Goal: Task Accomplishment & Management: Complete application form

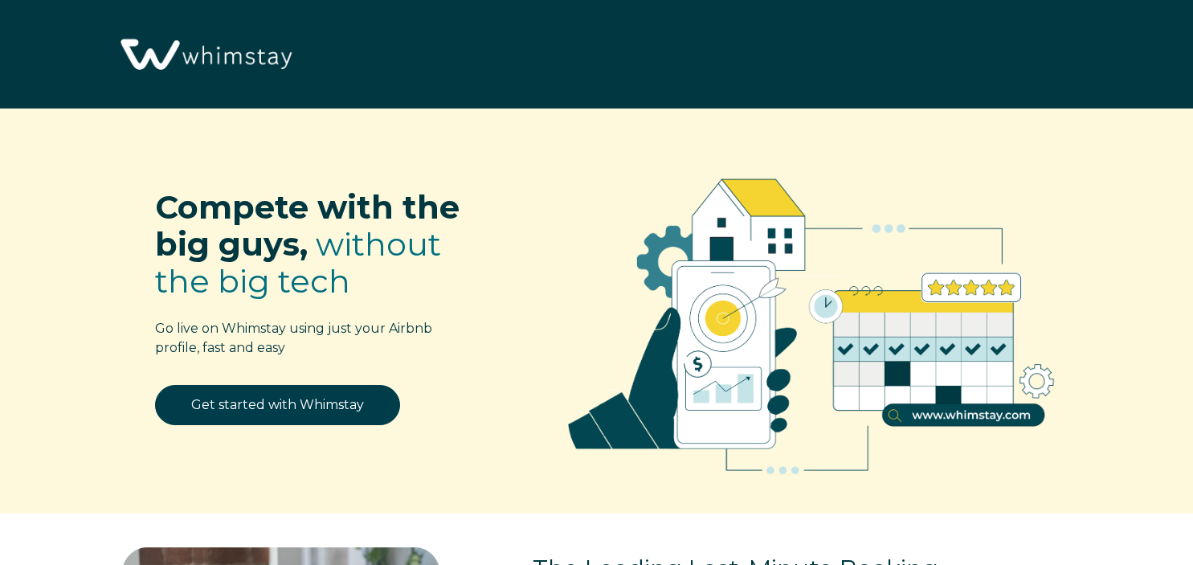
select select "US"
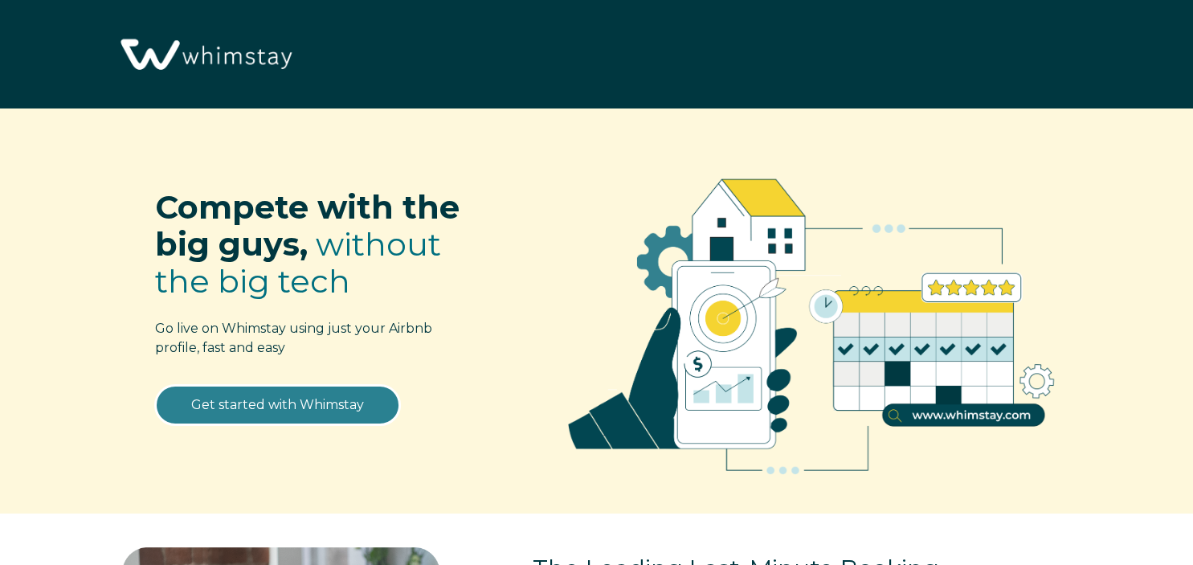
click at [263, 407] on link "Get started with Whimstay" at bounding box center [277, 405] width 245 height 40
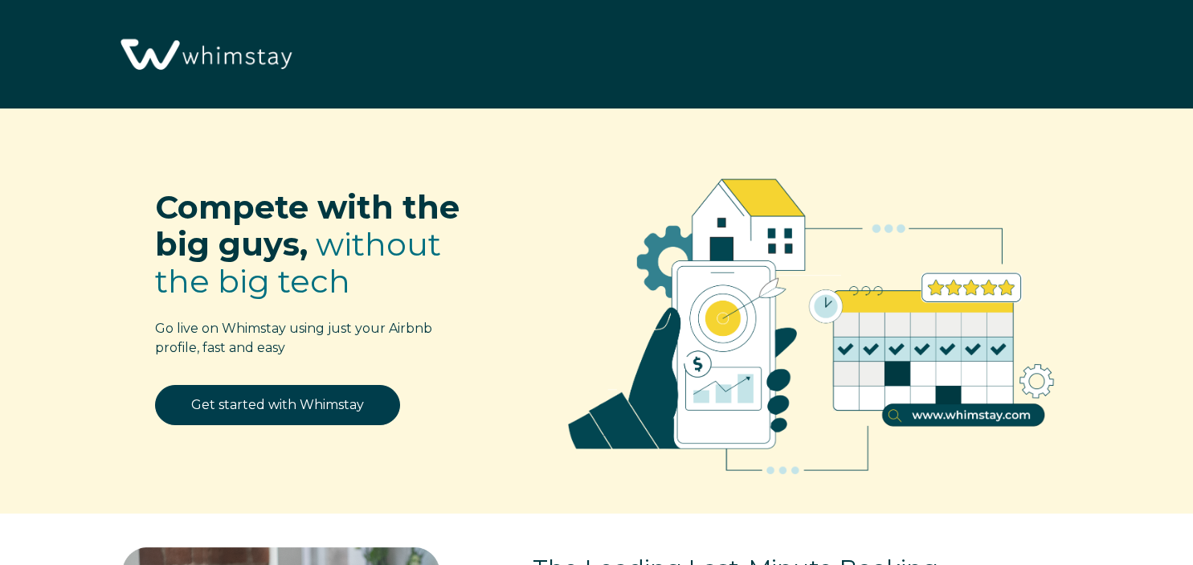
select select "US"
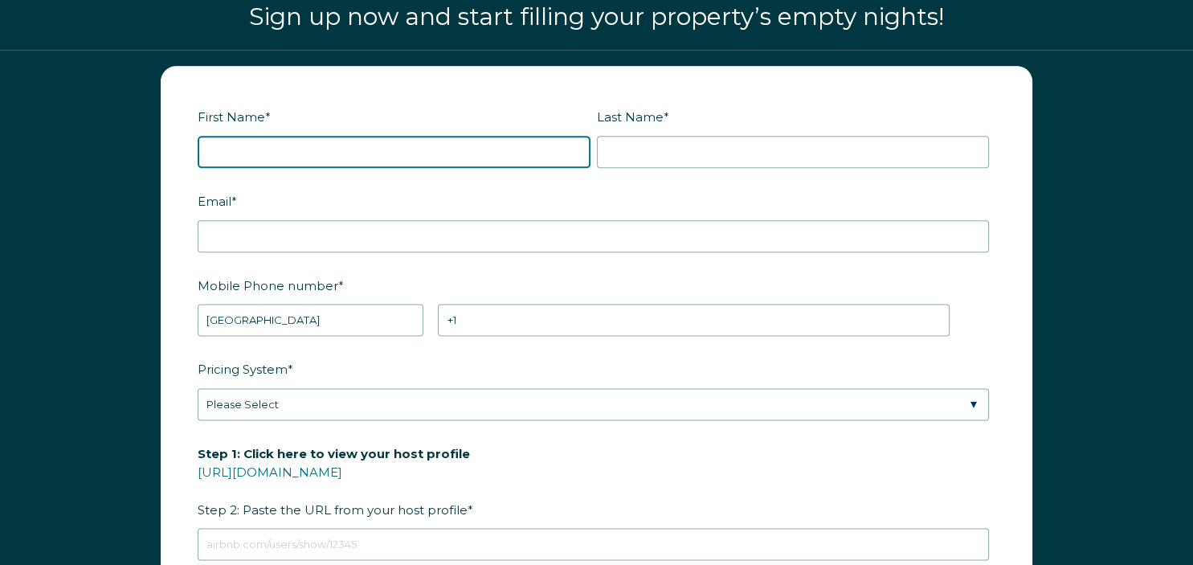
click at [402, 146] on input "First Name *" at bounding box center [394, 152] width 393 height 32
type input "[PERSON_NAME]"
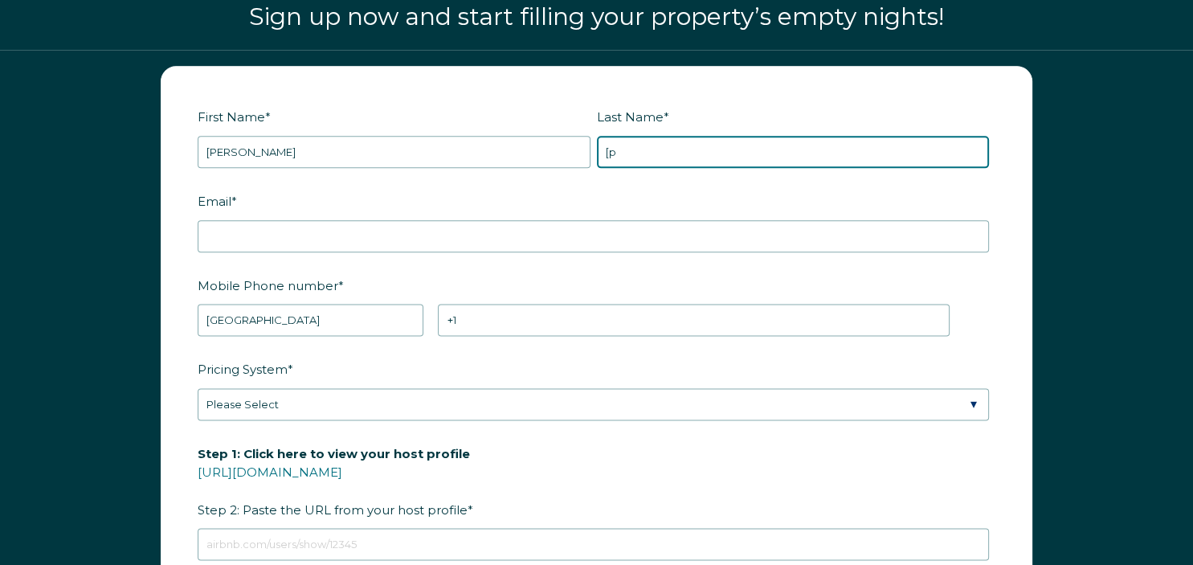
type input "["
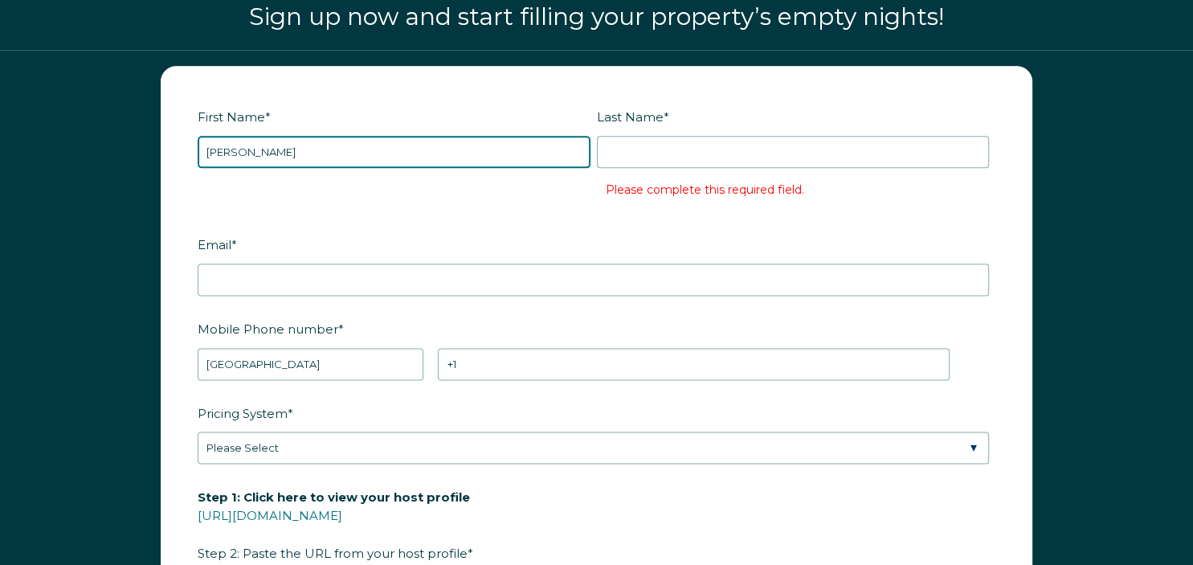
click at [257, 156] on input "[PERSON_NAME]" at bounding box center [394, 152] width 393 height 32
type input "k"
type input "[PERSON_NAME]"
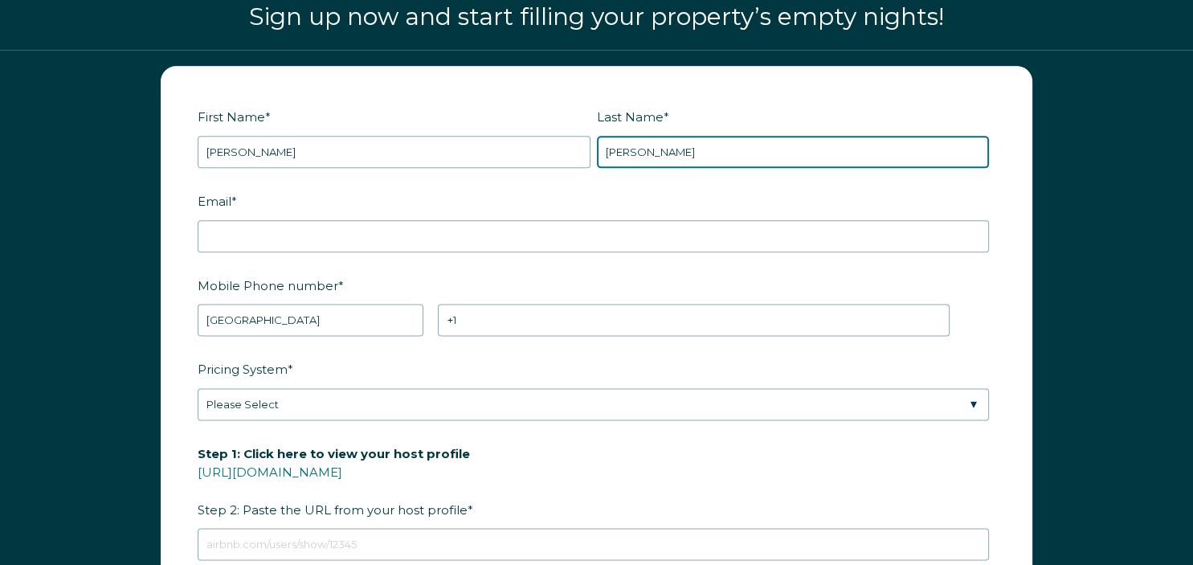
type input "[PERSON_NAME]"
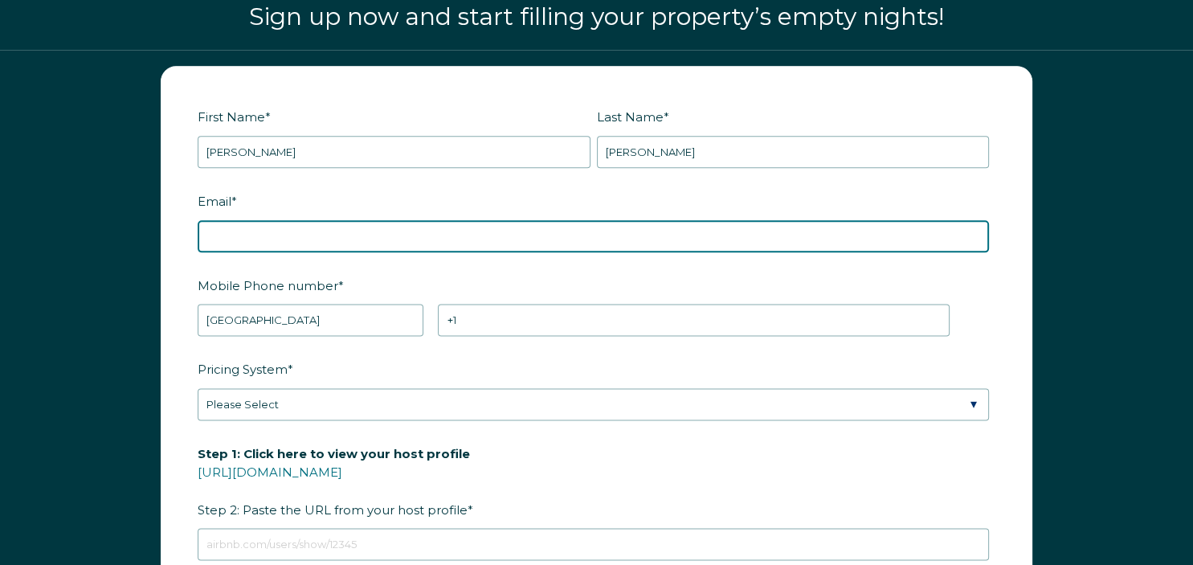
click at [223, 224] on input "Email *" at bounding box center [593, 236] width 791 height 32
type input "[EMAIL_ADDRESS][DOMAIN_NAME]"
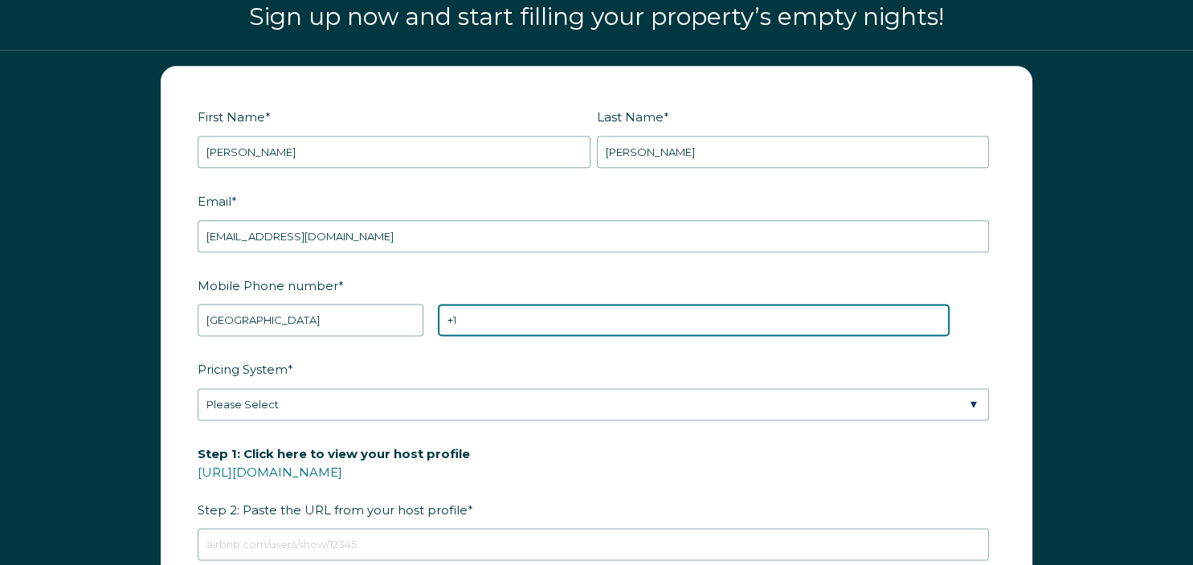
click at [489, 312] on input "+1" at bounding box center [693, 320] width 511 height 32
type input "[PHONE_NUMBER]"
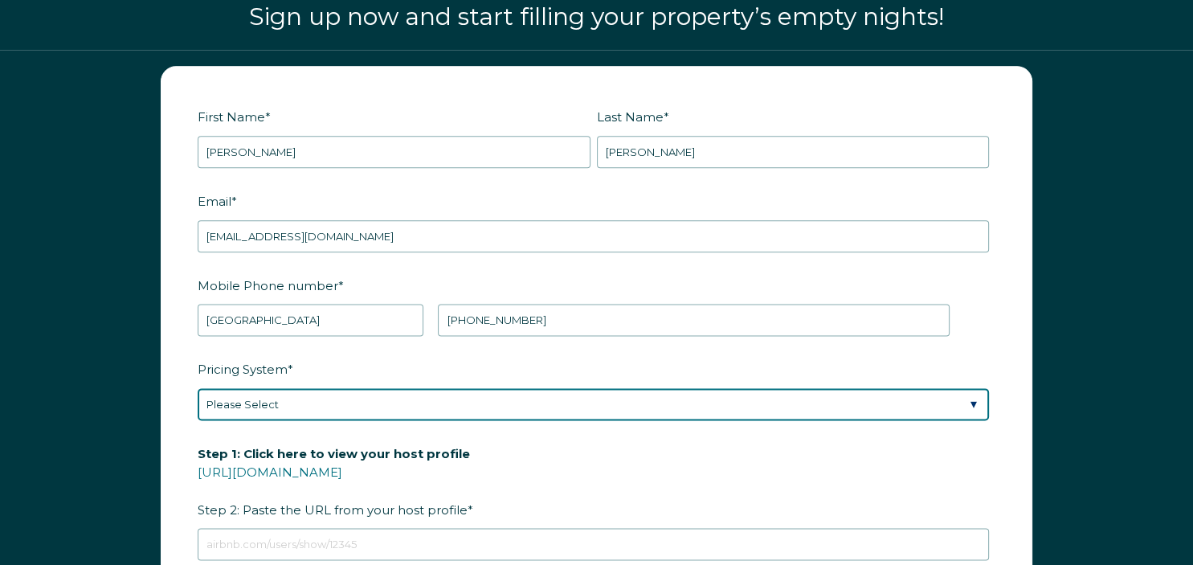
click at [198, 388] on select "Please Select Manual Airbnb Smart Pricing PriceLabs Wheelhouse Beyond Pricing 3…" at bounding box center [593, 404] width 791 height 32
select select "Manual"
click option "Manual" at bounding box center [0, 0] width 0 height 0
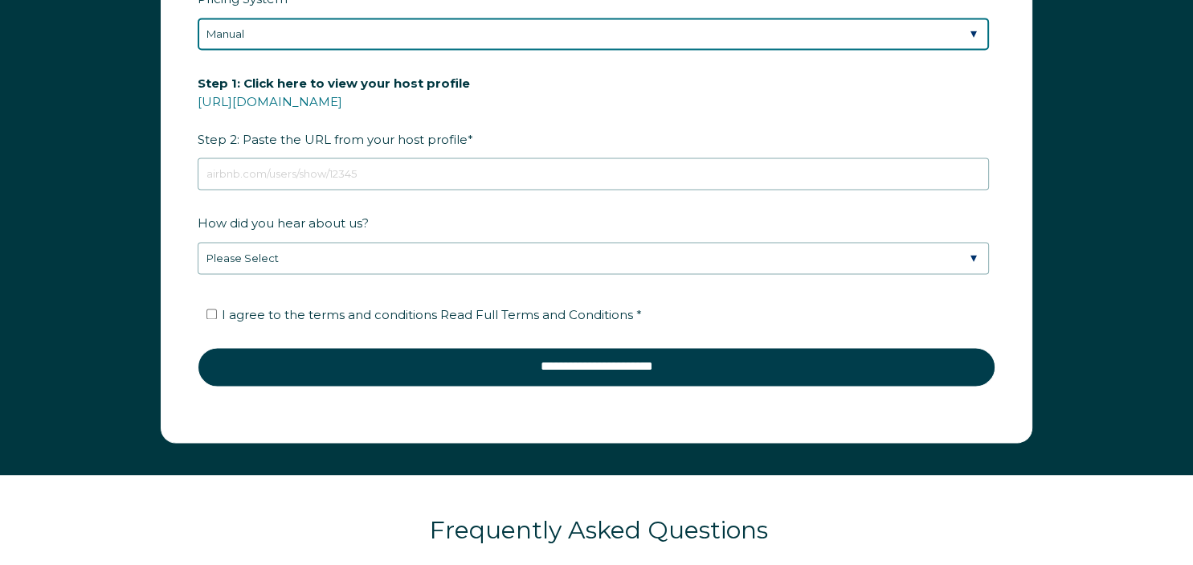
scroll to position [2334, 0]
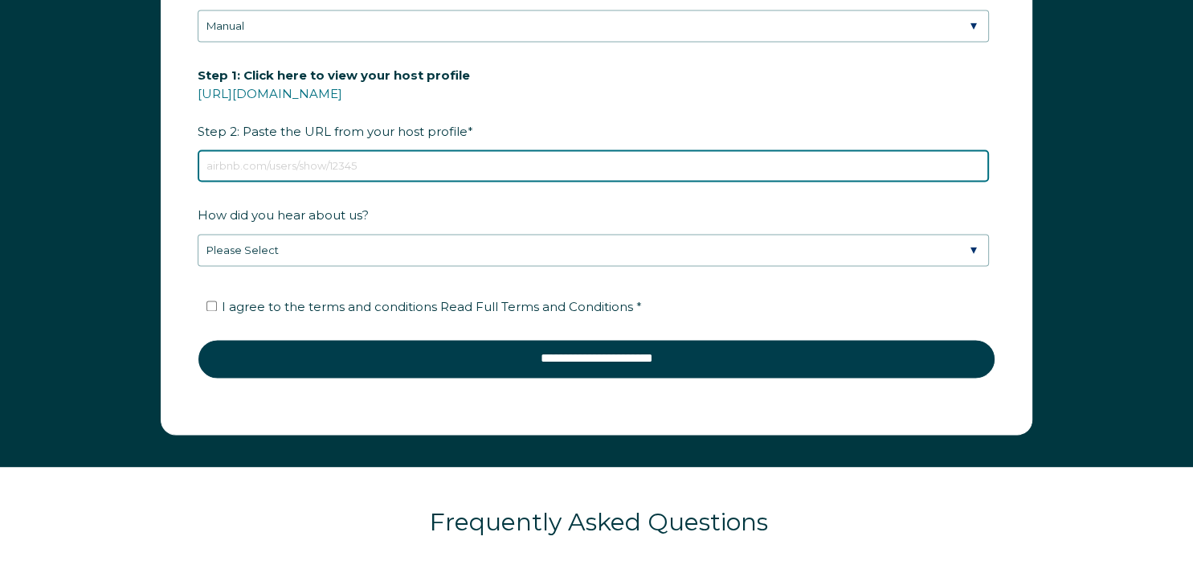
click at [519, 156] on input "Step 1: Click here to view your host profile [URL][DOMAIN_NAME] Step 2: Paste t…" at bounding box center [593, 165] width 791 height 32
paste input "[URL][DOMAIN_NAME]"
type input "[URL][DOMAIN_NAME]"
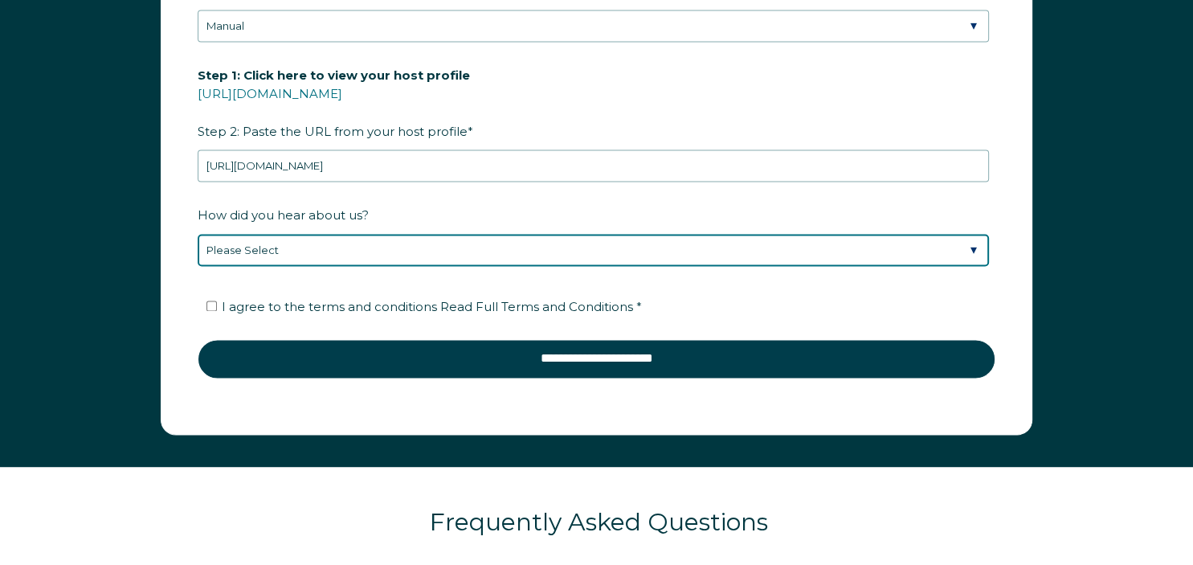
select select "Other"
click option "Other" at bounding box center [0, 0] width 0 height 0
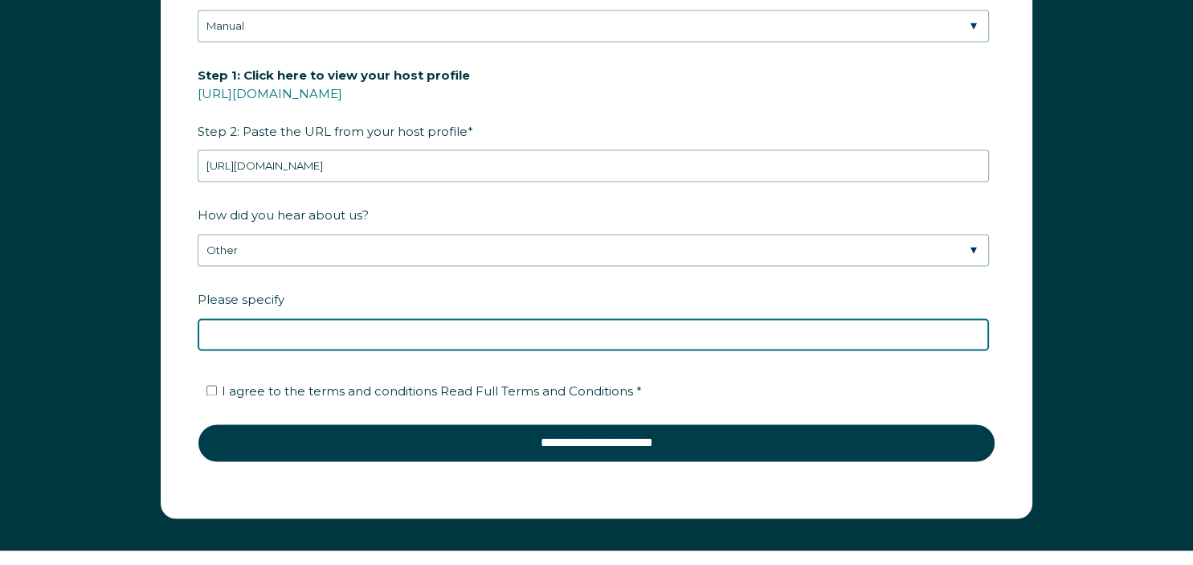
click at [463, 326] on input "Please specify" at bounding box center [593, 334] width 791 height 32
type input "[PERSON_NAME] youtube video"
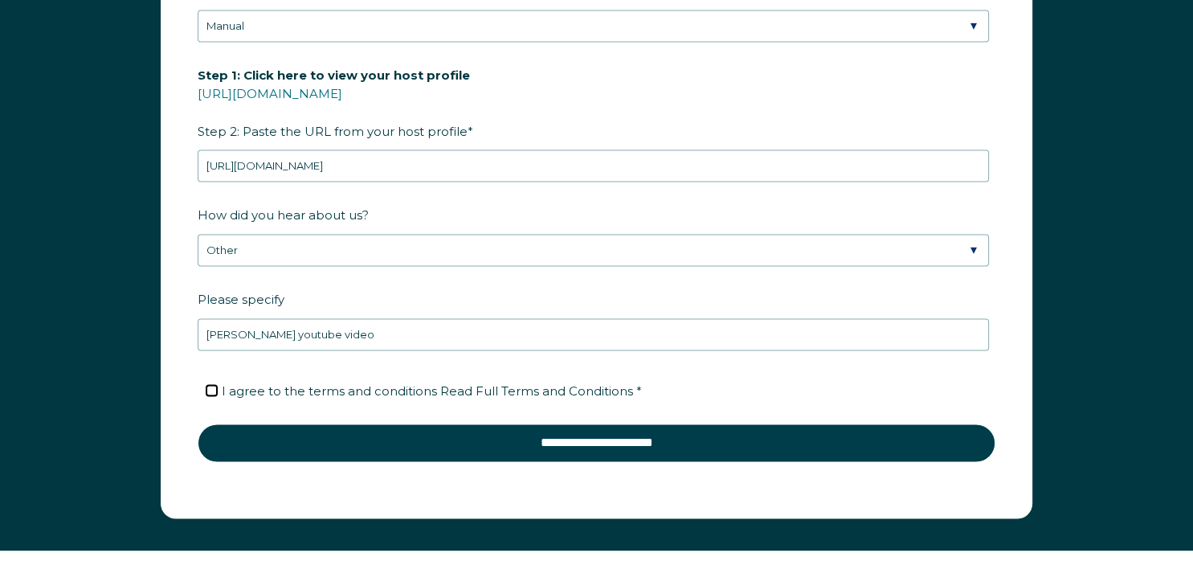
click at [210, 386] on input "I agree to the terms and conditions Read Full Terms and Conditions *" at bounding box center [211, 390] width 10 height 10
checkbox input "true"
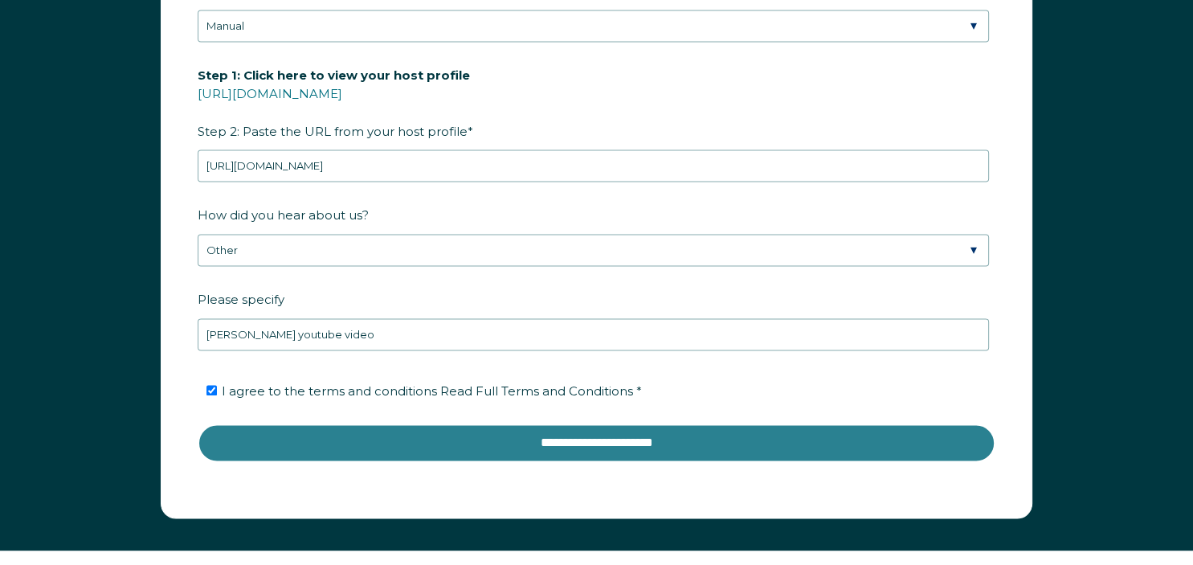
click at [375, 430] on input "**********" at bounding box center [597, 442] width 798 height 39
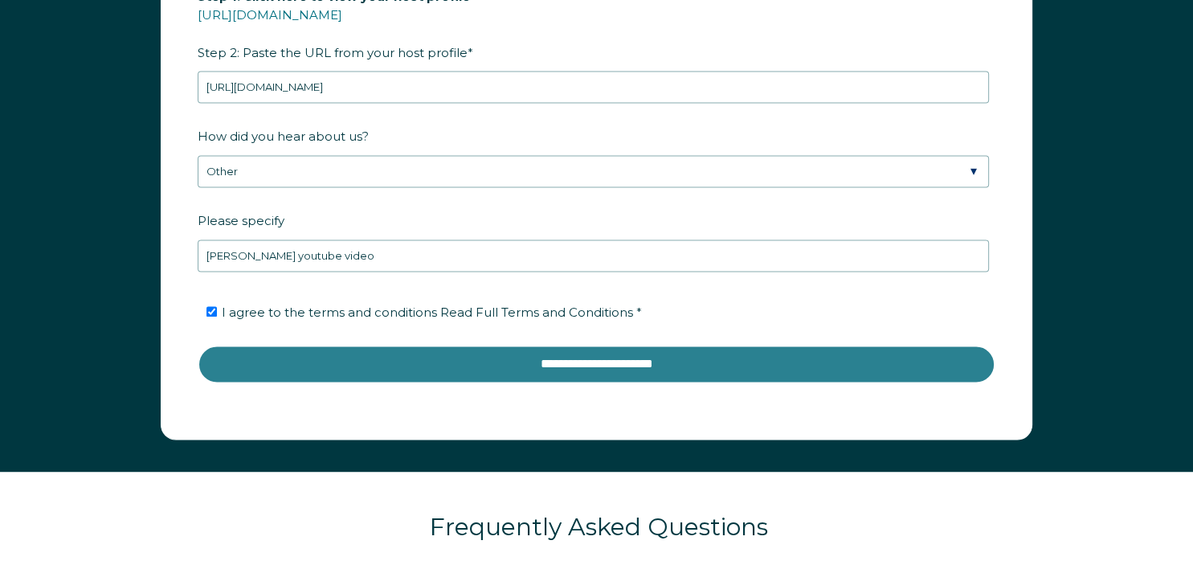
scroll to position [2377, 0]
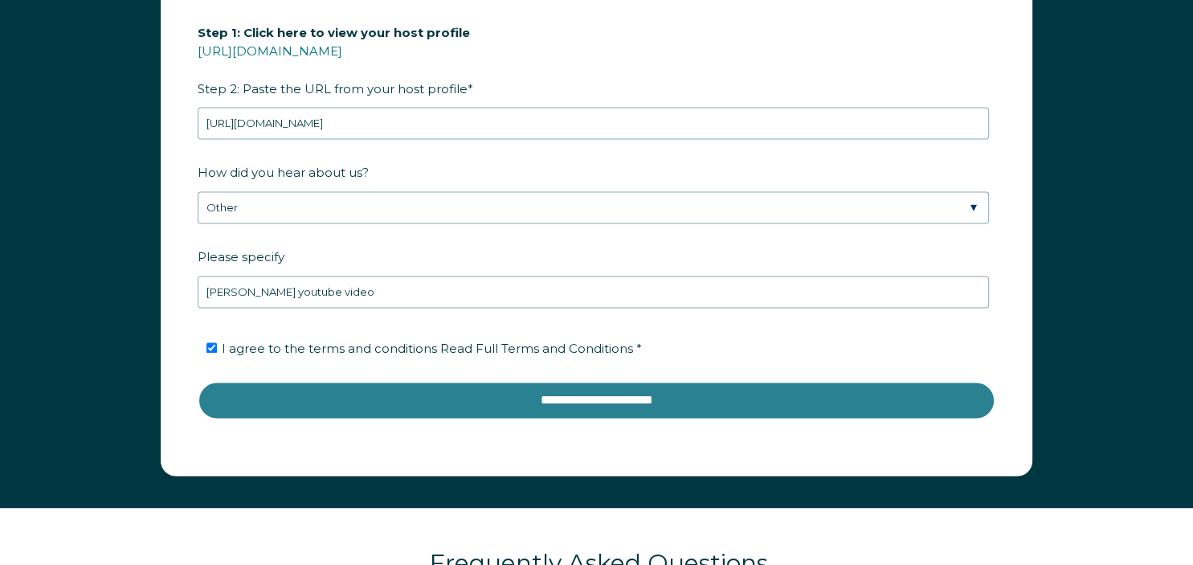
click at [953, 392] on input "**********" at bounding box center [597, 400] width 798 height 39
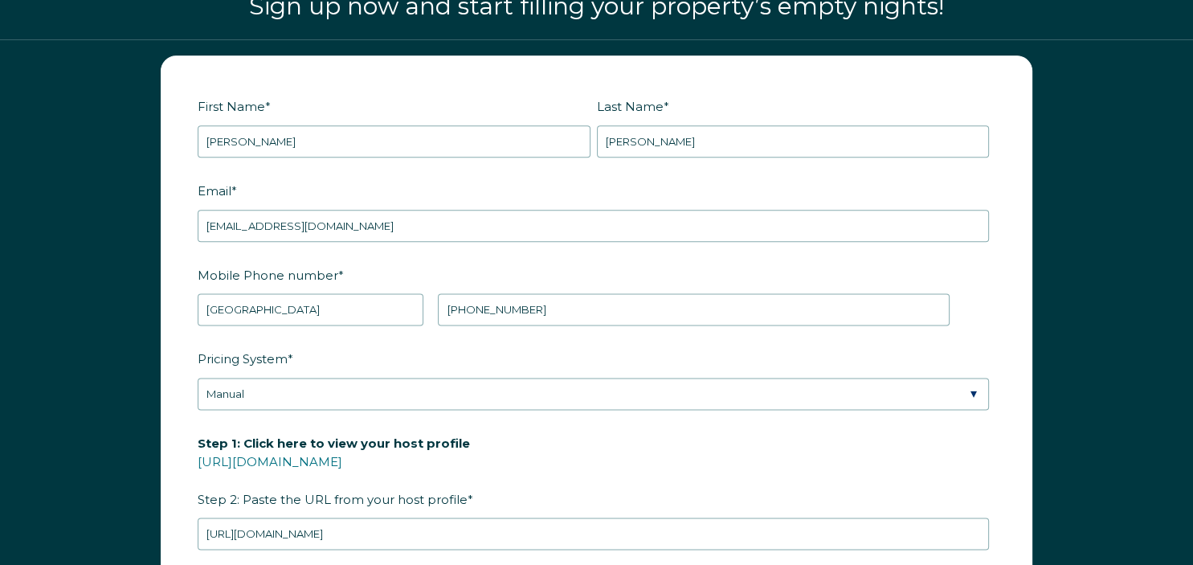
scroll to position [1935, 0]
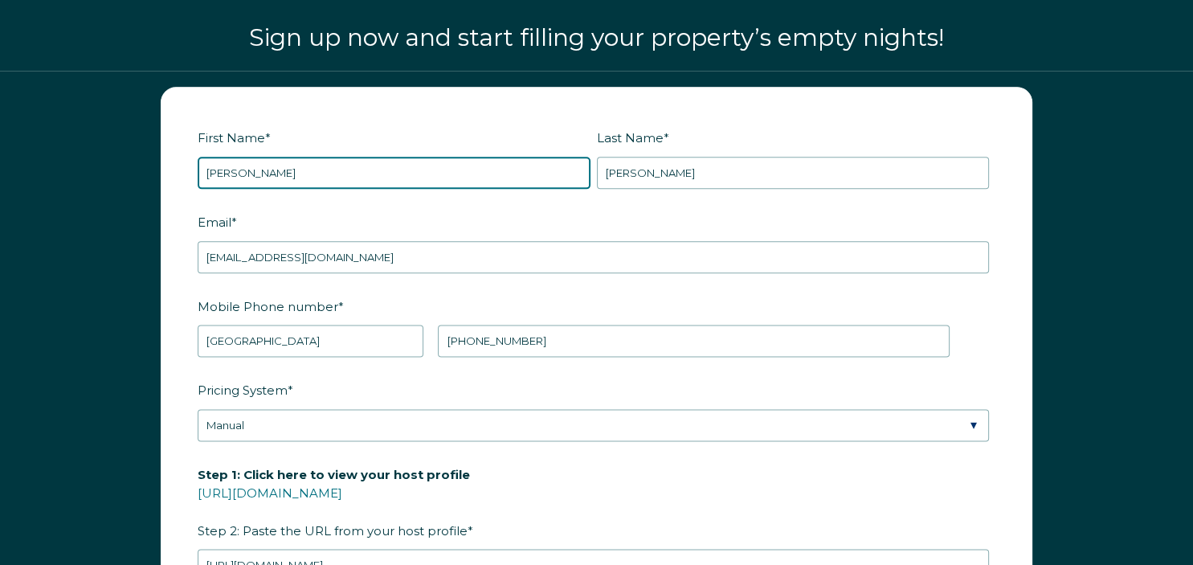
drag, startPoint x: 471, startPoint y: 165, endPoint x: 31, endPoint y: 166, distance: 440.2
click at [198, 166] on input "[PERSON_NAME]" at bounding box center [394, 173] width 393 height 32
type input "[PERSON_NAME]"
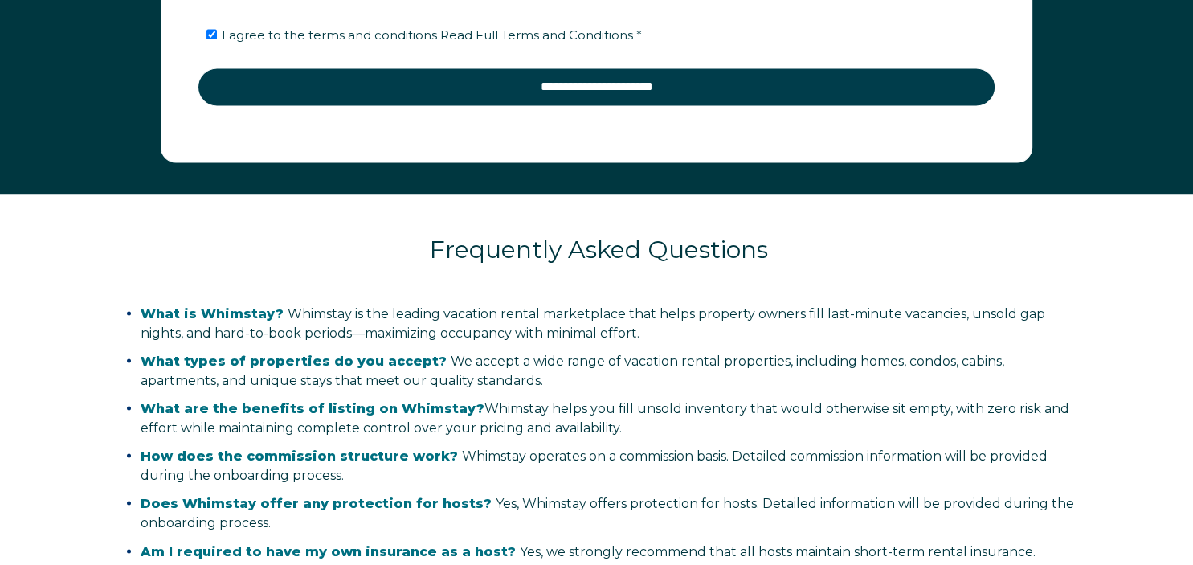
scroll to position [2743, 0]
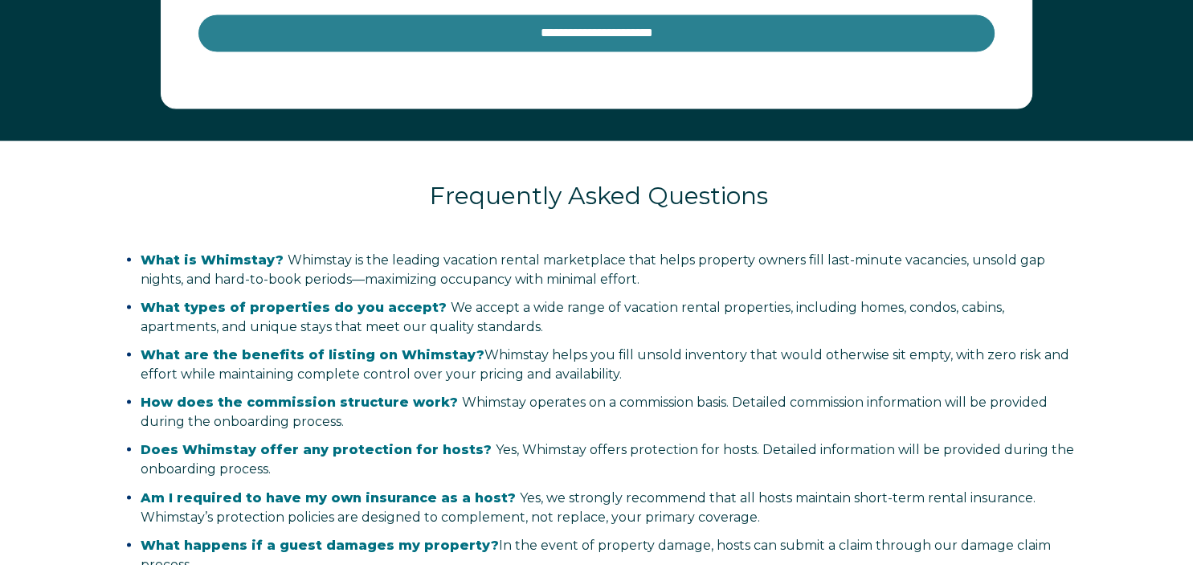
type input "[PERSON_NAME]"
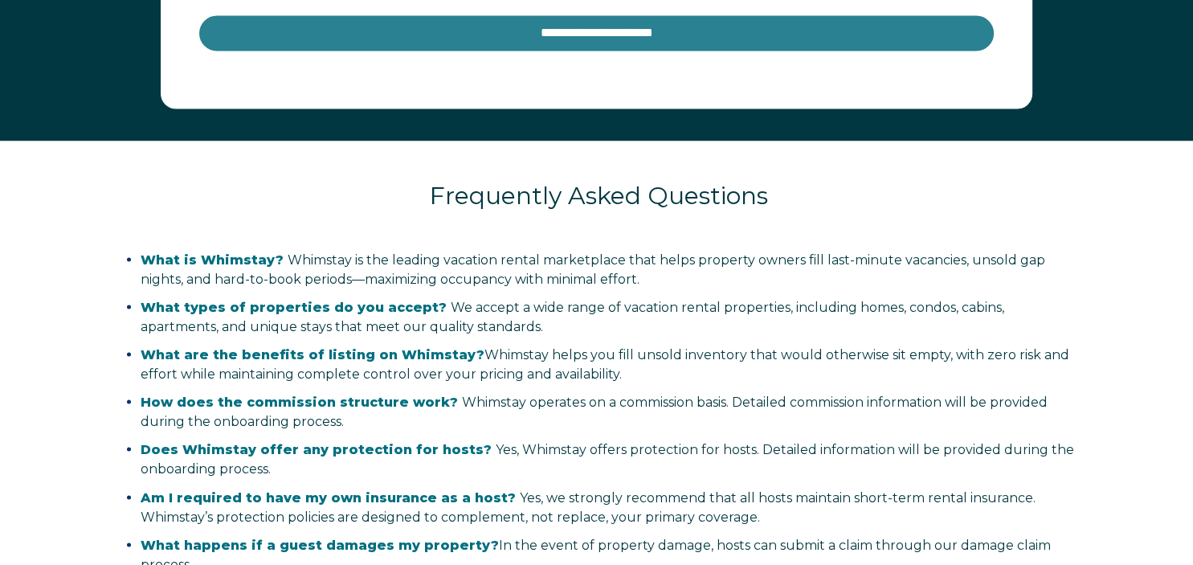
click at [851, 19] on input "**********" at bounding box center [597, 33] width 798 height 39
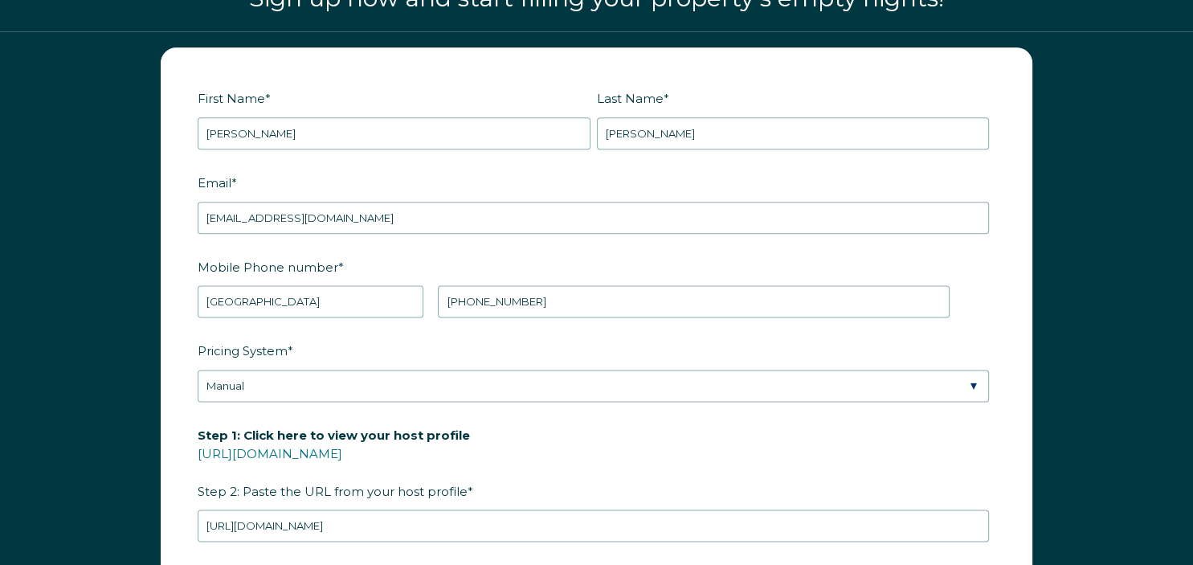
scroll to position [1970, 0]
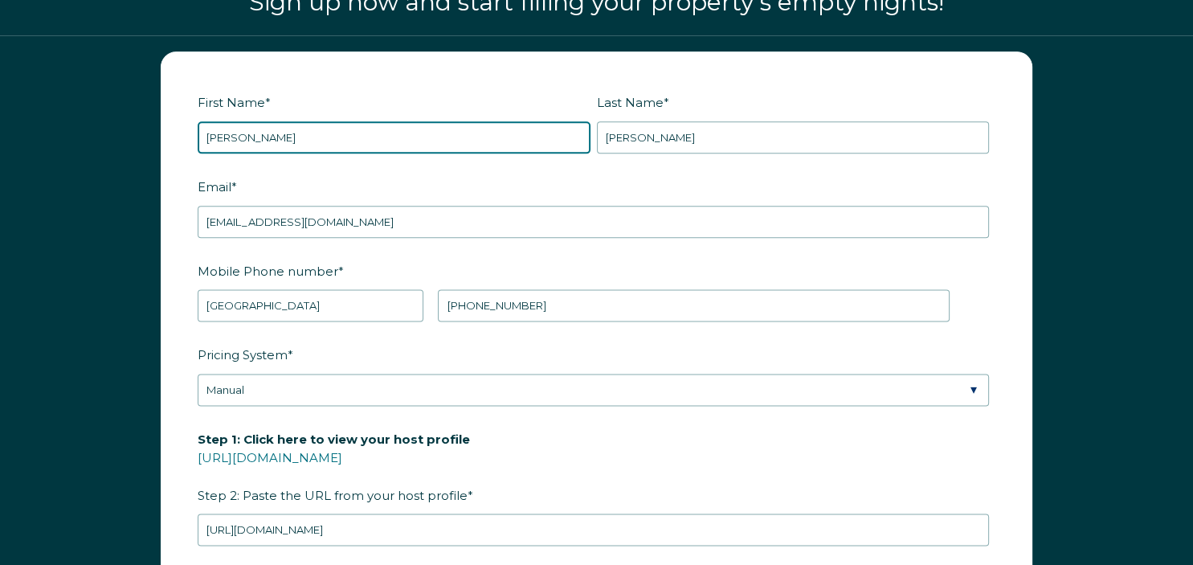
drag, startPoint x: 403, startPoint y: 128, endPoint x: 33, endPoint y: 89, distance: 372.3
click at [198, 121] on input "[PERSON_NAME]" at bounding box center [394, 137] width 393 height 32
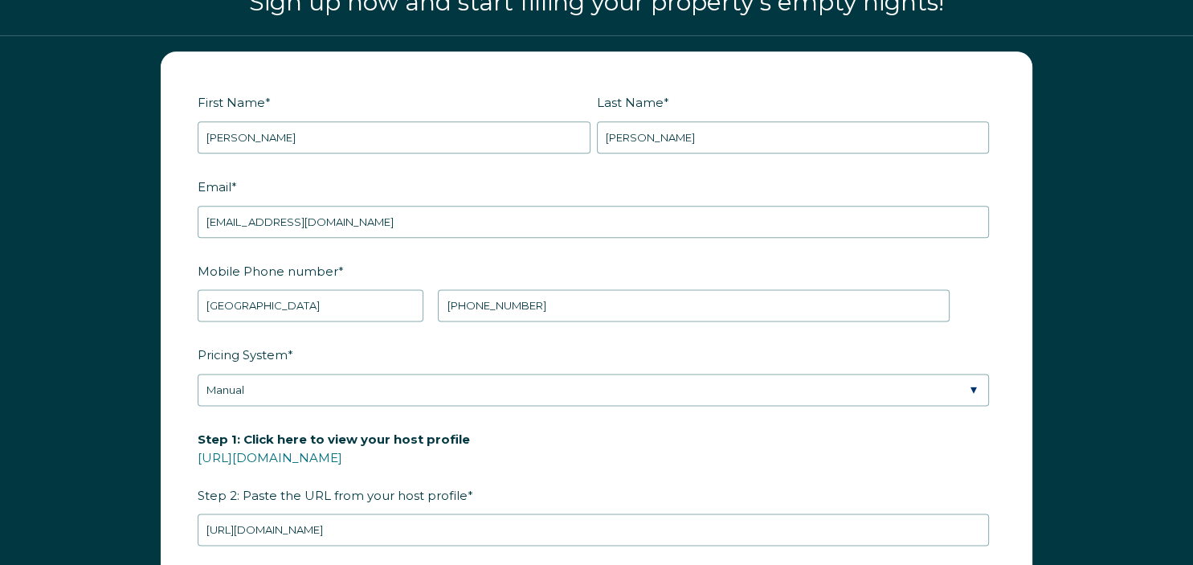
click at [176, 160] on form "First Name * [PERSON_NAME] Last Name * [PERSON_NAME] RBO Token Company ID Refer…" at bounding box center [596, 466] width 870 height 829
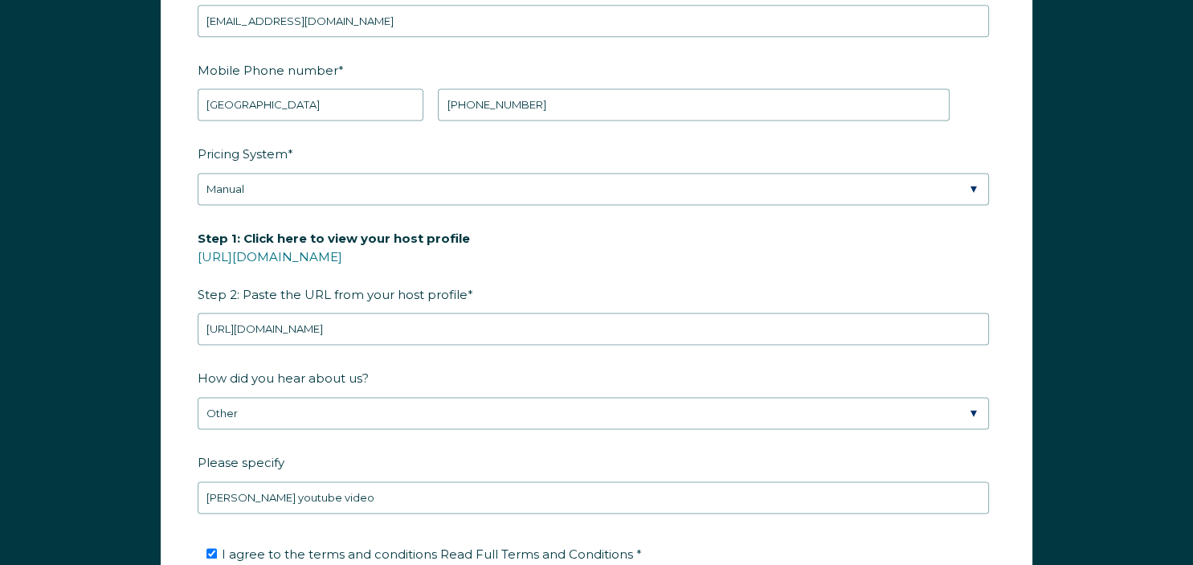
scroll to position [2166, 0]
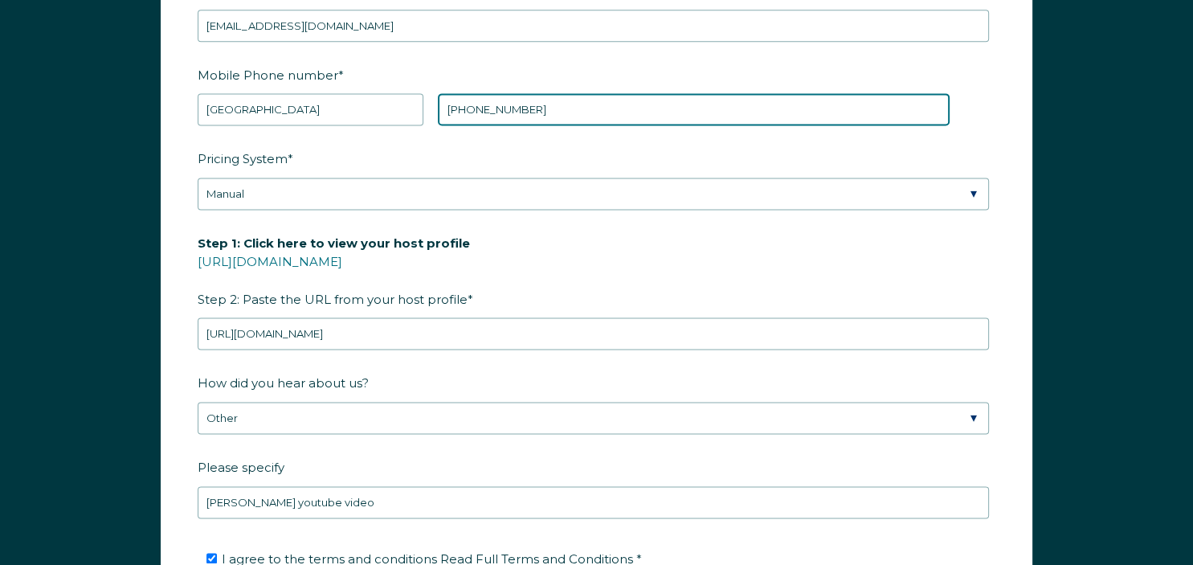
click at [867, 112] on input "[PHONE_NUMBER]" at bounding box center [693, 109] width 511 height 32
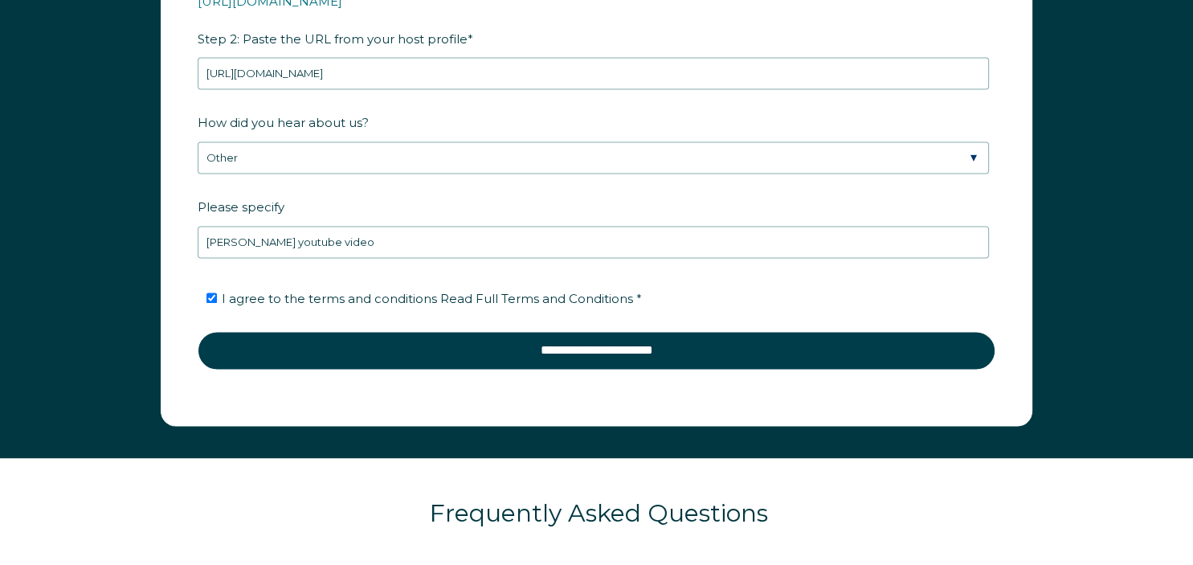
scroll to position [2404, 0]
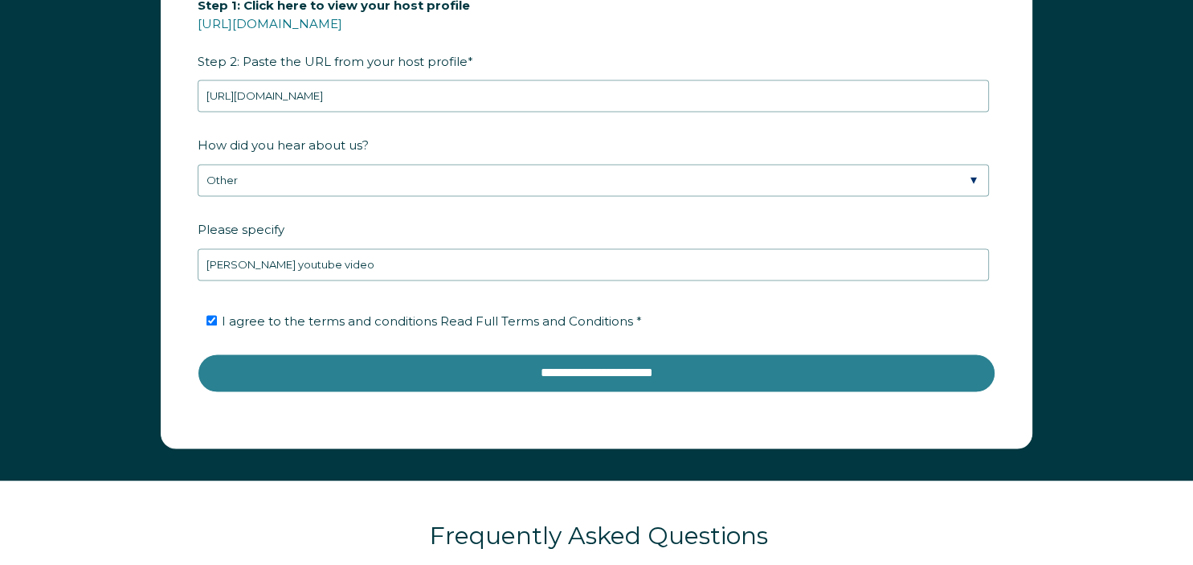
type input "[PHONE_NUMBER]"
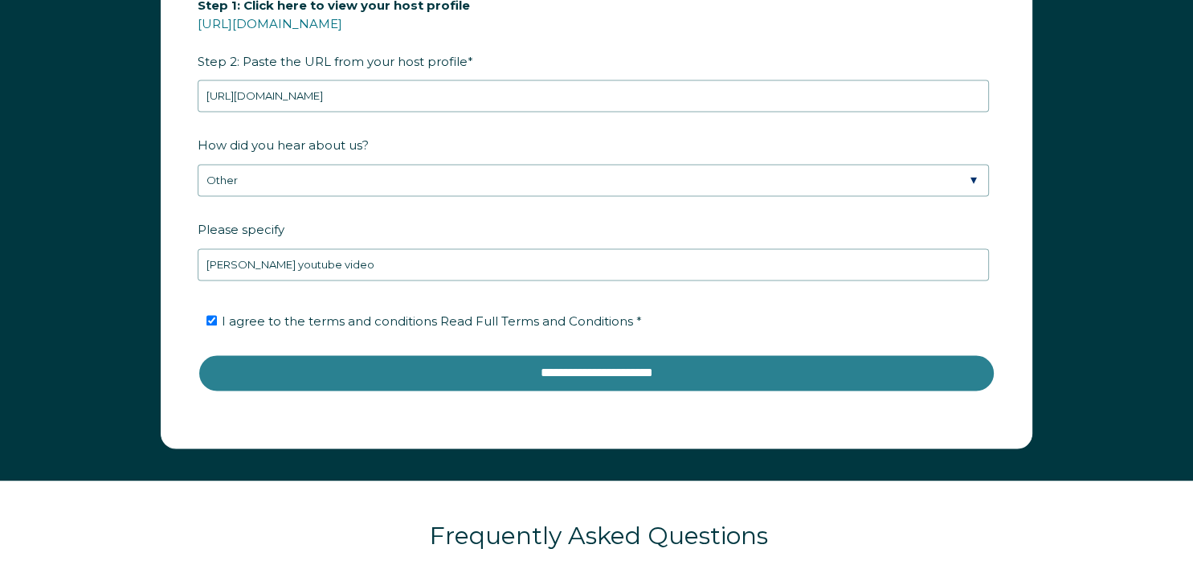
click at [874, 367] on input "**********" at bounding box center [597, 372] width 798 height 39
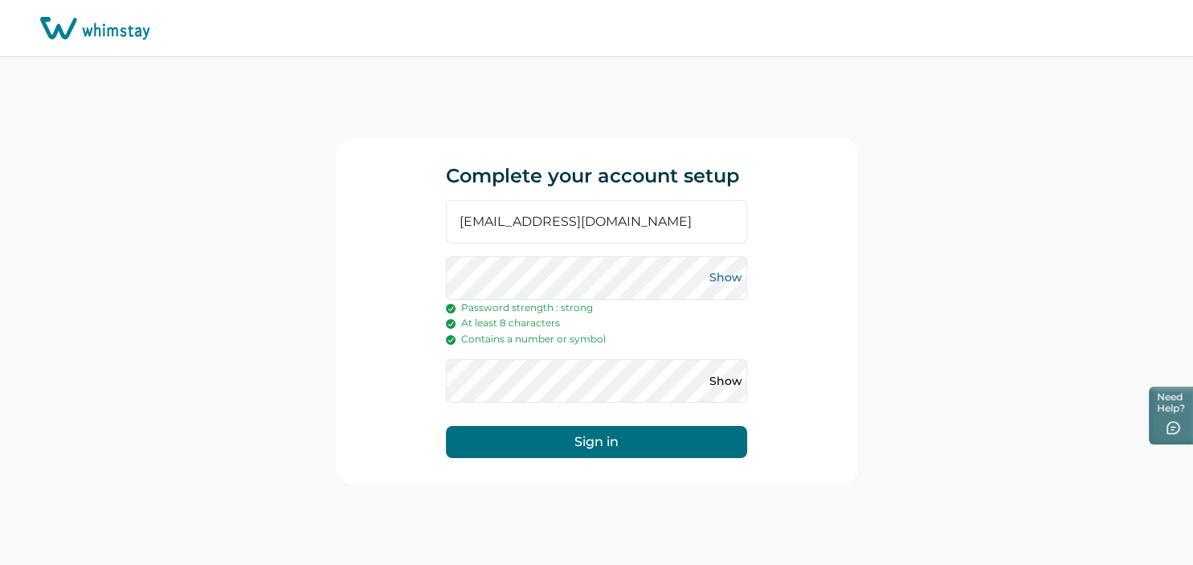
click at [721, 272] on button "Show" at bounding box center [725, 278] width 26 height 26
click at [721, 377] on button "Show" at bounding box center [725, 381] width 26 height 26
click at [673, 447] on button "Sign in" at bounding box center [596, 442] width 301 height 32
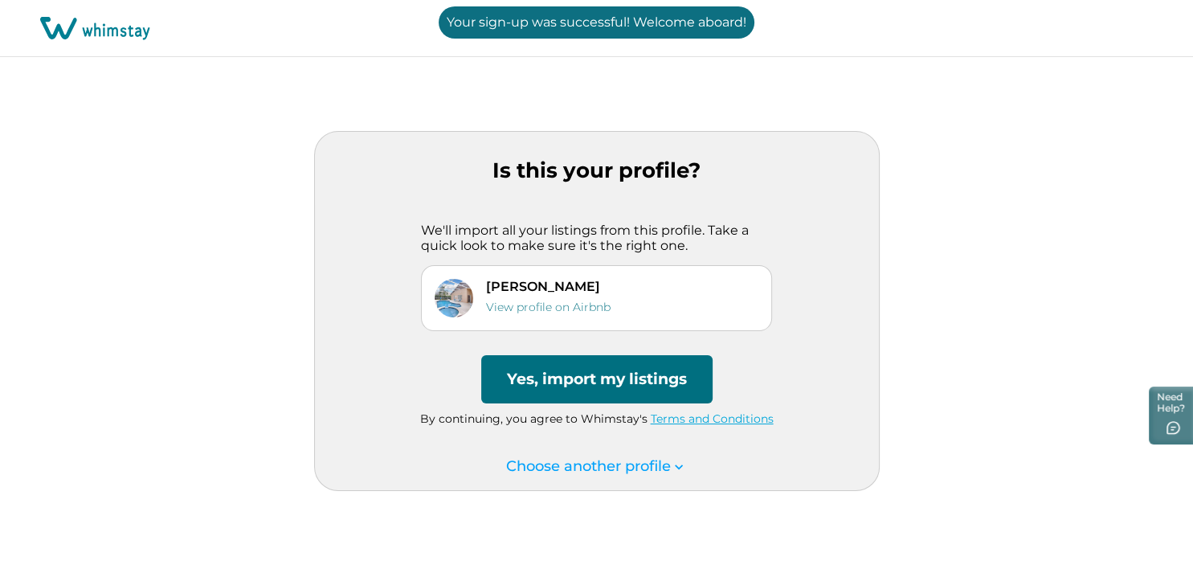
click at [614, 379] on button "Yes, import my listings" at bounding box center [596, 379] width 231 height 48
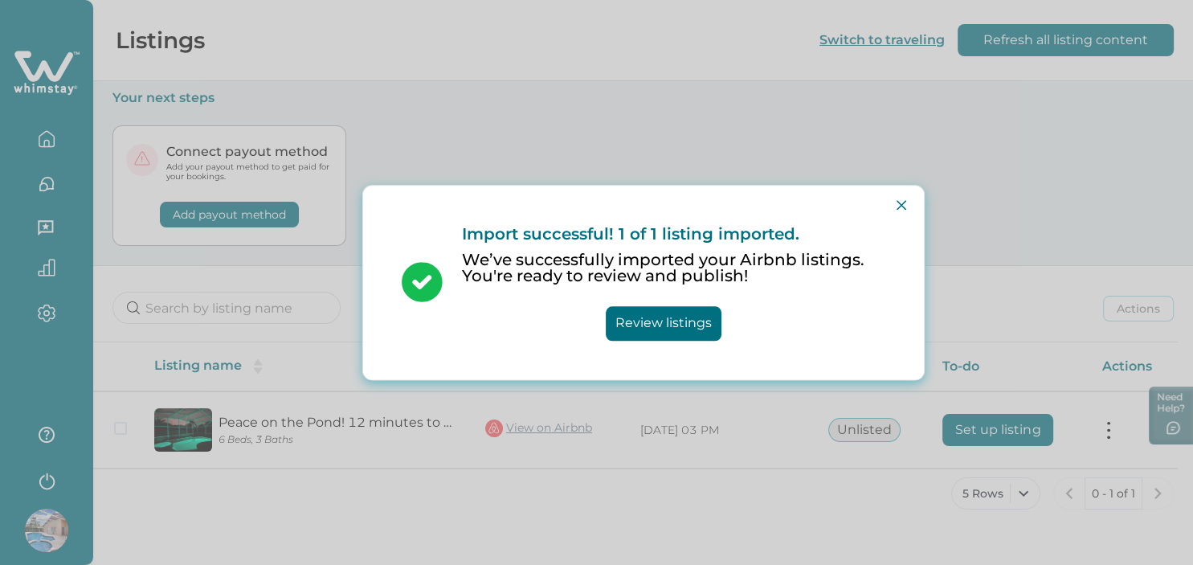
click at [692, 306] on button "Review listings" at bounding box center [664, 323] width 116 height 35
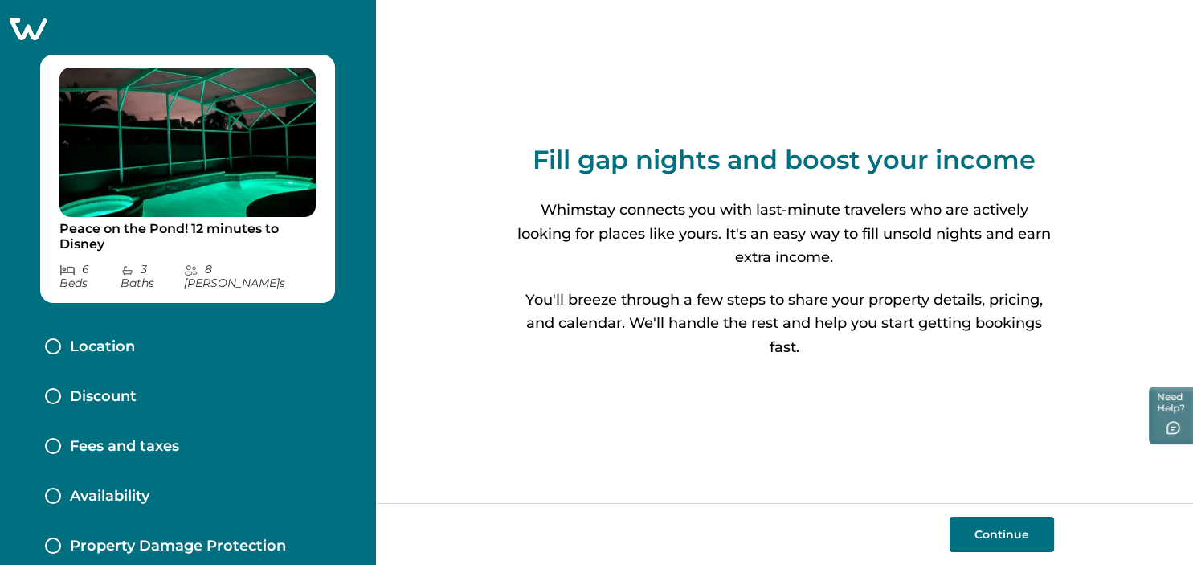
click at [970, 529] on button "Continue" at bounding box center [1001, 533] width 104 height 35
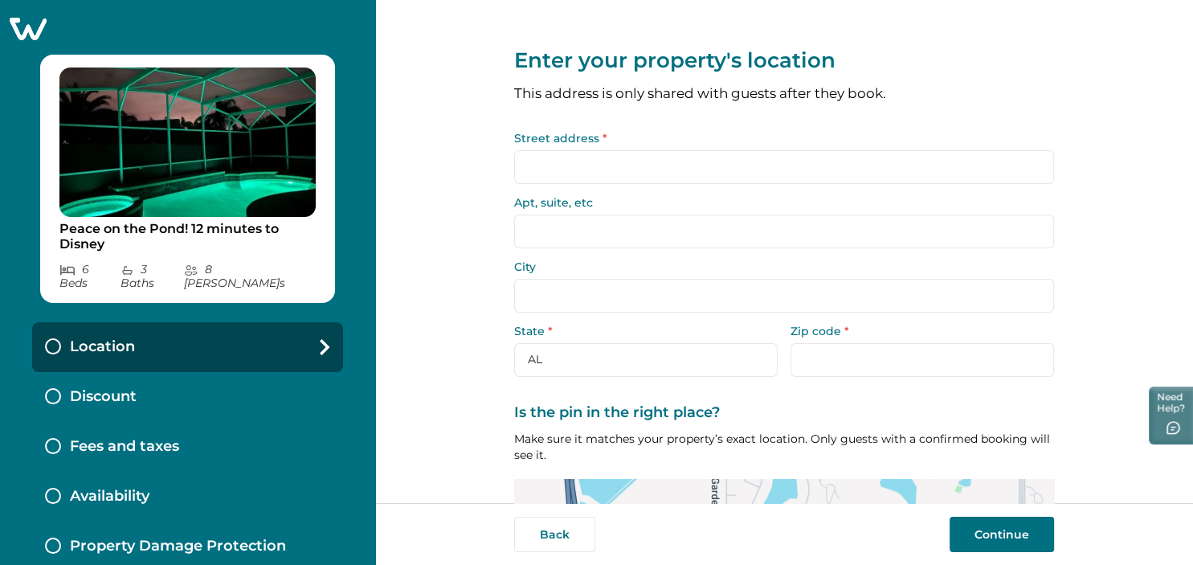
click at [710, 175] on input "Street address *" at bounding box center [784, 167] width 540 height 34
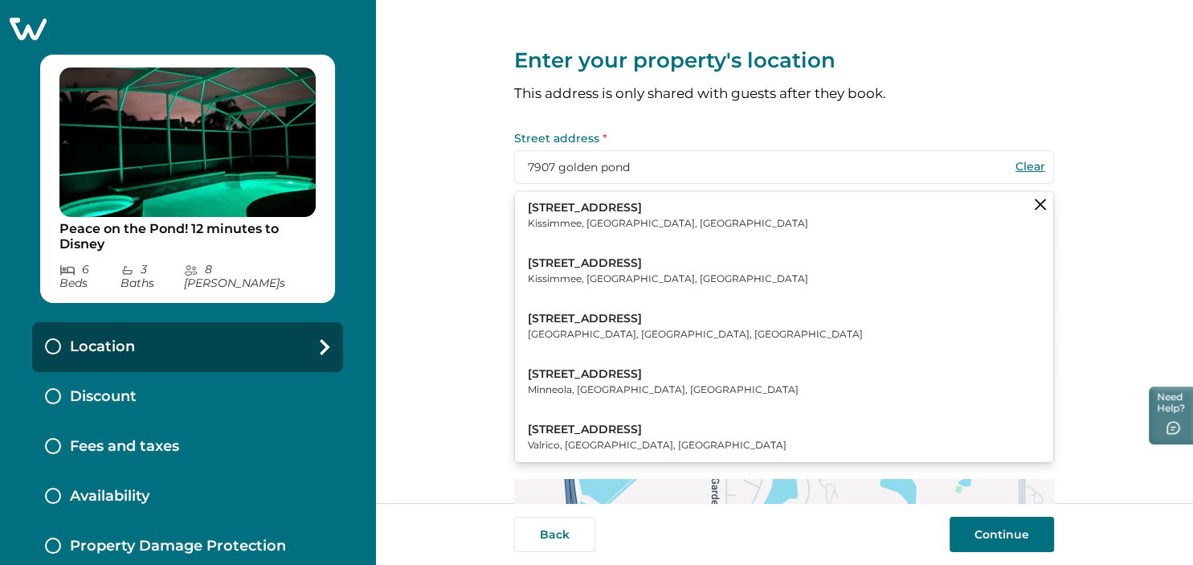
click at [668, 217] on button "7907 Golden Pond Cir Kissimmee, FL, USA" at bounding box center [784, 215] width 538 height 49
type input "7907 Golden Pond Cir"
type input "Kissimmee"
select select "FL"
type input "34747"
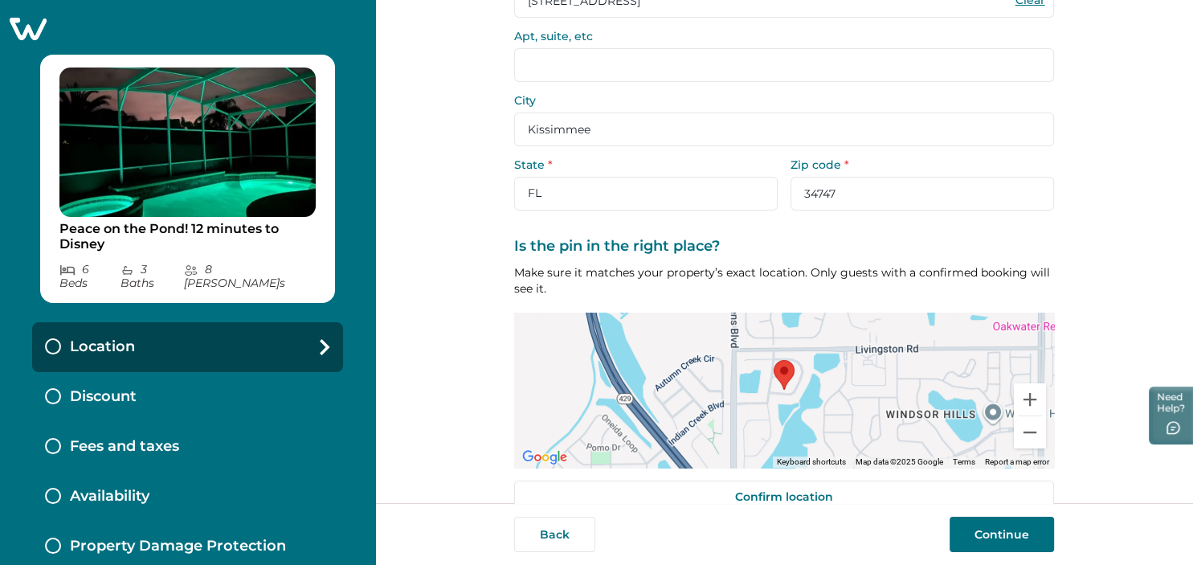
scroll to position [198, 0]
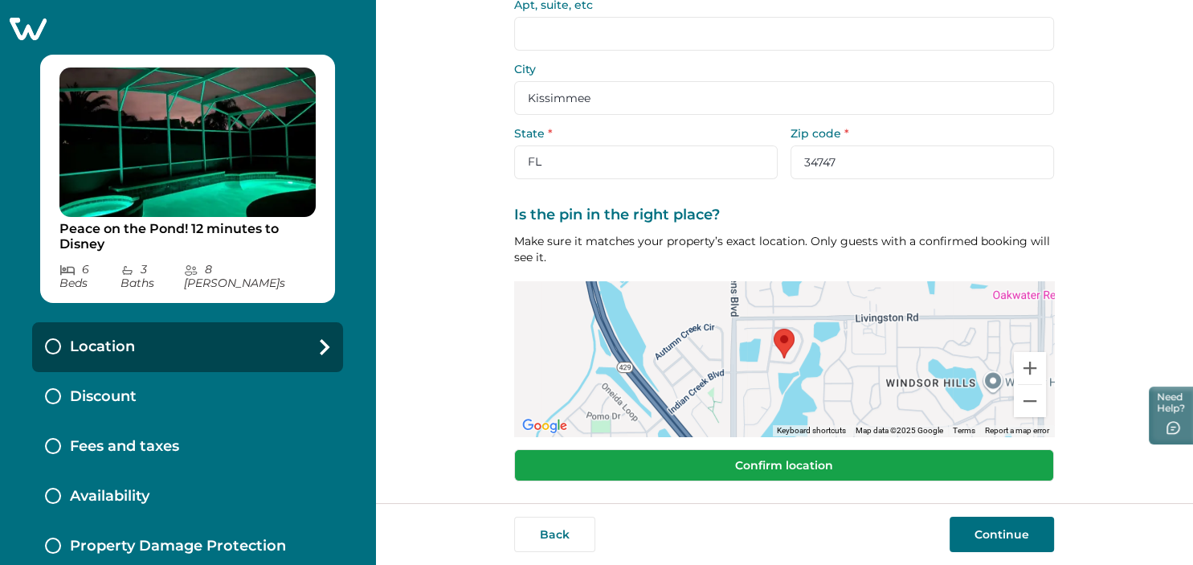
click at [972, 467] on button "Confirm location" at bounding box center [784, 465] width 540 height 32
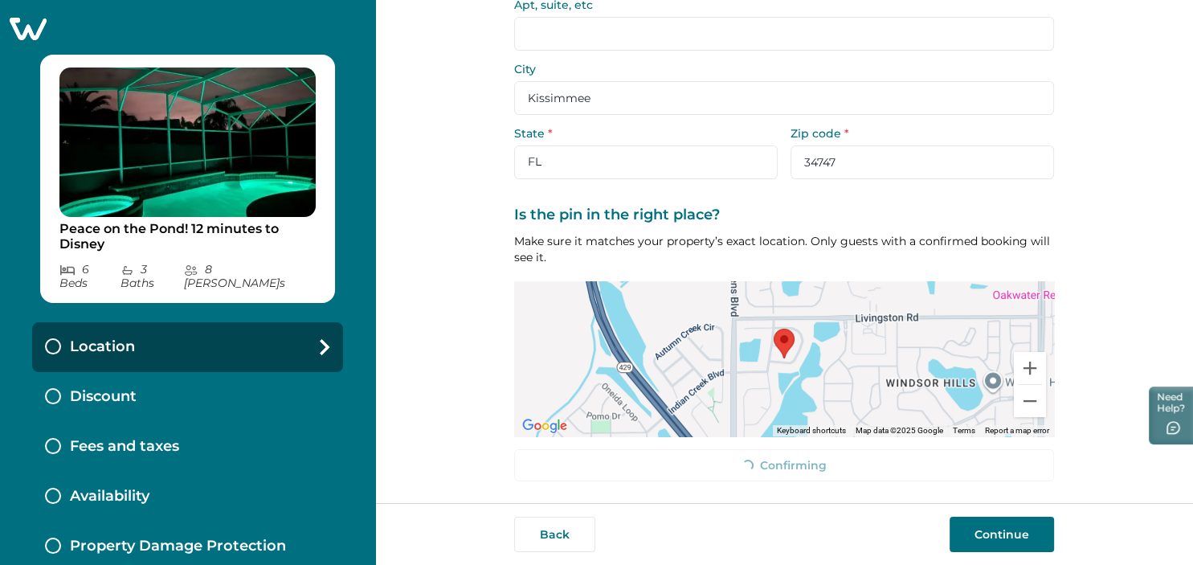
scroll to position [187, 0]
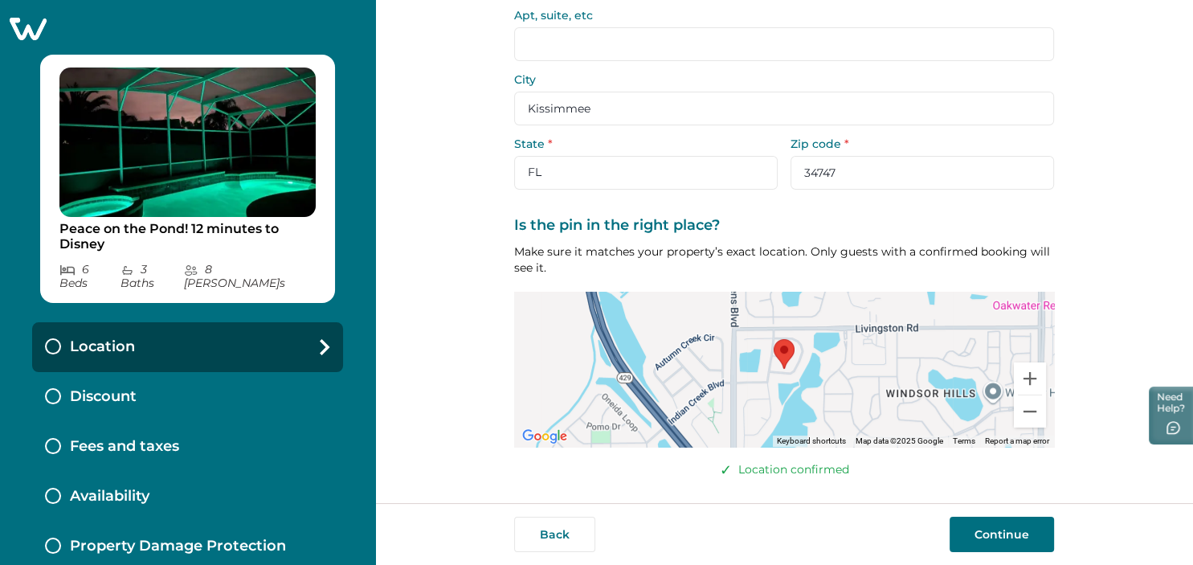
click at [998, 534] on button "Continue" at bounding box center [1001, 533] width 104 height 35
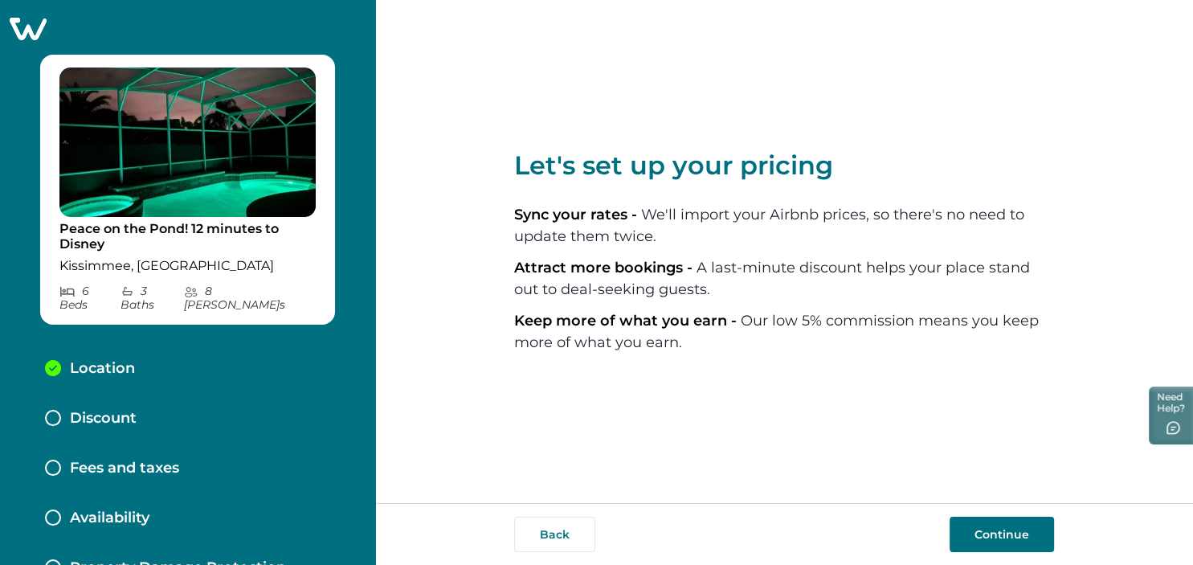
click at [978, 531] on button "Continue" at bounding box center [1001, 533] width 104 height 35
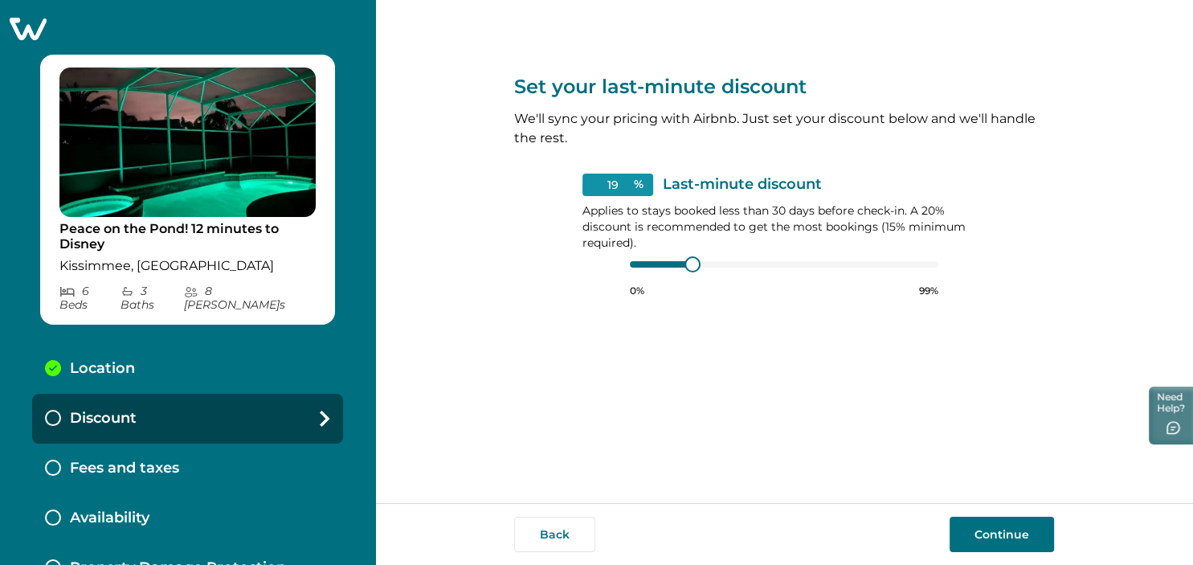
type input "15"
click at [632, 264] on div at bounding box center [784, 264] width 308 height 13
click at [981, 526] on button "Continue" at bounding box center [1001, 533] width 104 height 35
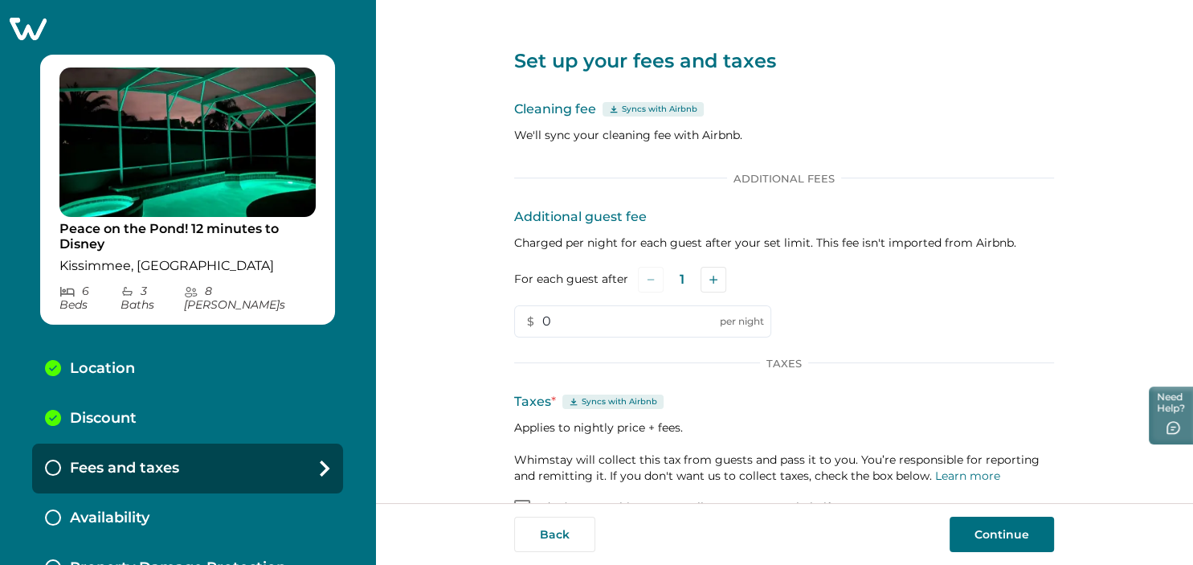
scroll to position [38, 0]
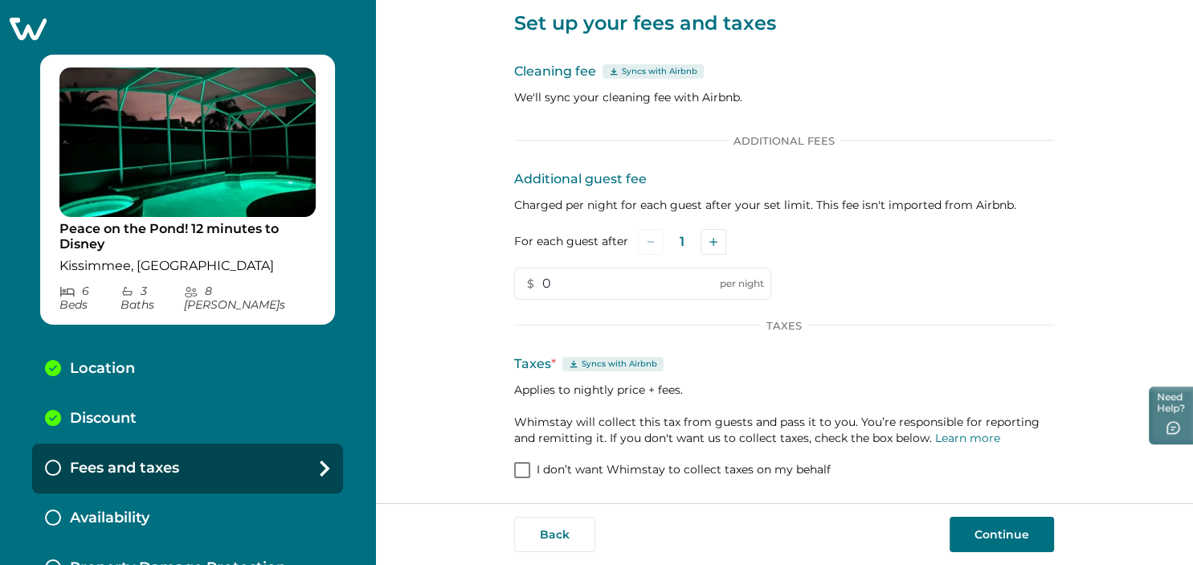
click at [998, 538] on button "Continue" at bounding box center [1001, 533] width 104 height 35
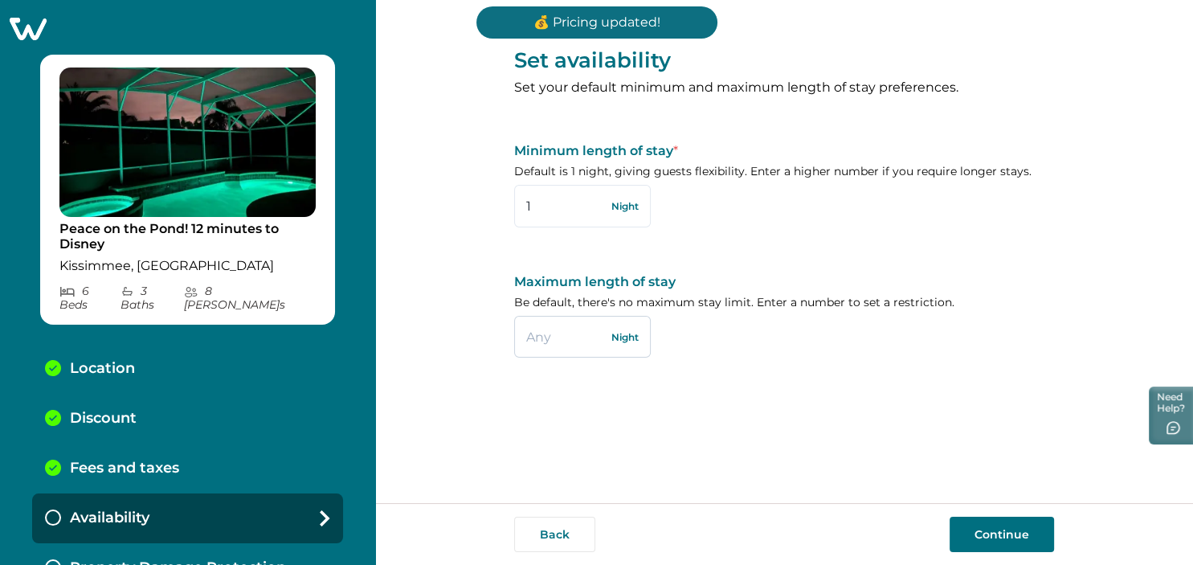
click at [554, 349] on input "text" at bounding box center [582, 337] width 137 height 42
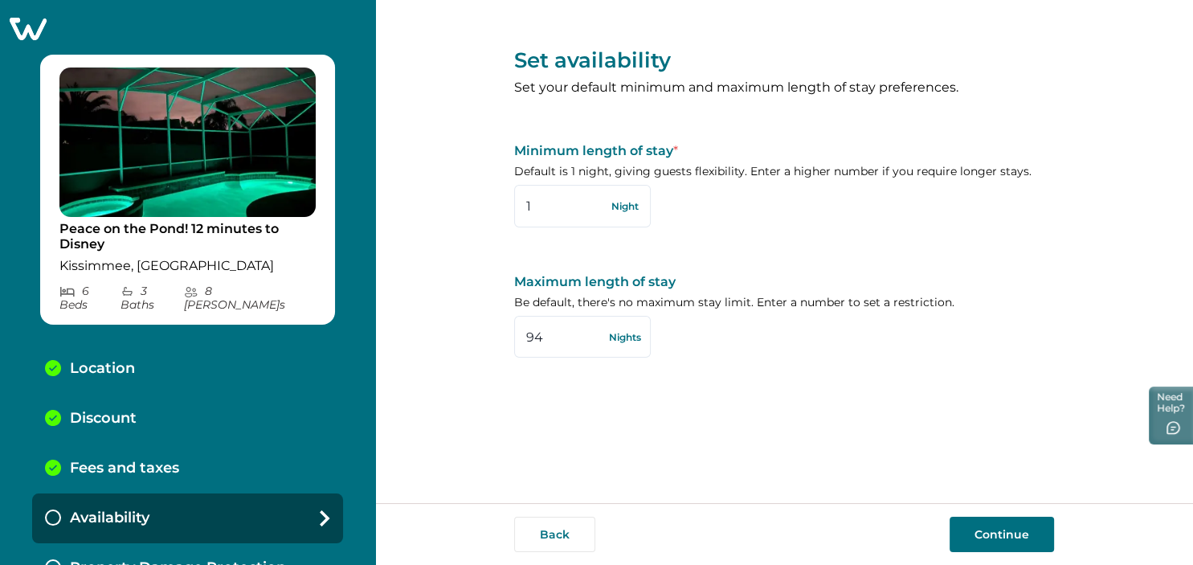
type input "94"
click at [972, 527] on button "Continue" at bounding box center [1001, 533] width 104 height 35
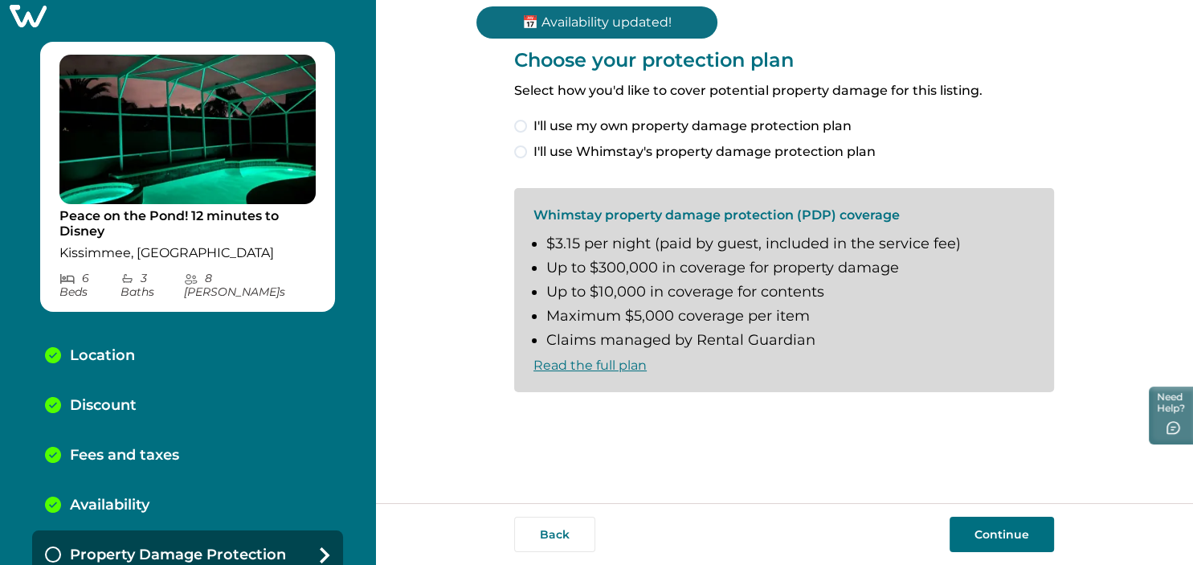
scroll to position [14, 0]
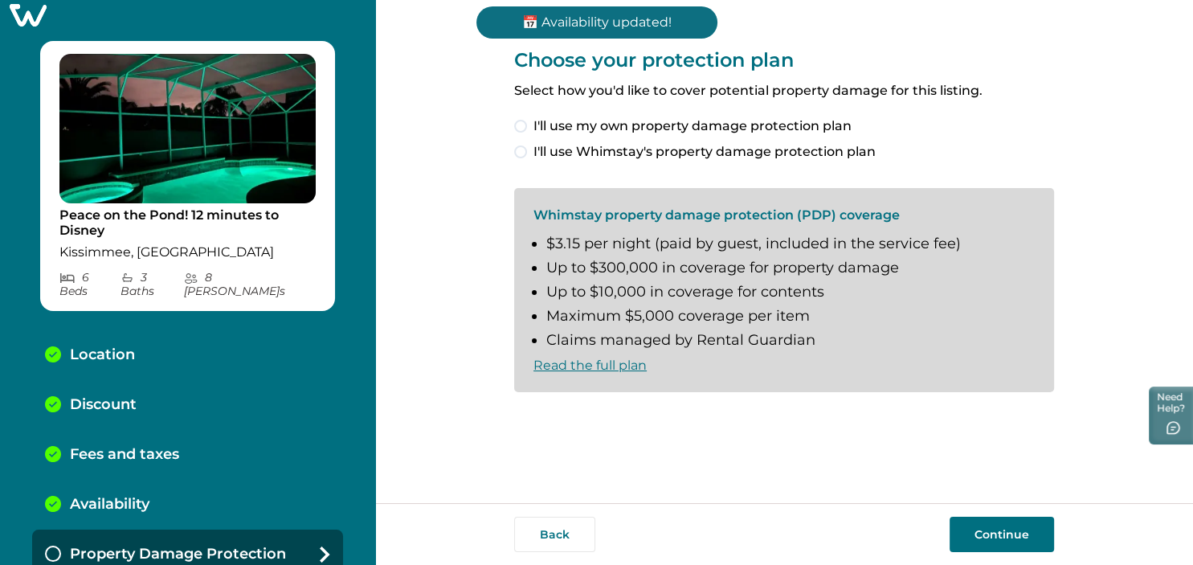
drag, startPoint x: 521, startPoint y: 153, endPoint x: 529, endPoint y: 163, distance: 12.5
click at [519, 153] on span at bounding box center [520, 151] width 13 height 13
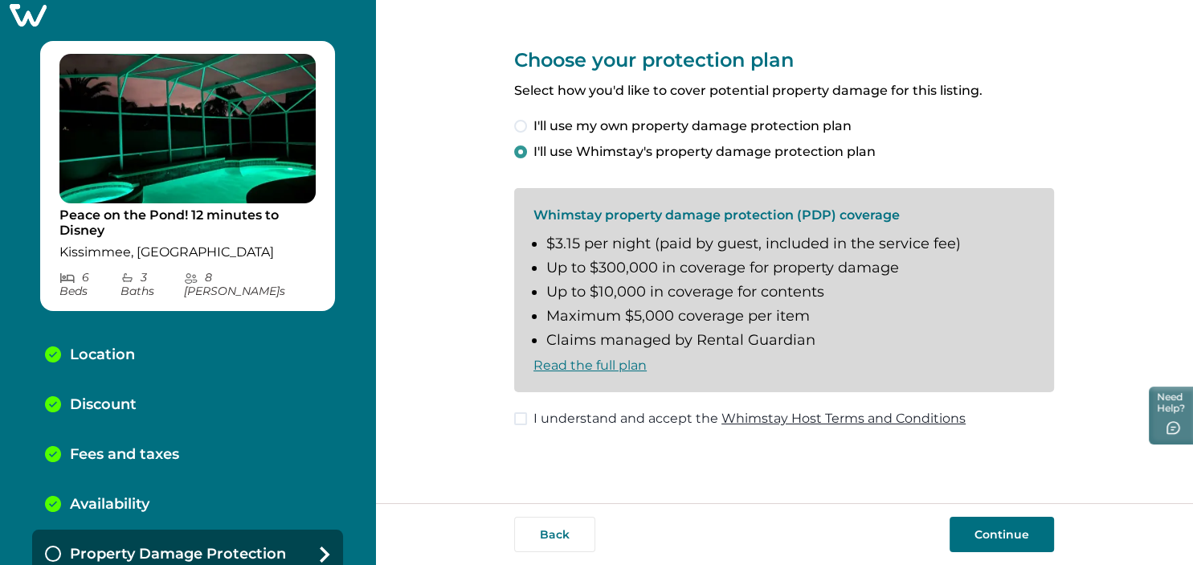
click at [525, 417] on span at bounding box center [520, 418] width 13 height 13
click at [1003, 538] on button "Continue" at bounding box center [1001, 533] width 104 height 35
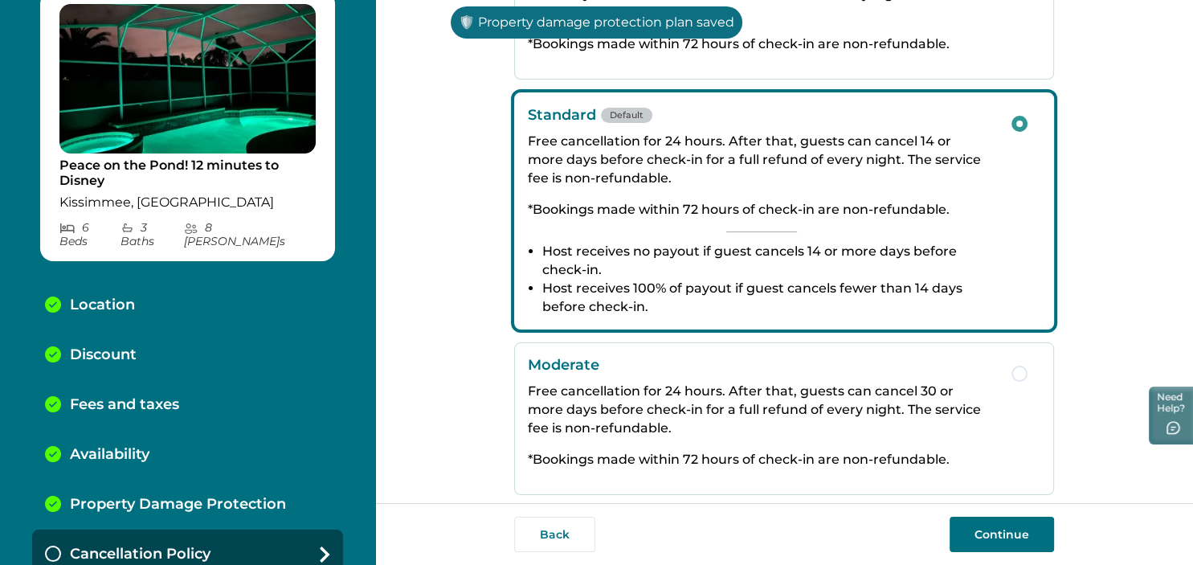
scroll to position [375, 0]
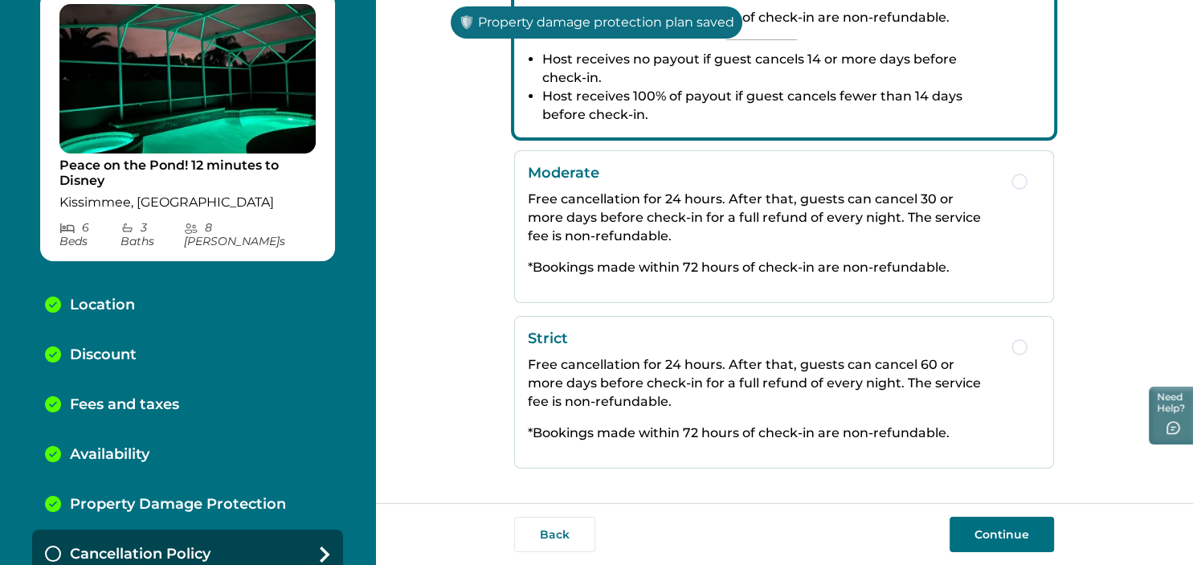
click at [834, 410] on div "Strict Free cancellation for 24 hours. After that, guests can cancel 60 or more…" at bounding box center [761, 391] width 467 height 125
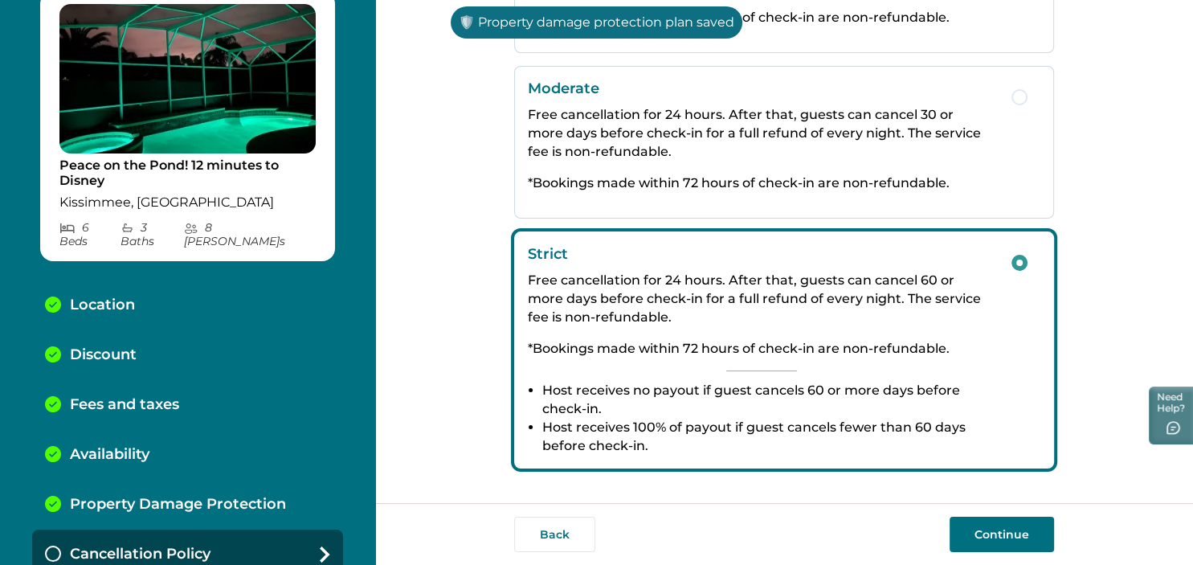
click at [1043, 534] on button "Continue" at bounding box center [1001, 533] width 104 height 35
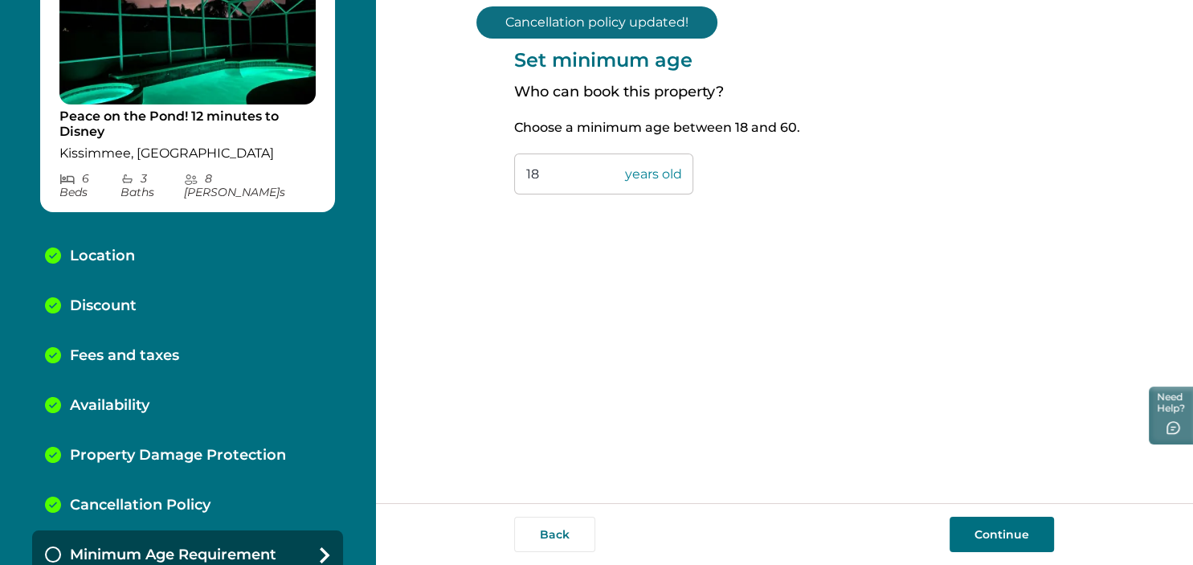
scroll to position [113, 0]
drag, startPoint x: 563, startPoint y: 169, endPoint x: 427, endPoint y: 178, distance: 136.8
click at [514, 178] on input "18" at bounding box center [603, 173] width 179 height 41
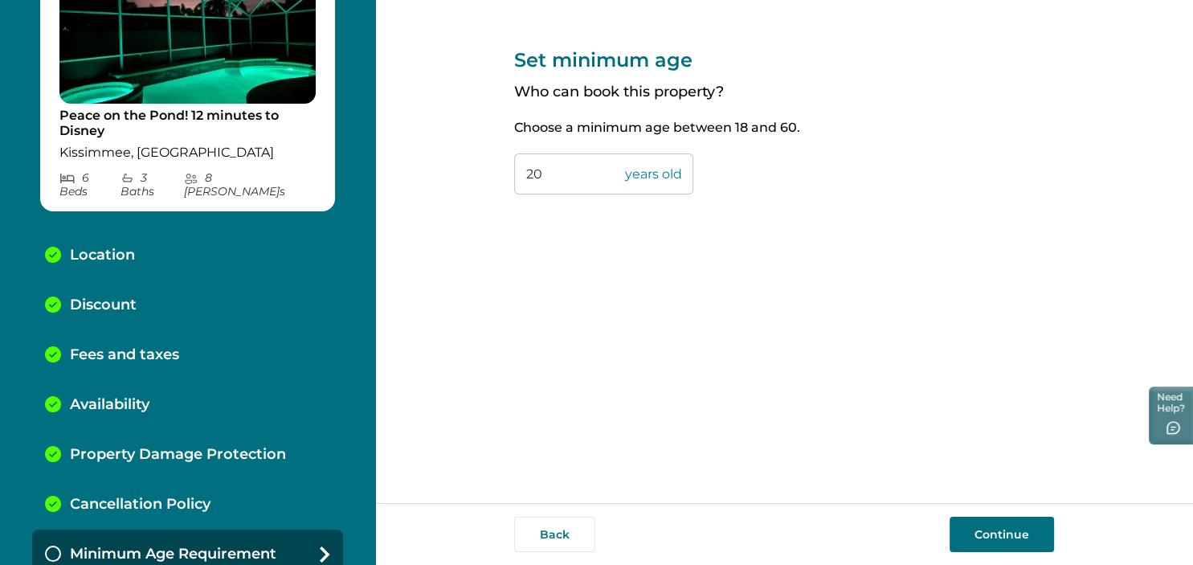
type input "20"
drag, startPoint x: 959, startPoint y: 541, endPoint x: 969, endPoint y: 530, distance: 14.8
click at [961, 541] on button "Continue" at bounding box center [1001, 533] width 104 height 35
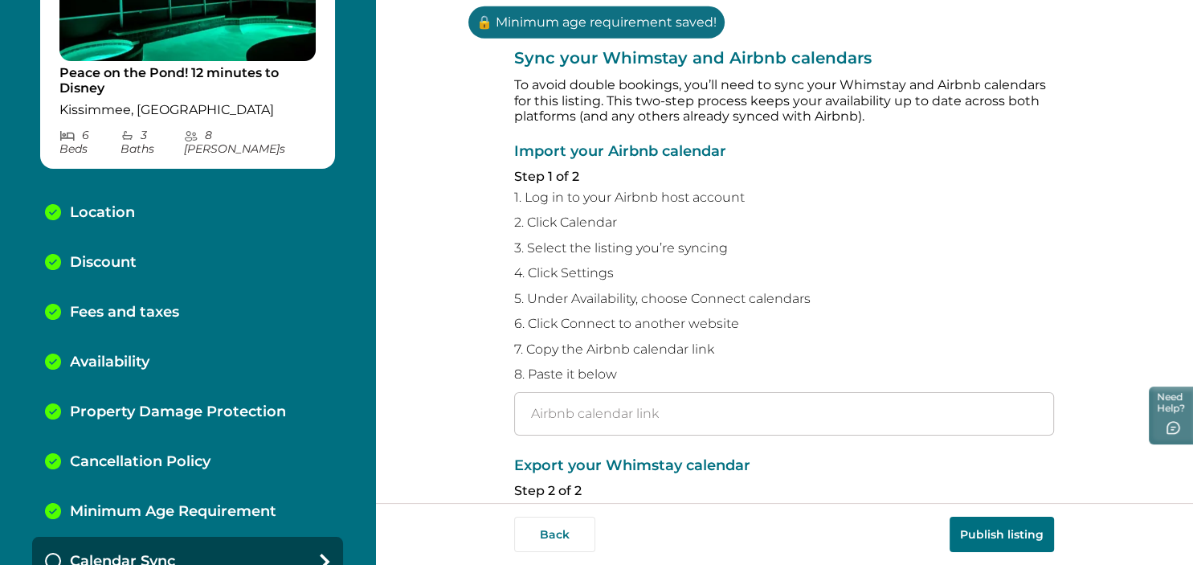
scroll to position [163, 0]
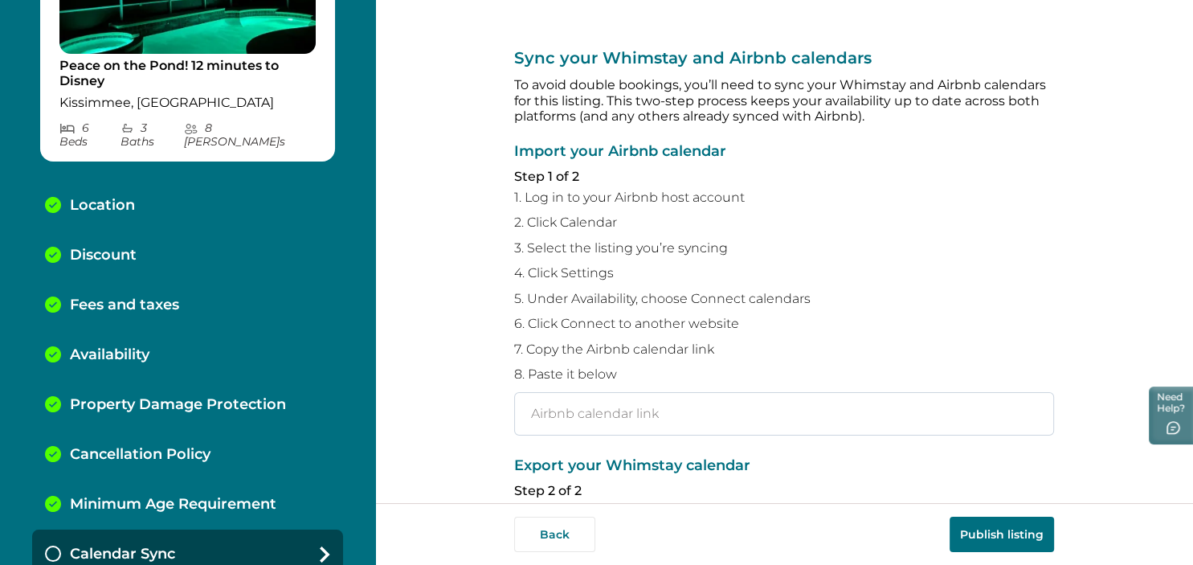
click at [757, 407] on input "text" at bounding box center [784, 413] width 540 height 43
paste input "https://www.airbnb.com/calendar/ical/47574850.ics?s=828d15de90aa8a243001a654fec…"
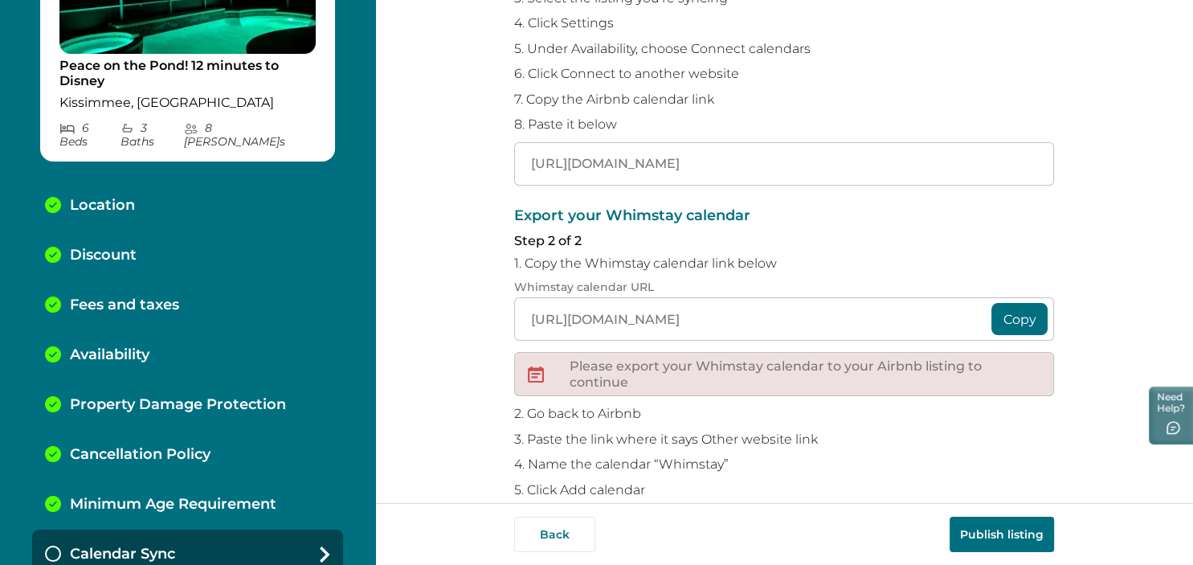
scroll to position [301, 0]
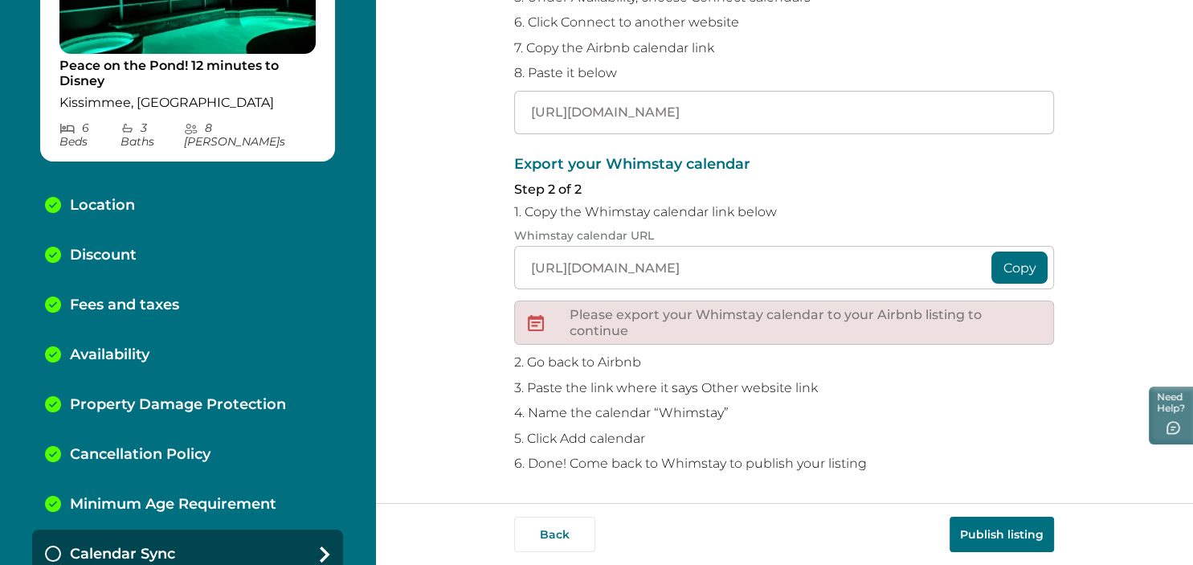
type input "https://www.airbnb.com/calendar/ical/47574850.ics?s=828d15de90aa8a243001a654fec…"
click at [1026, 272] on button "Copy" at bounding box center [1019, 267] width 56 height 32
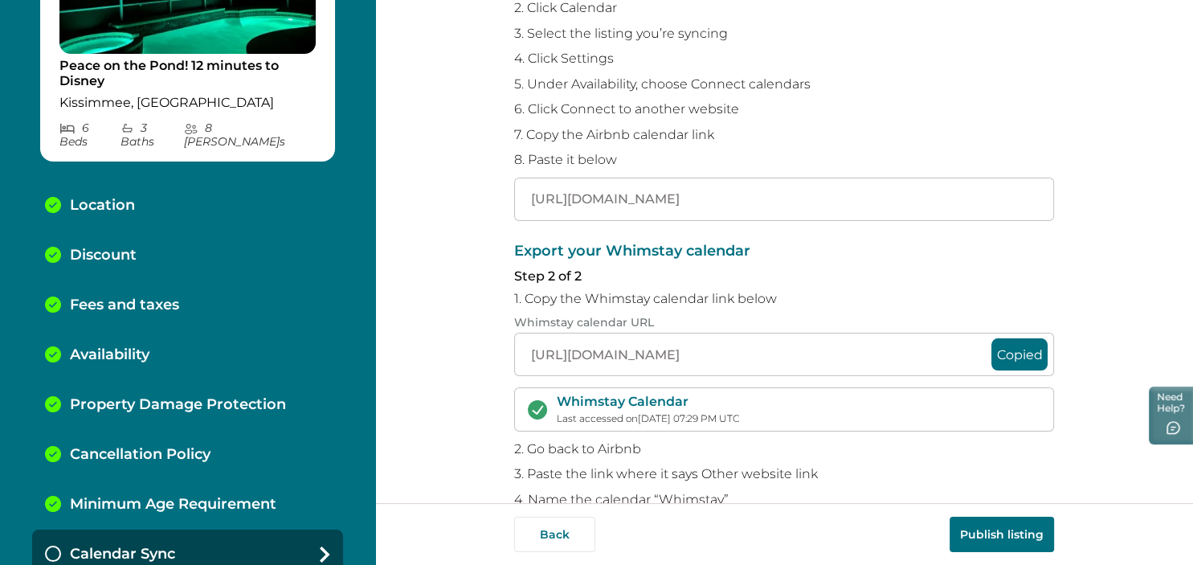
scroll to position [300, 0]
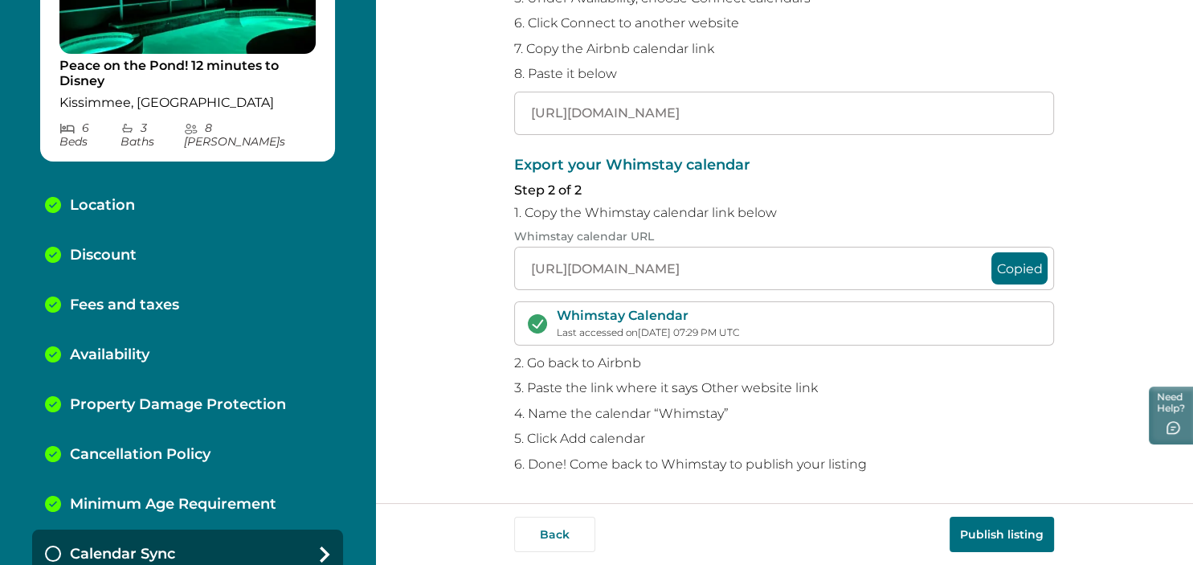
click at [1015, 527] on button "Publish listing" at bounding box center [1001, 533] width 104 height 35
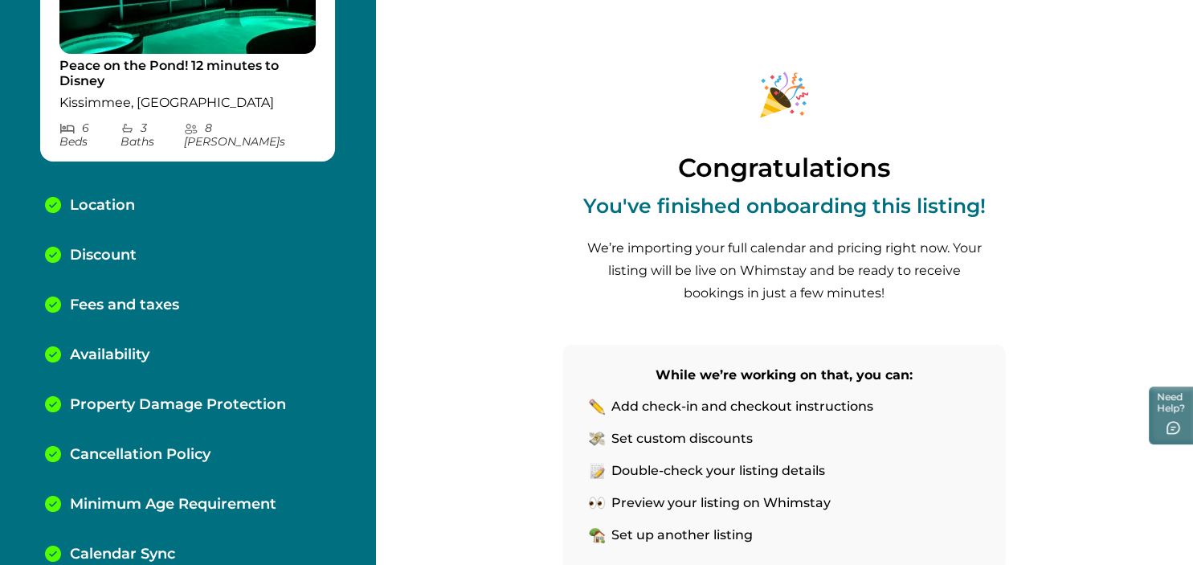
click at [1158, 223] on div "Congratulations You've finished onboarding this listing! We’re importing your f…" at bounding box center [784, 282] width 818 height 565
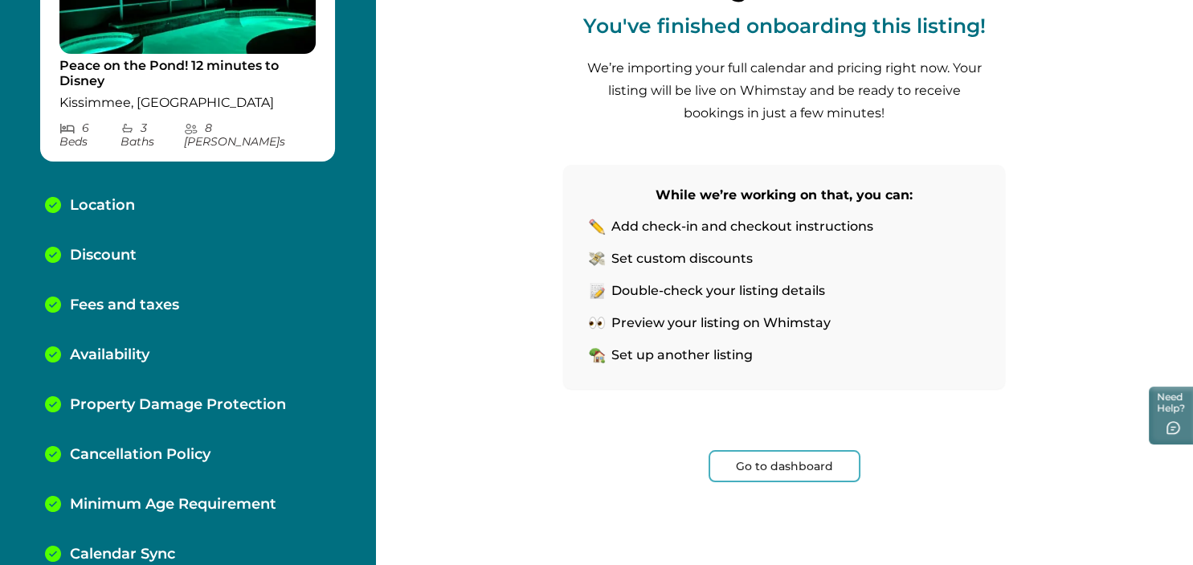
scroll to position [179, 0]
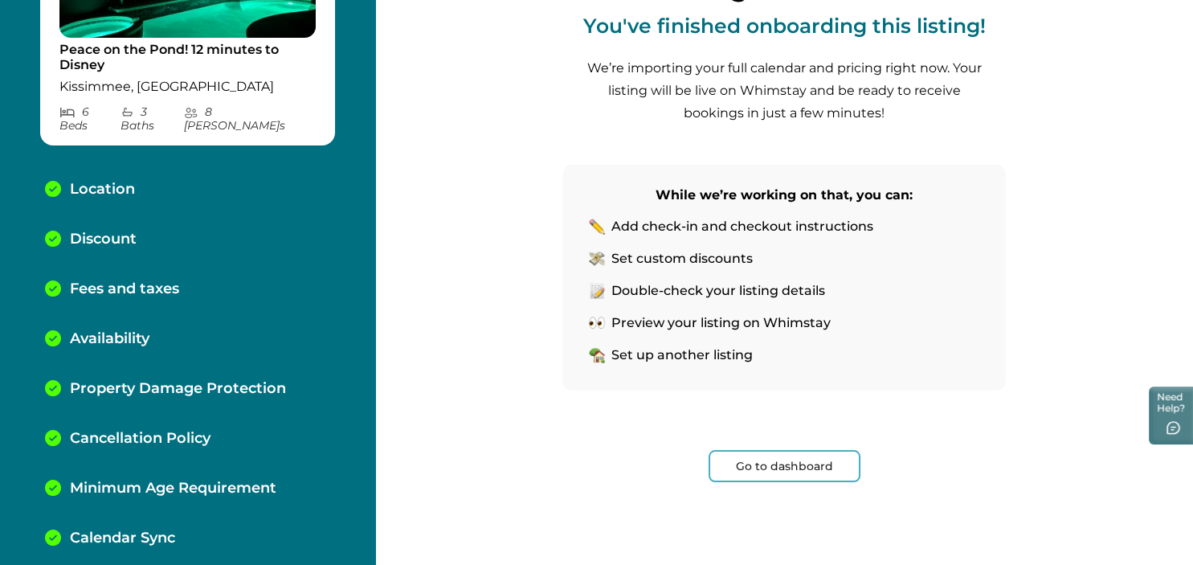
click at [775, 456] on button "Go to dashboard" at bounding box center [784, 466] width 152 height 32
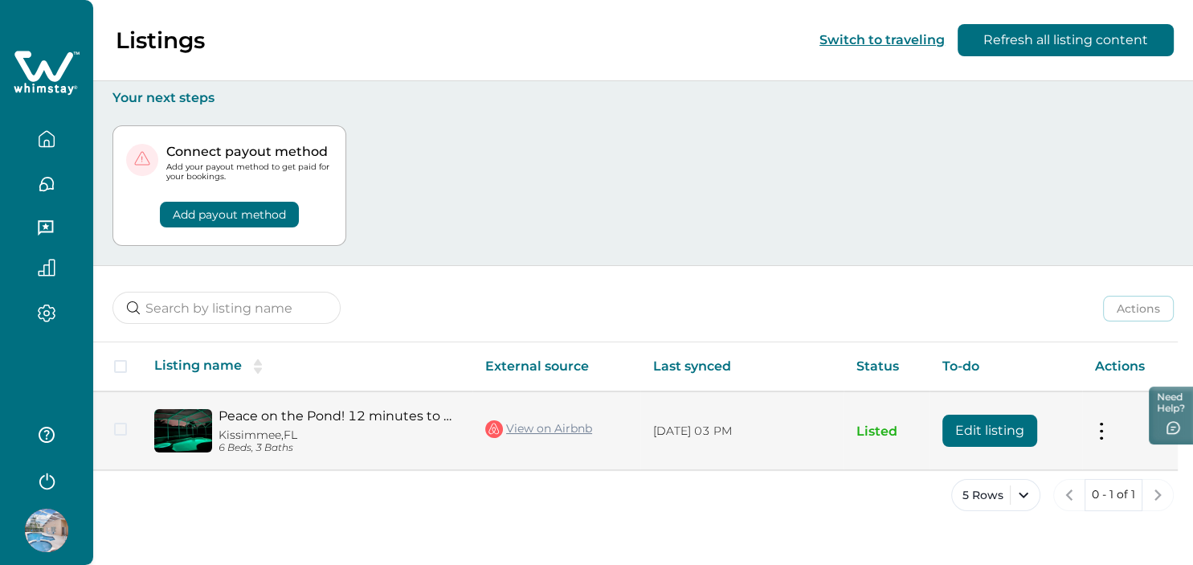
click at [1096, 435] on button at bounding box center [1101, 431] width 13 height 17
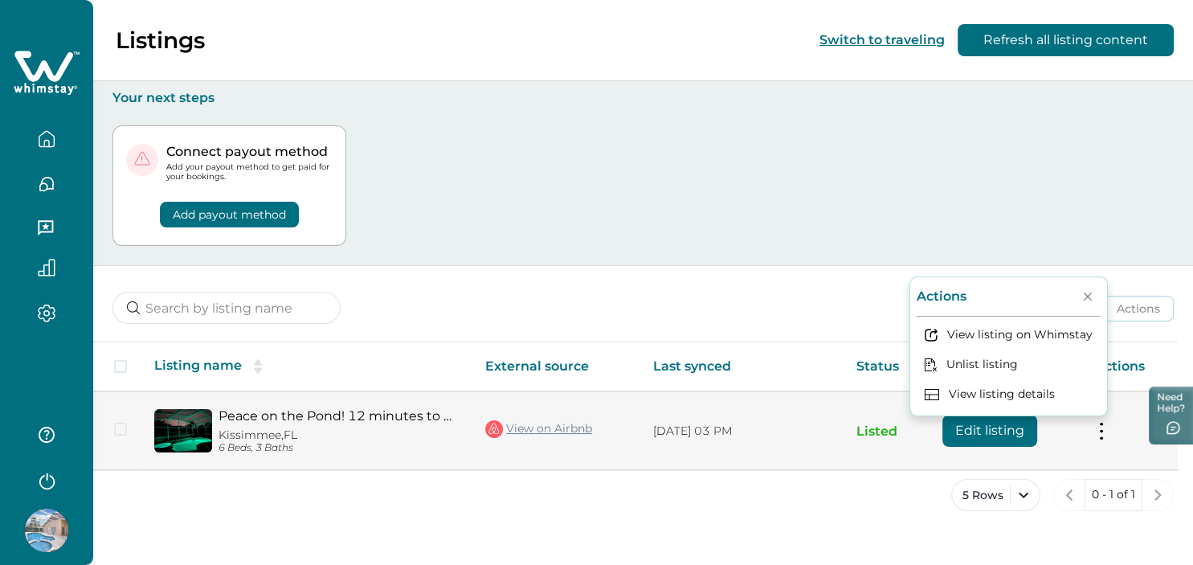
click at [1010, 432] on button "Edit listing" at bounding box center [989, 430] width 95 height 32
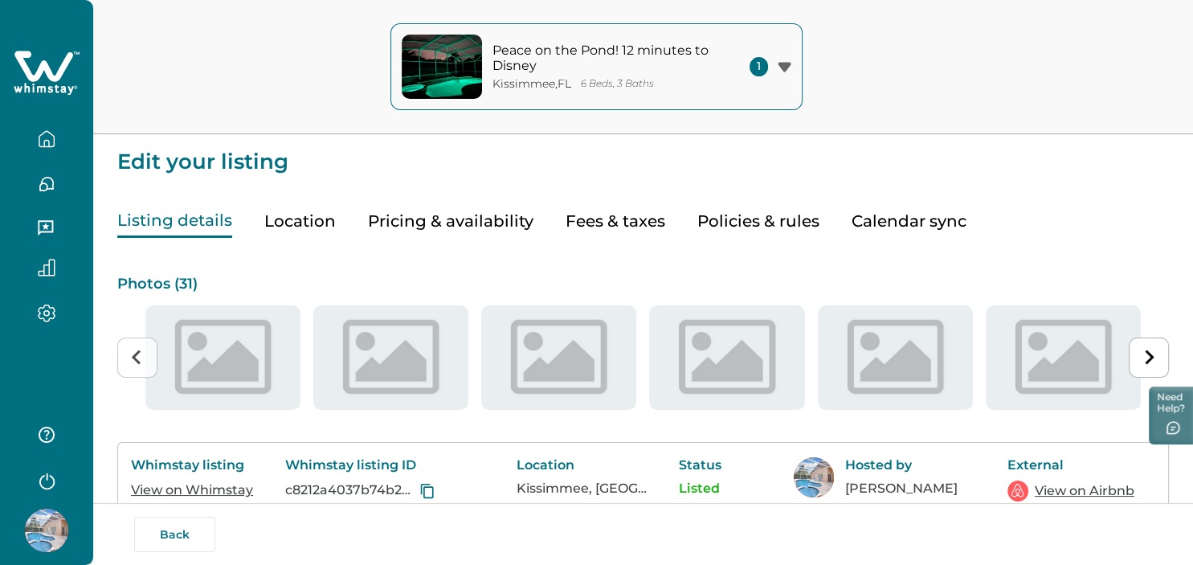
type input "15"
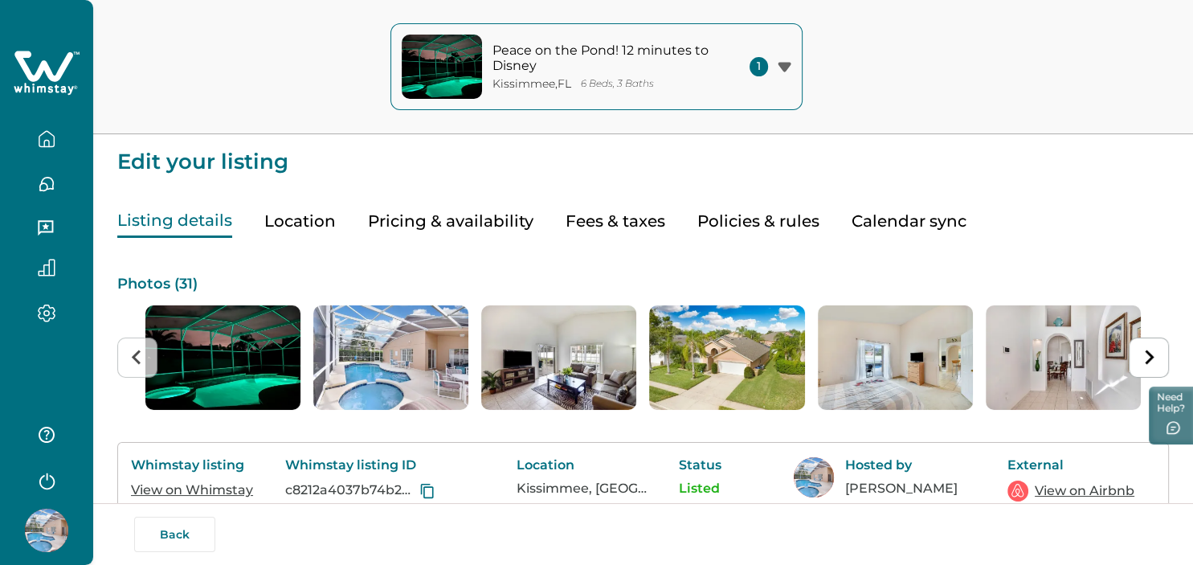
click at [609, 218] on button "Fees & taxes" at bounding box center [615, 221] width 100 height 33
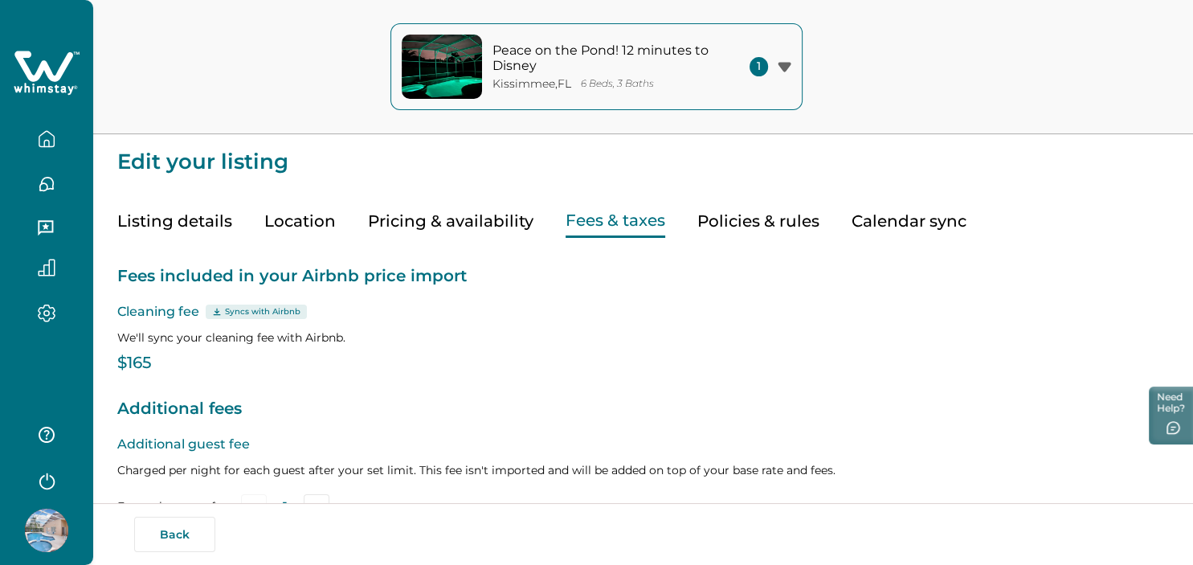
click at [717, 224] on button "Policies & rules" at bounding box center [758, 221] width 122 height 33
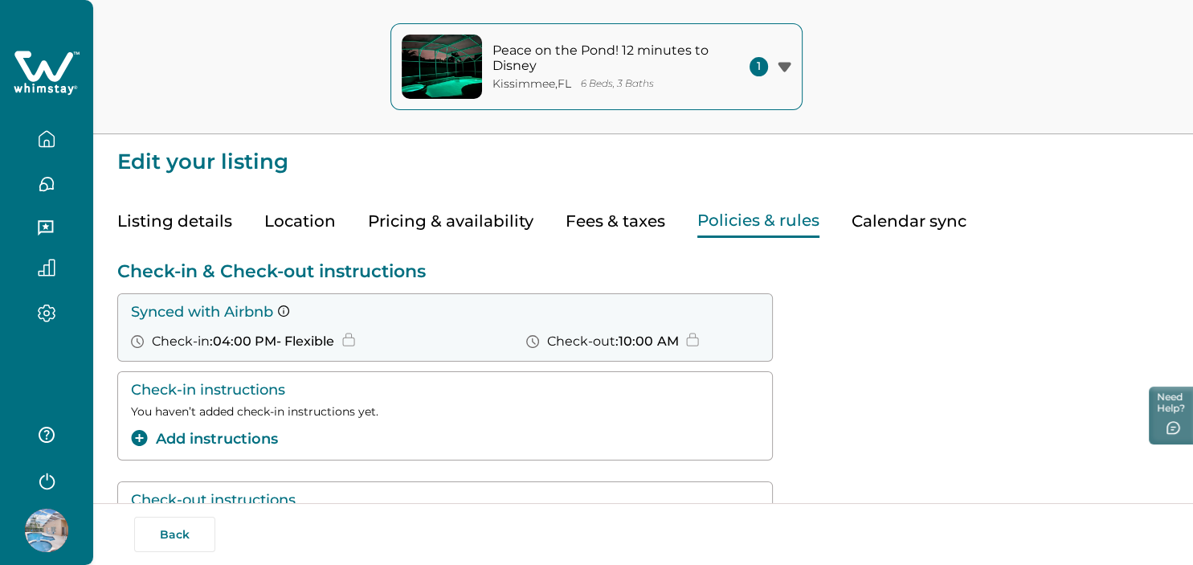
click at [452, 216] on button "Pricing & availability" at bounding box center [450, 221] width 165 height 33
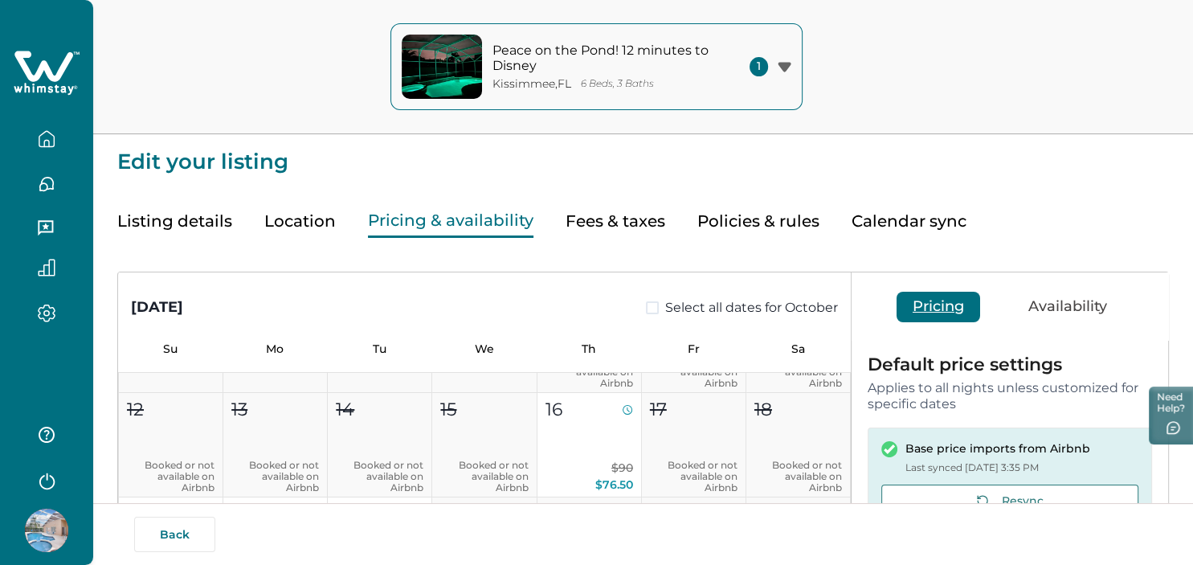
scroll to position [210, 0]
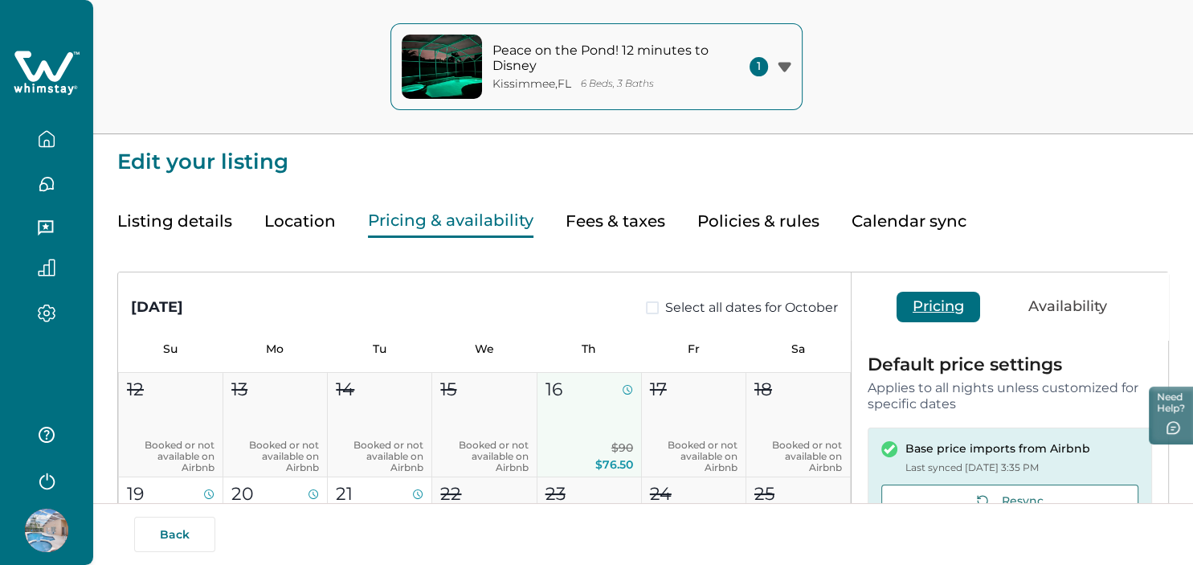
click at [590, 389] on div "16" at bounding box center [588, 389] width 87 height 27
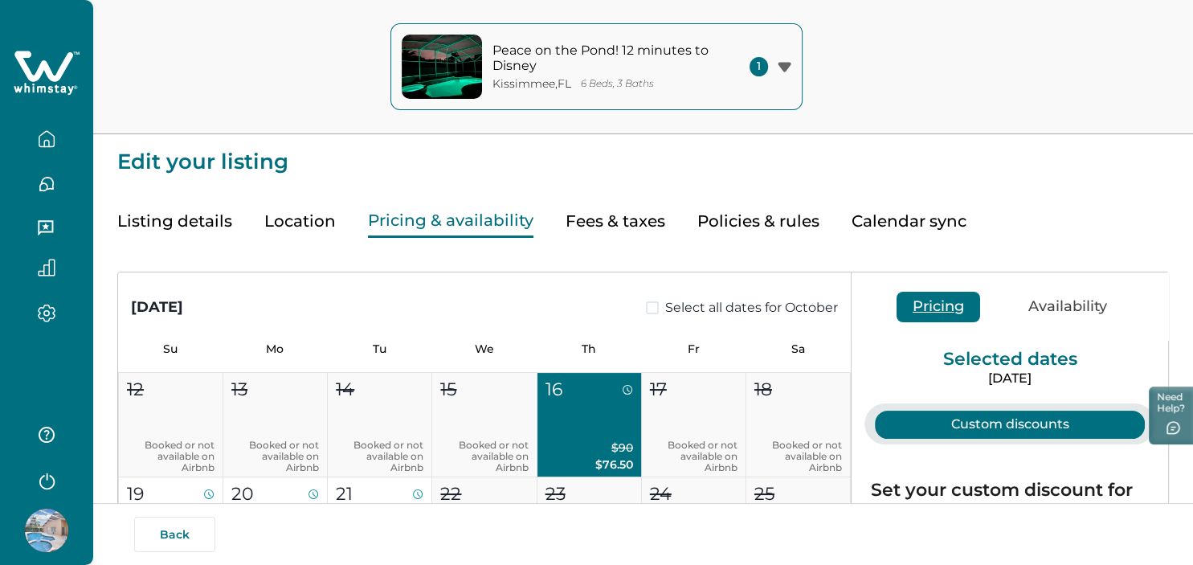
type input "15"
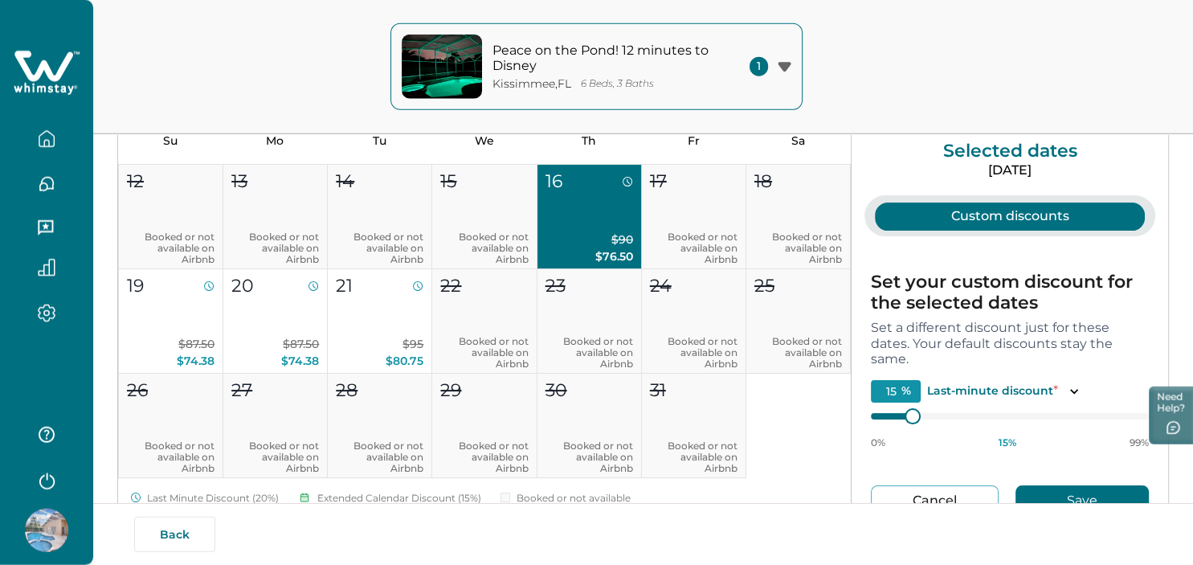
scroll to position [211, 0]
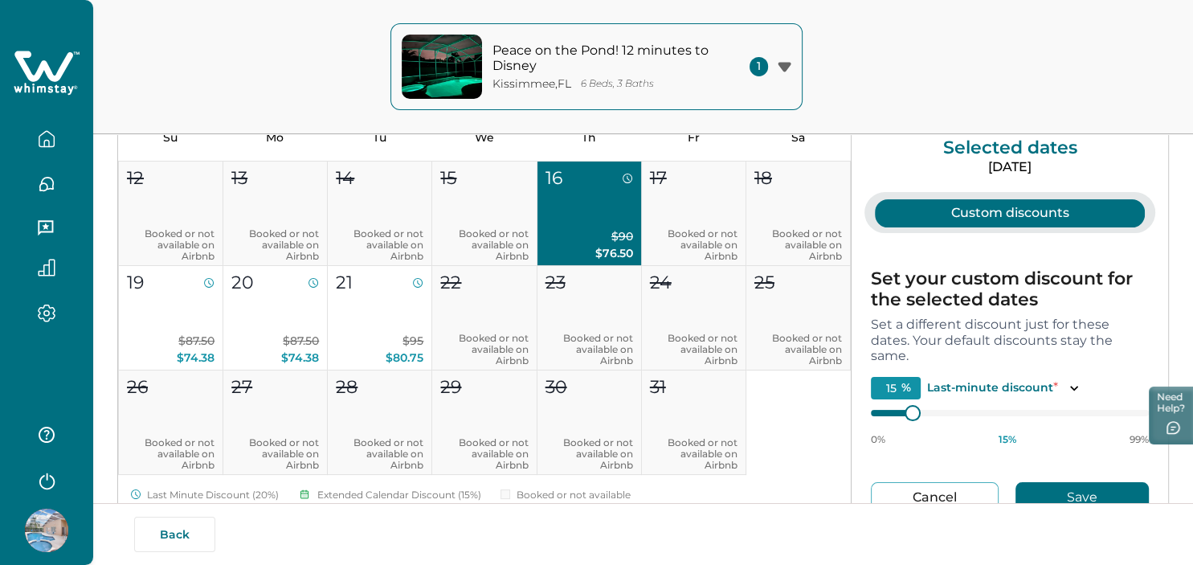
type input "16"
type input "17"
type input "19"
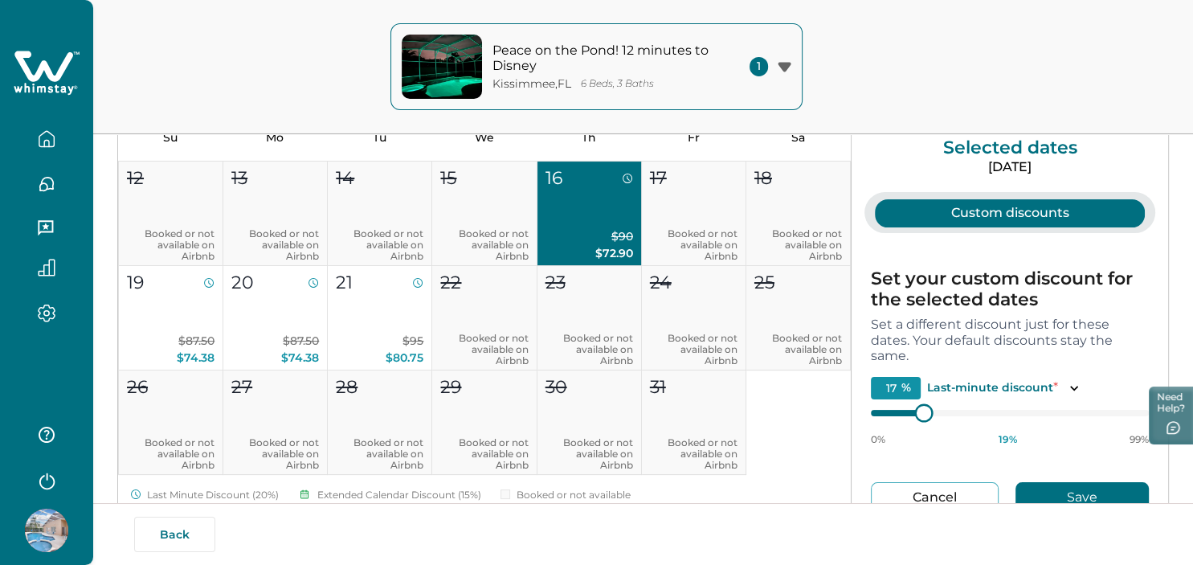
type input "19"
type input "21"
type input "24"
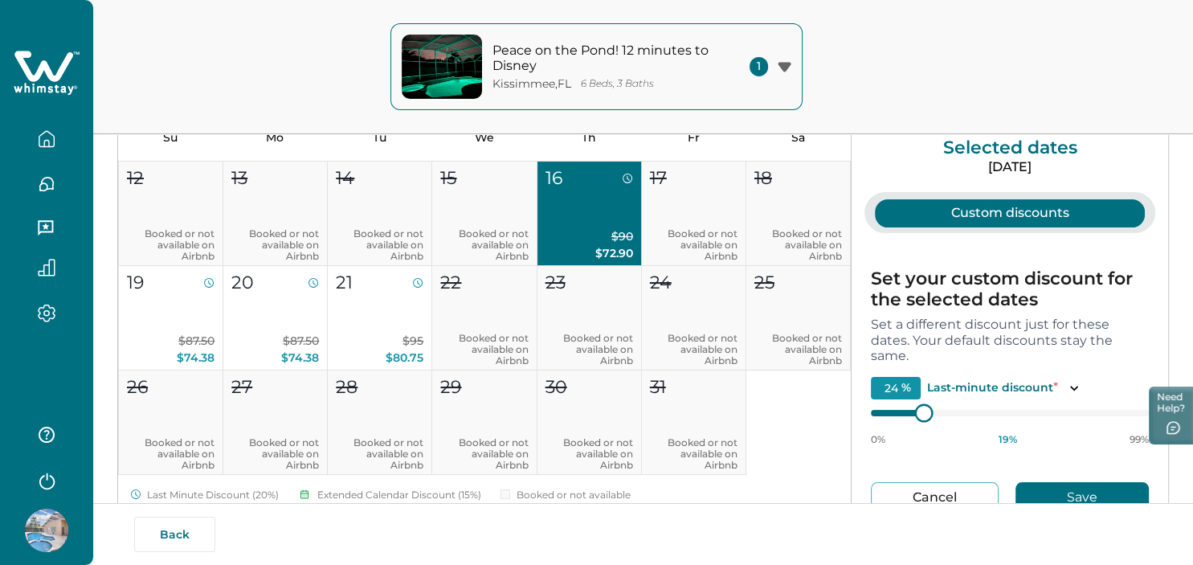
type input "25"
type input "26"
type input "27"
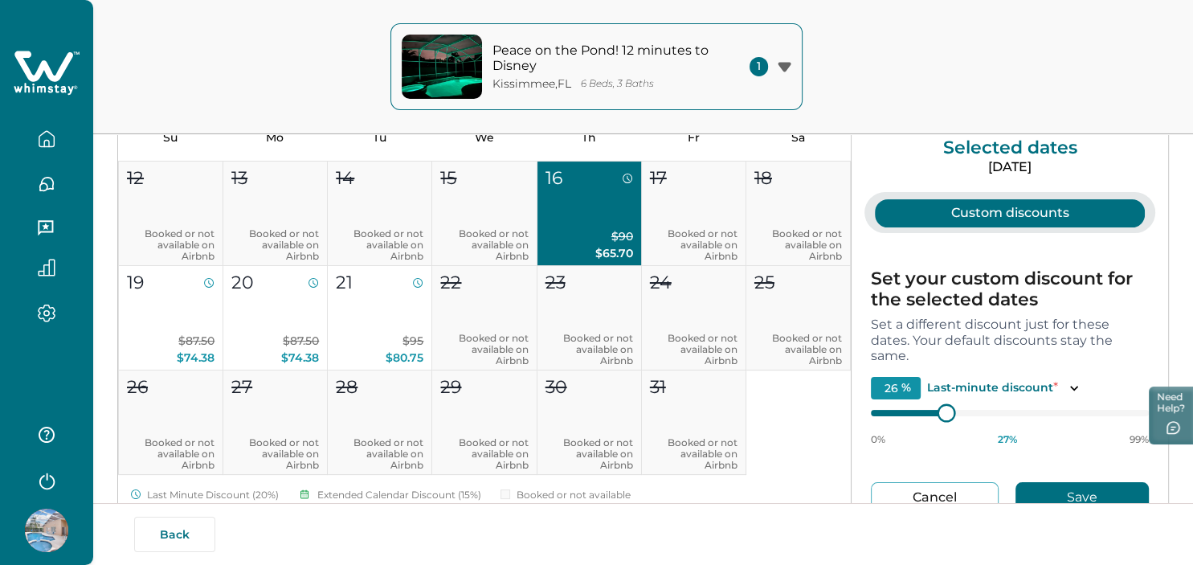
type input "27"
type input "28"
type input "29"
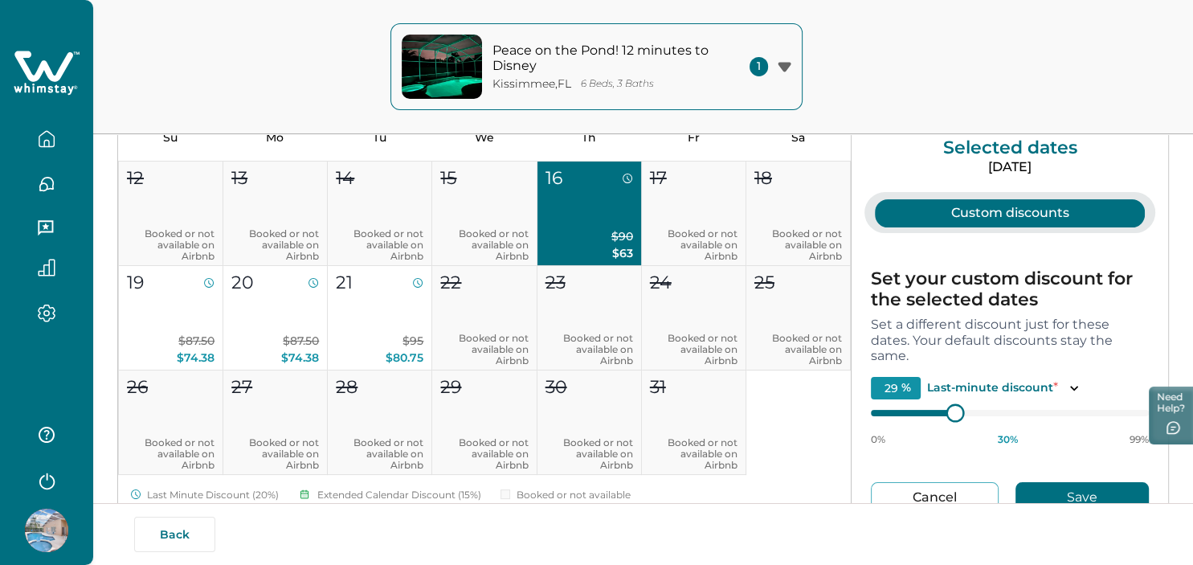
type input "30"
type input "31"
type input "32"
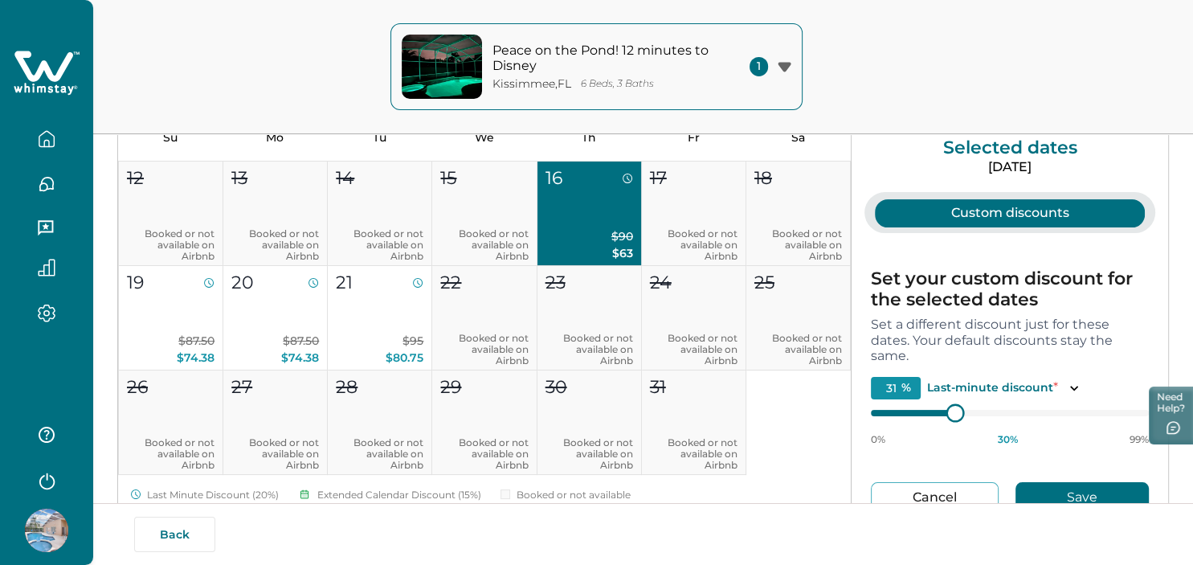
type input "32"
type input "33"
type input "34"
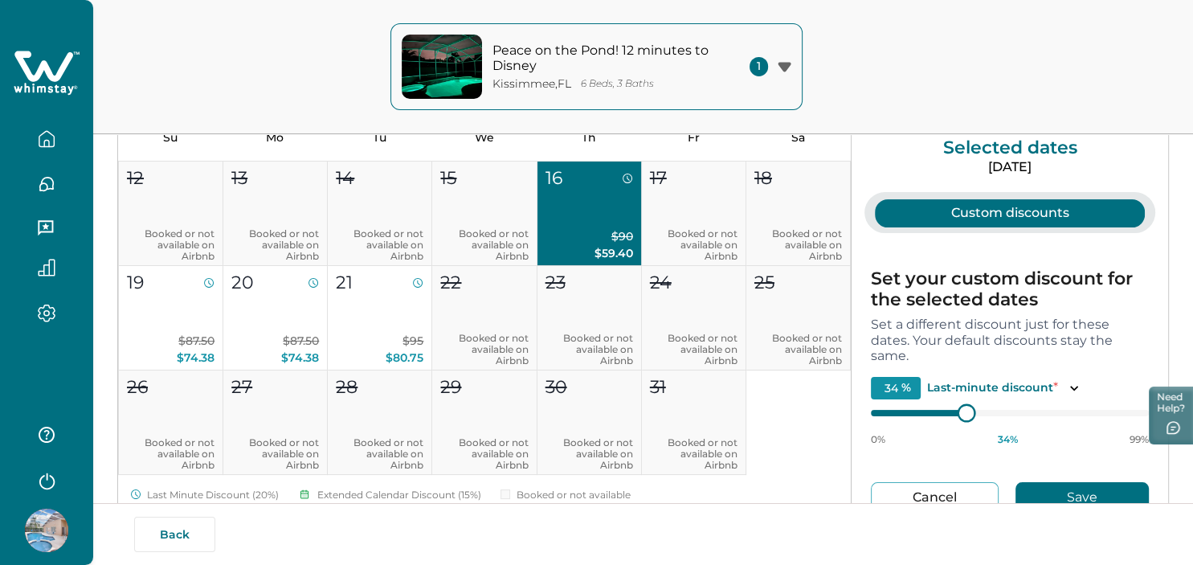
type input "35"
type input "36"
type input "37"
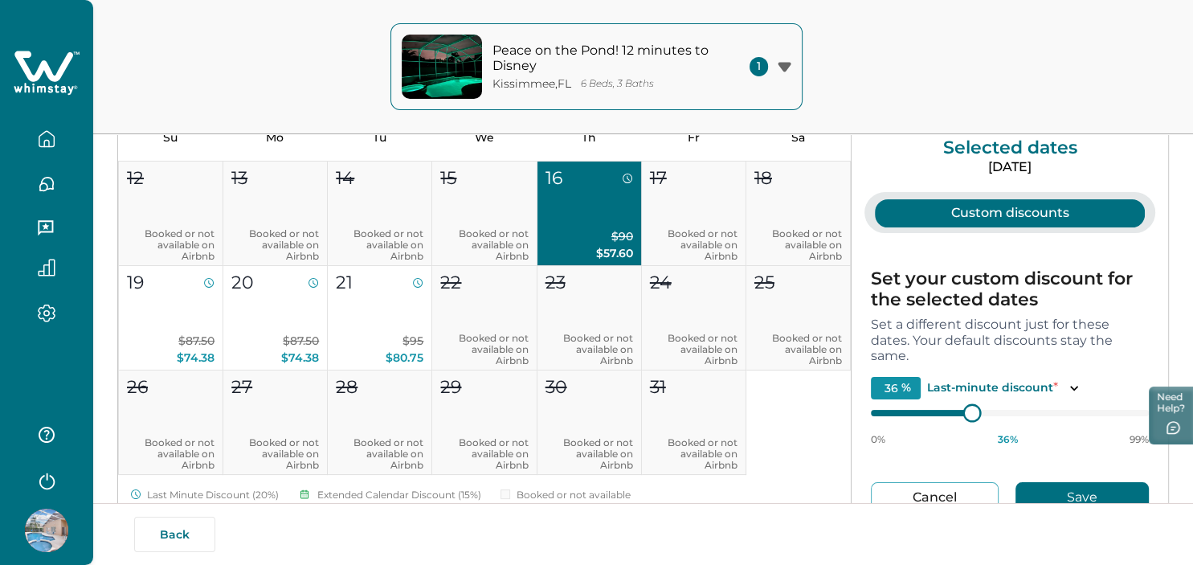
type input "37"
type input "38"
type input "39"
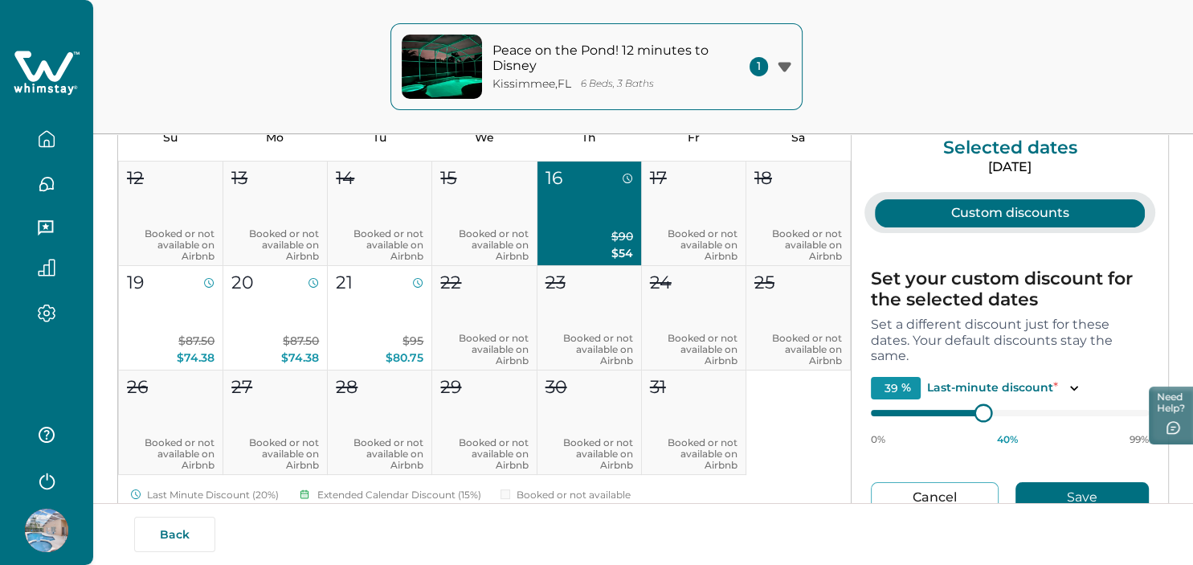
type input "40"
type input "41"
type input "42"
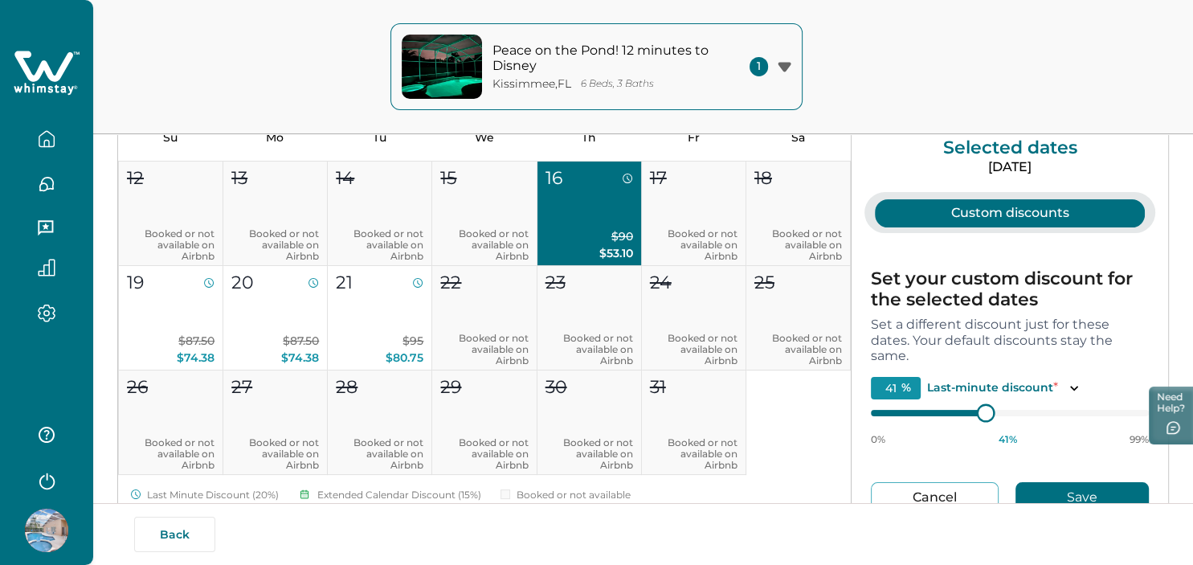
type input "42"
type input "43"
type input "44"
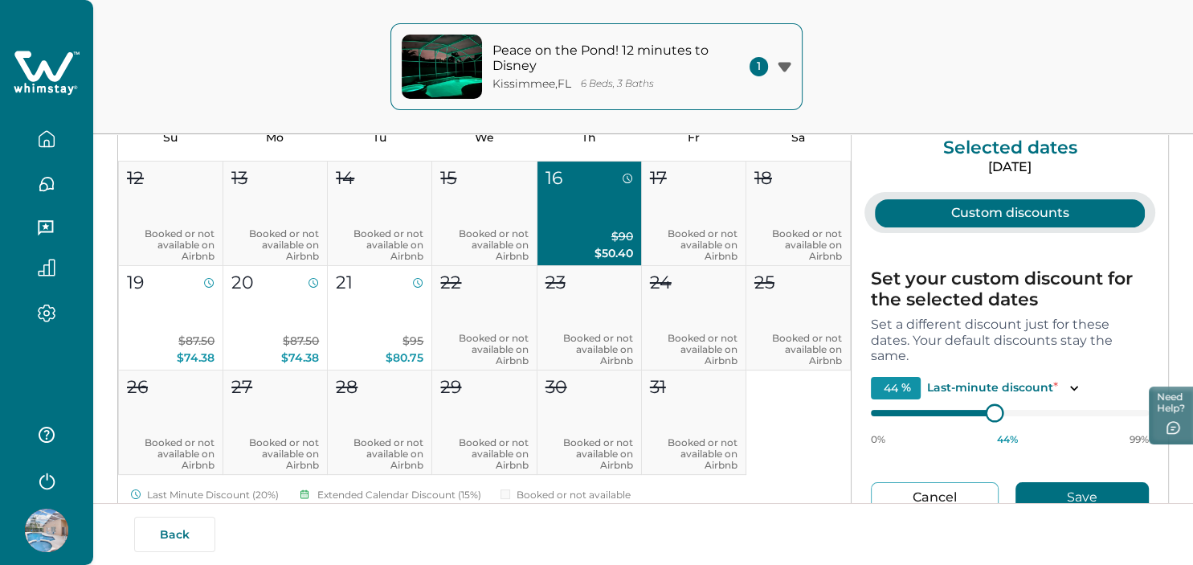
click at [994, 412] on div at bounding box center [994, 412] width 14 height 14
click at [1032, 493] on button "Save" at bounding box center [1081, 497] width 133 height 31
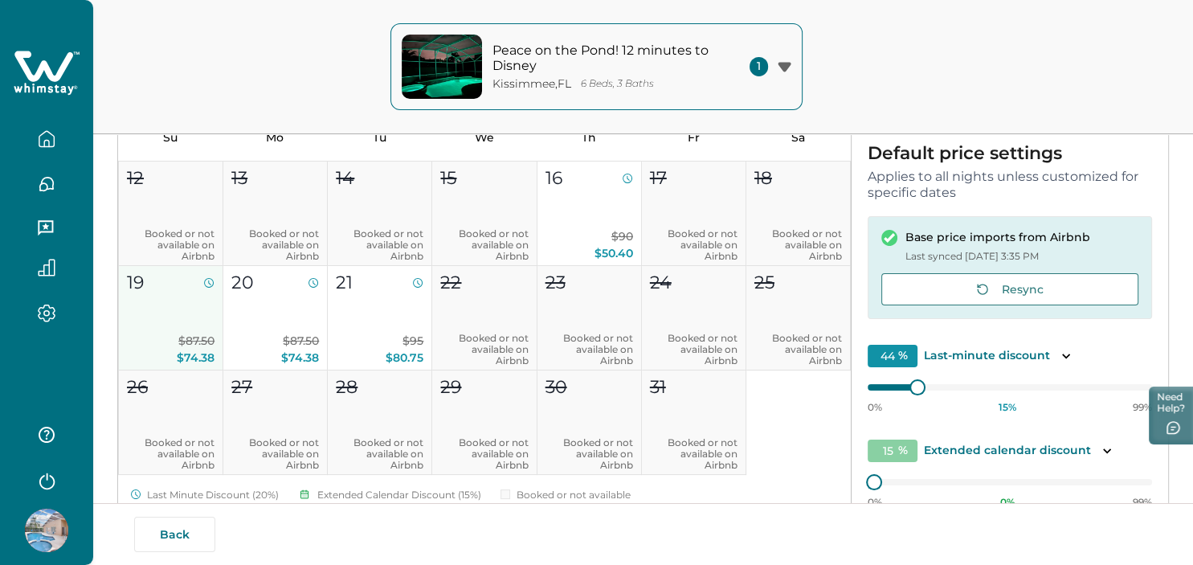
type input "15"
click at [148, 344] on p "$87.50 $74.38" at bounding box center [171, 350] width 88 height 34
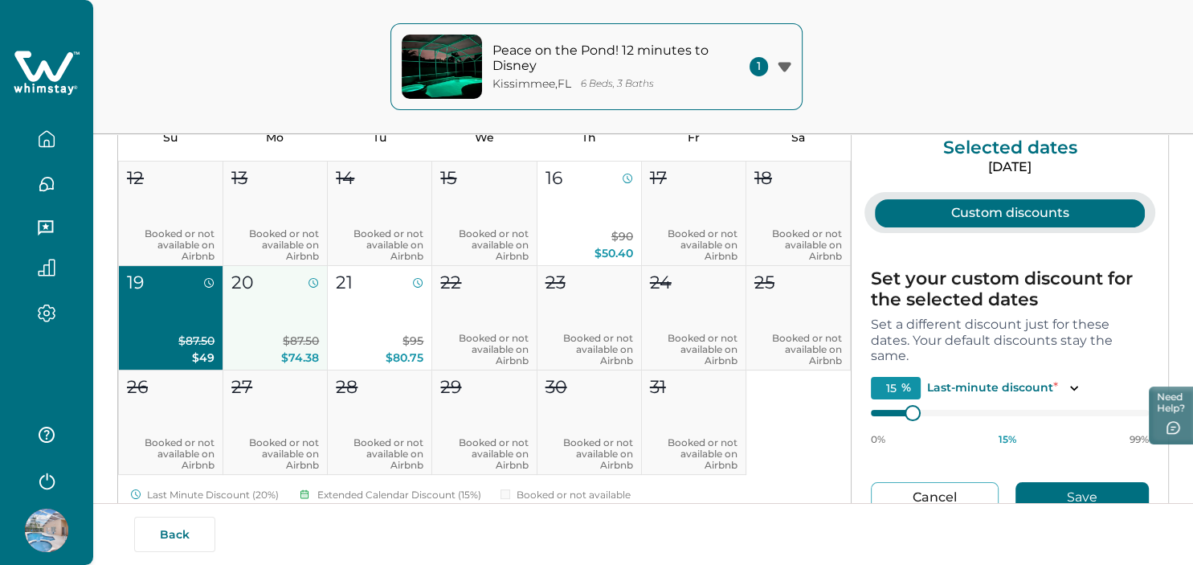
type input "15"
click at [312, 321] on button "20 $87.50 $74.38" at bounding box center [275, 318] width 104 height 104
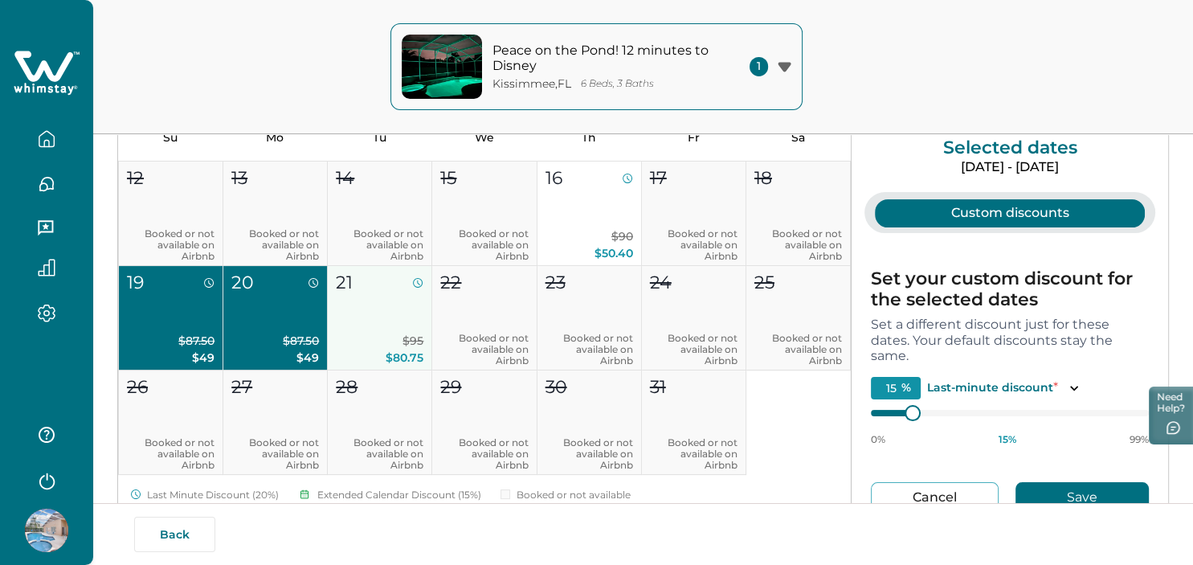
click at [379, 308] on button "21 $95 $80.75" at bounding box center [380, 318] width 104 height 104
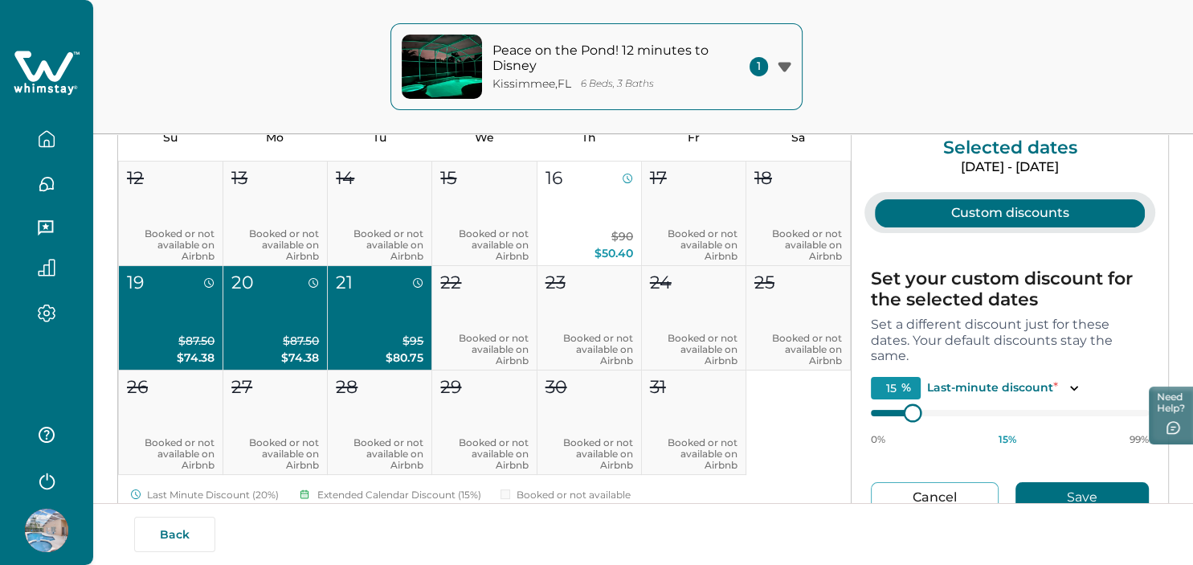
type input "16"
type input "17"
type input "19"
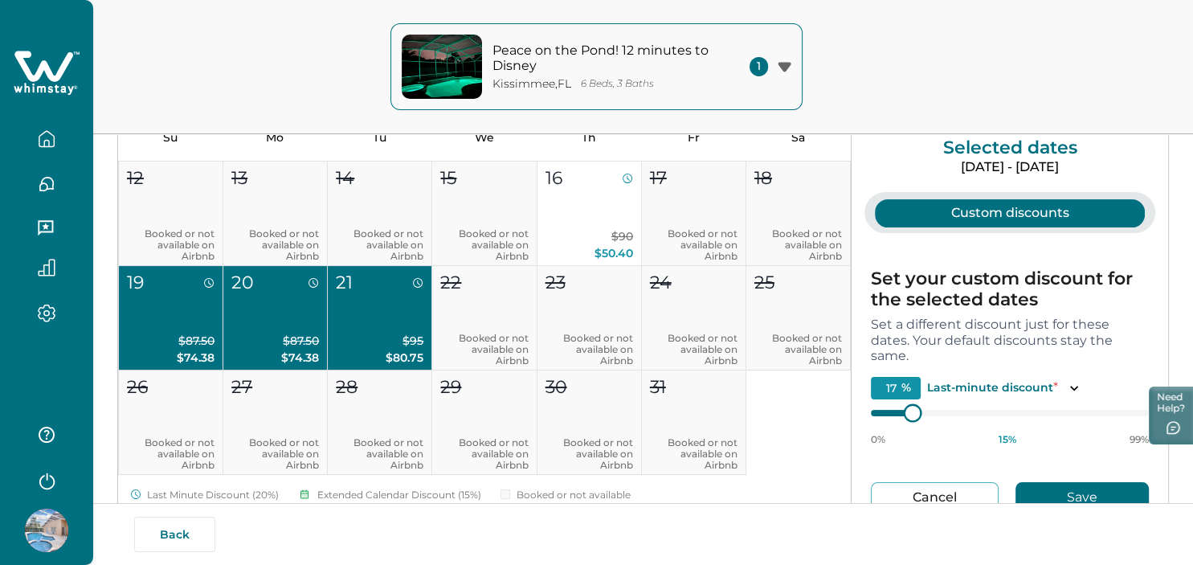
type input "19"
type input "21"
type input "23"
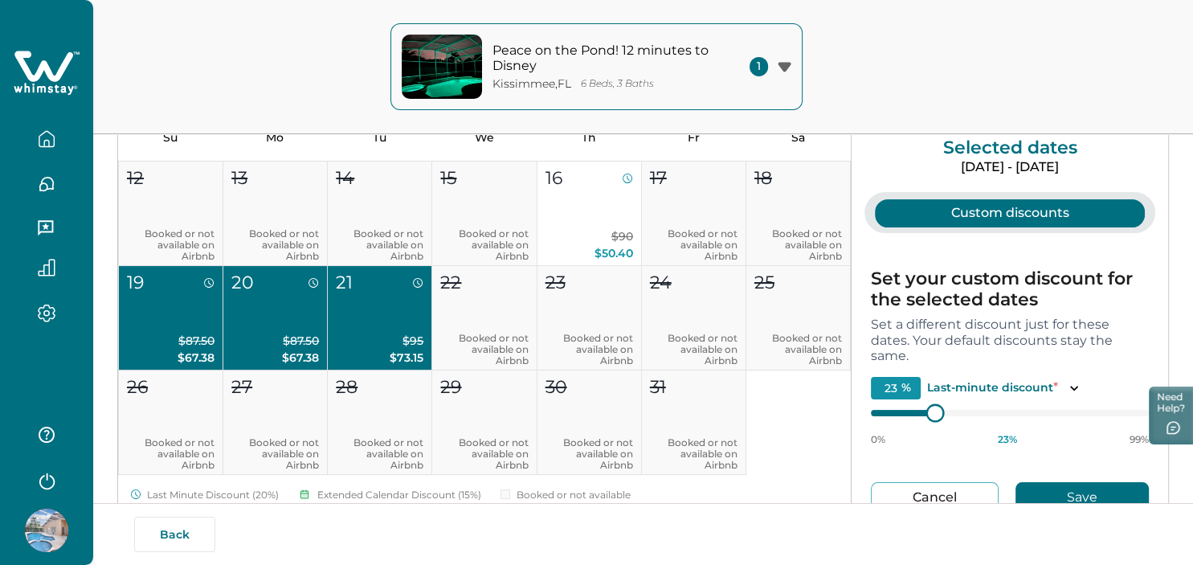
type input "24"
type input "25"
type input "26"
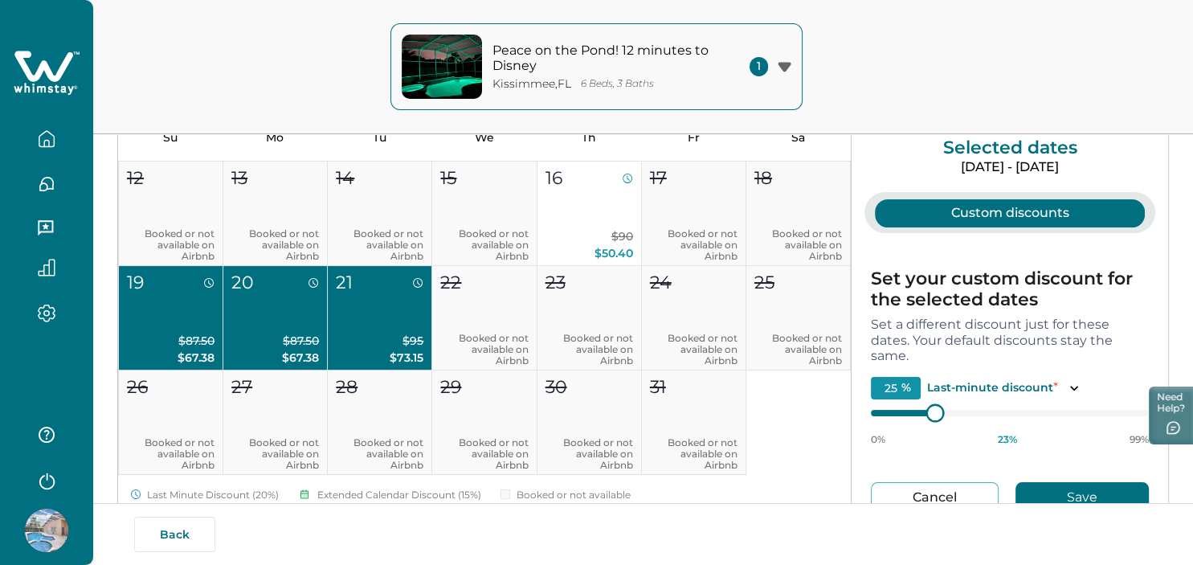
type input "26"
type input "27"
type input "28"
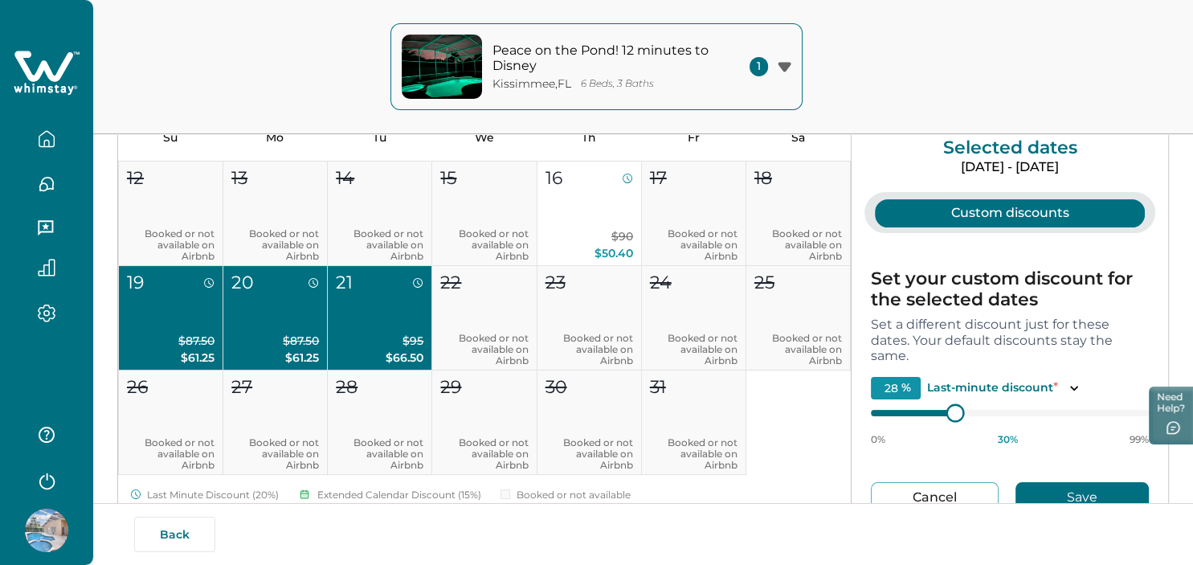
type input "30"
type input "33"
type input "34"
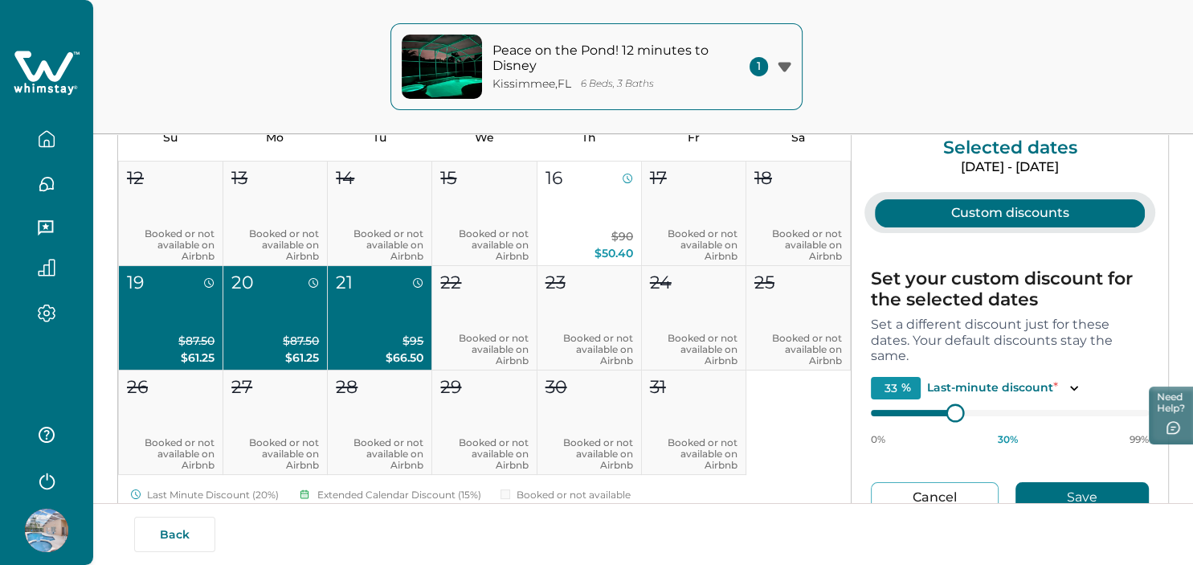
type input "34"
type input "35"
type input "36"
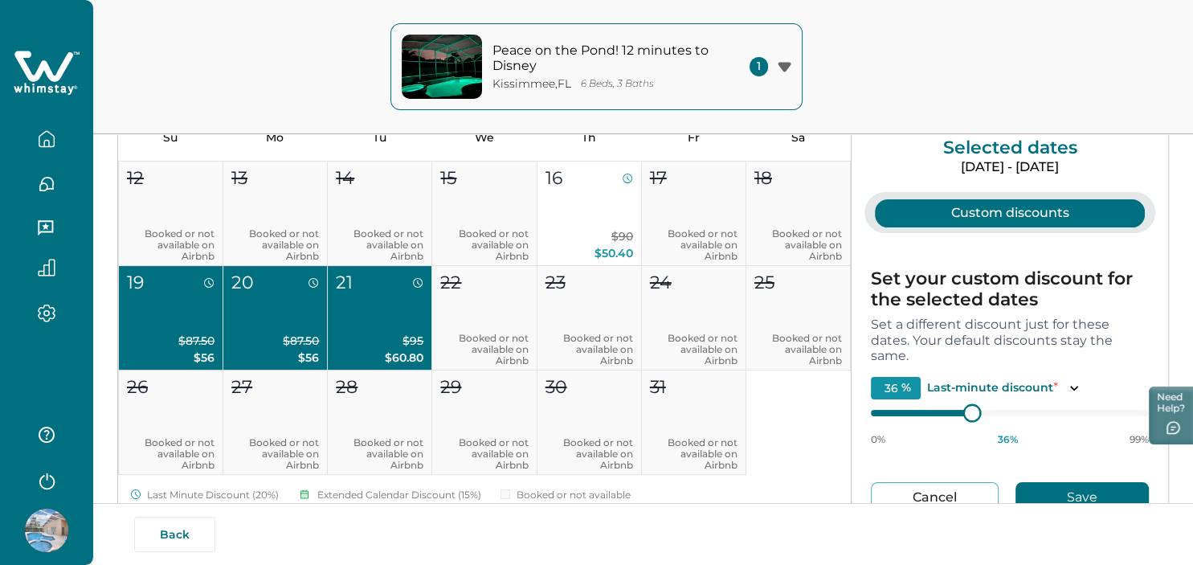
type input "37"
type input "38"
type input "39"
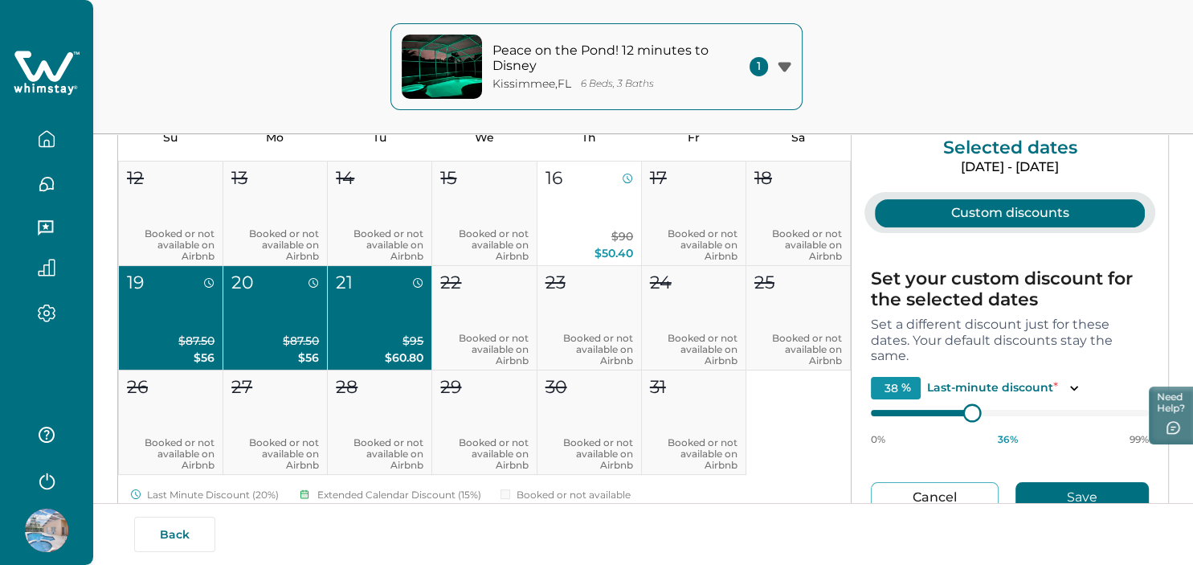
type input "39"
type input "40"
type input "41"
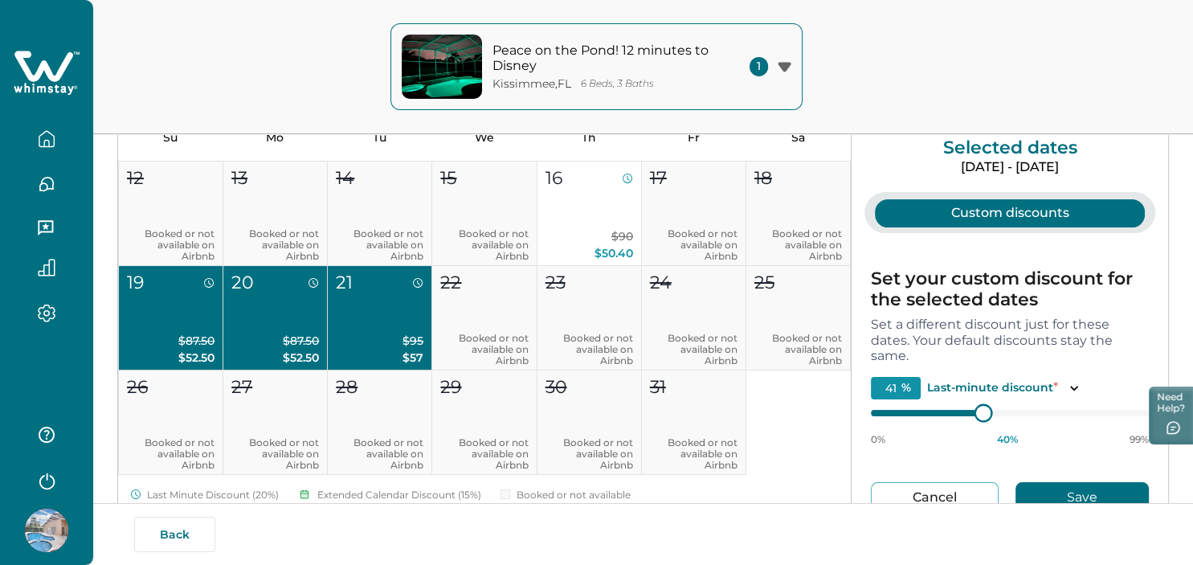
type input "42"
type input "43"
type input "44"
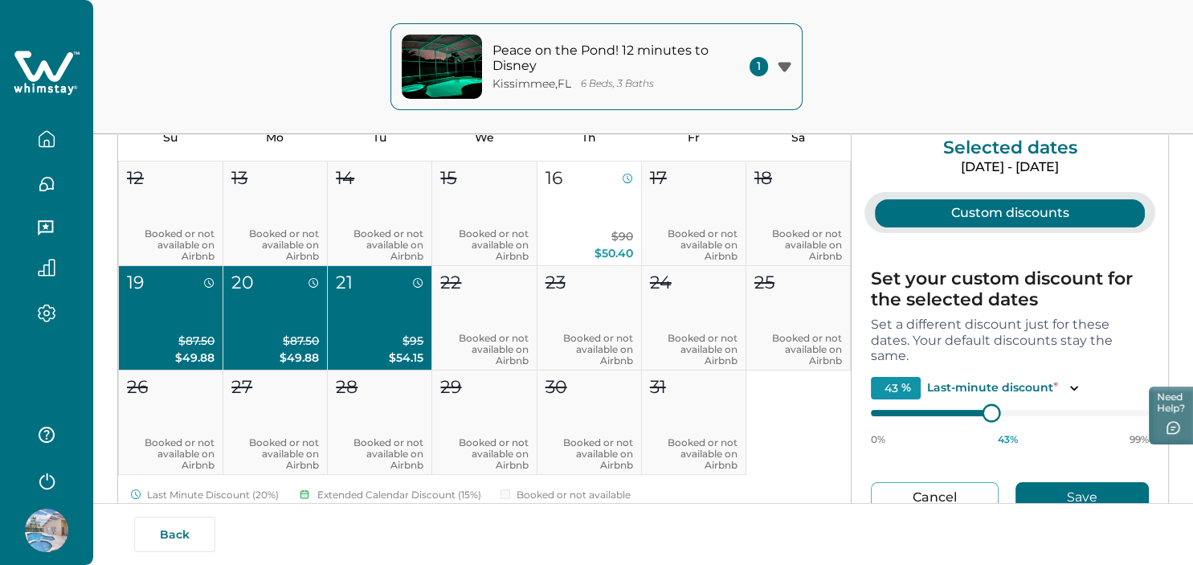
type input "44"
type input "45"
type input "44"
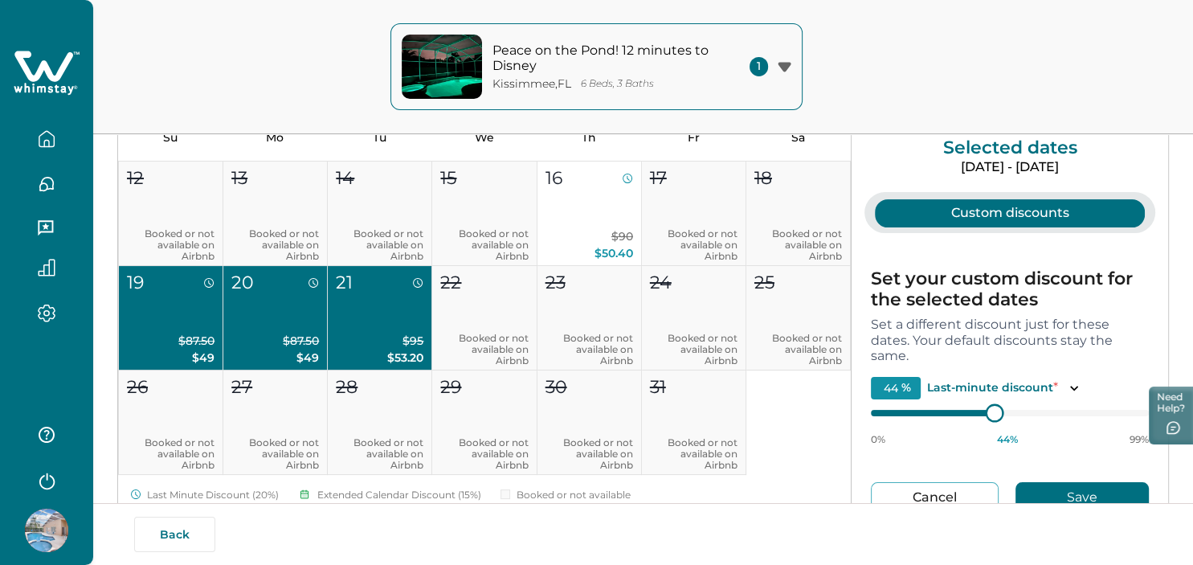
type input "43"
click at [990, 406] on div at bounding box center [1010, 412] width 278 height 13
click at [1058, 488] on button "Save" at bounding box center [1081, 497] width 133 height 31
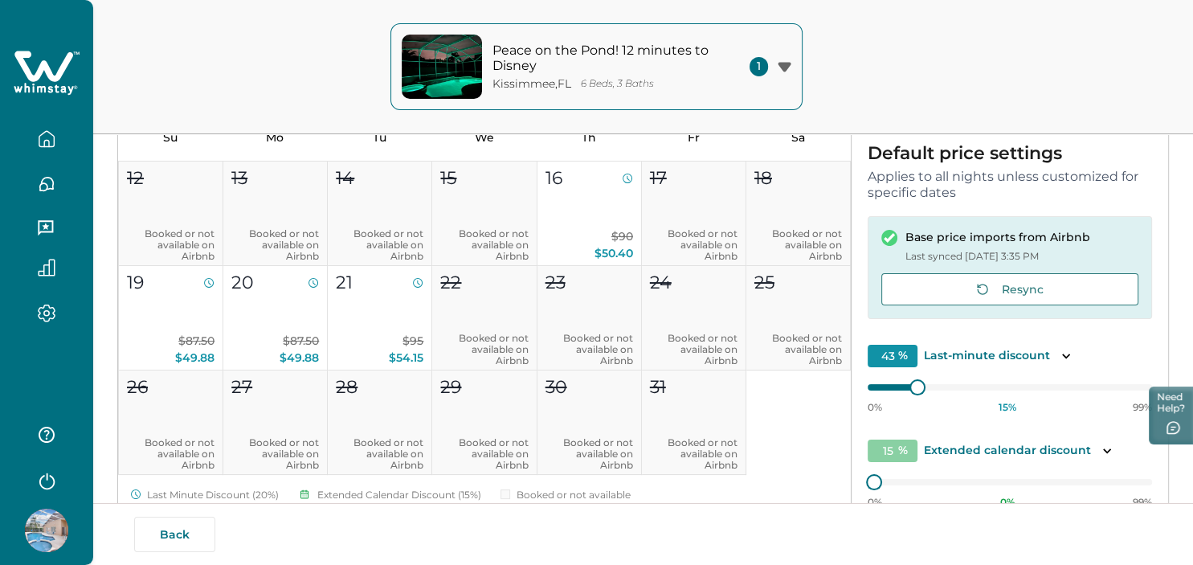
type input "15"
type input "0"
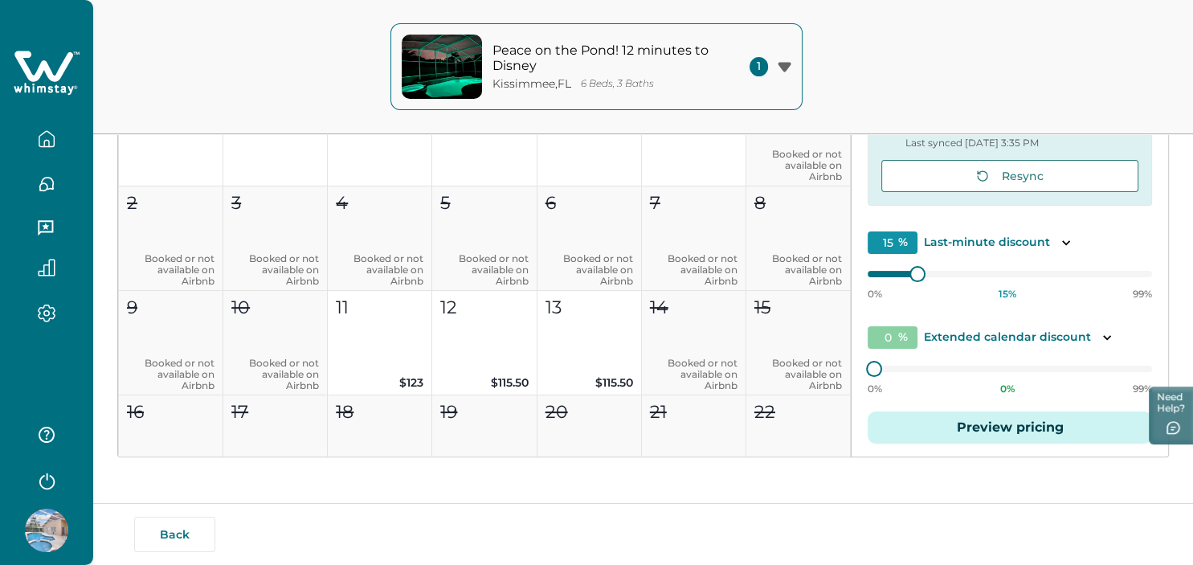
scroll to position [627, 0]
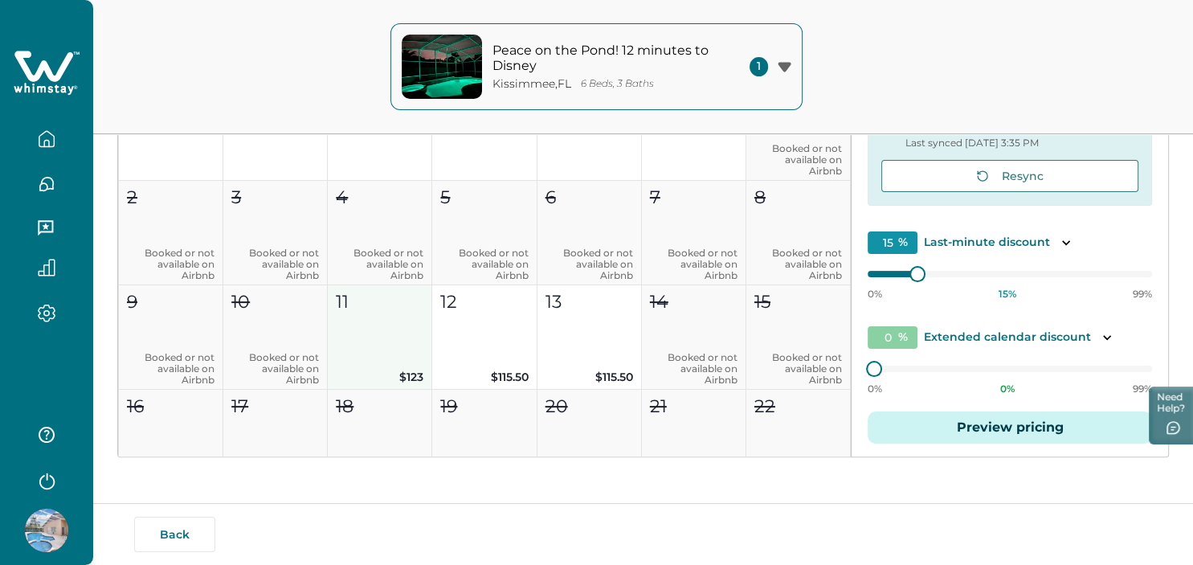
click at [417, 365] on button "11 $123" at bounding box center [380, 337] width 104 height 104
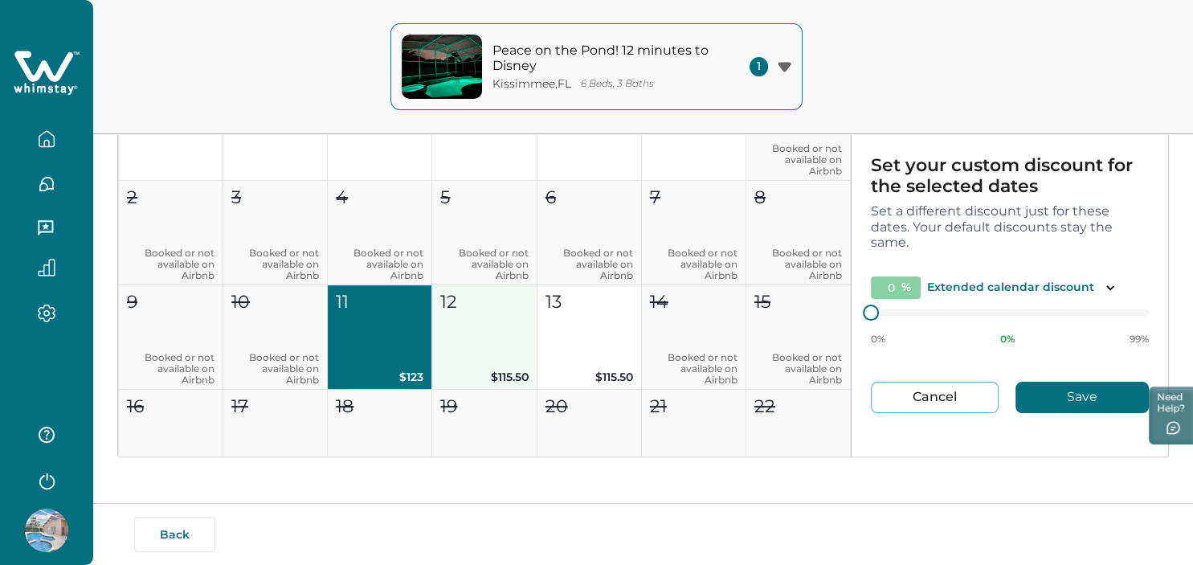
type input "20"
click at [475, 353] on button "12 $115.50" at bounding box center [484, 337] width 104 height 104
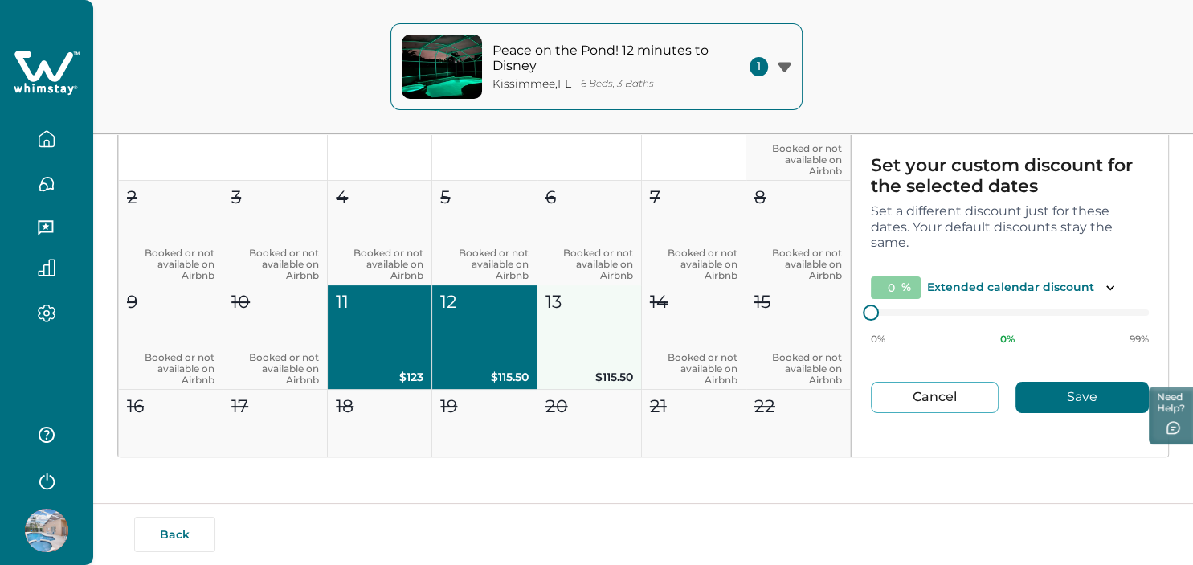
click at [569, 345] on button "13 $115.50" at bounding box center [589, 337] width 104 height 104
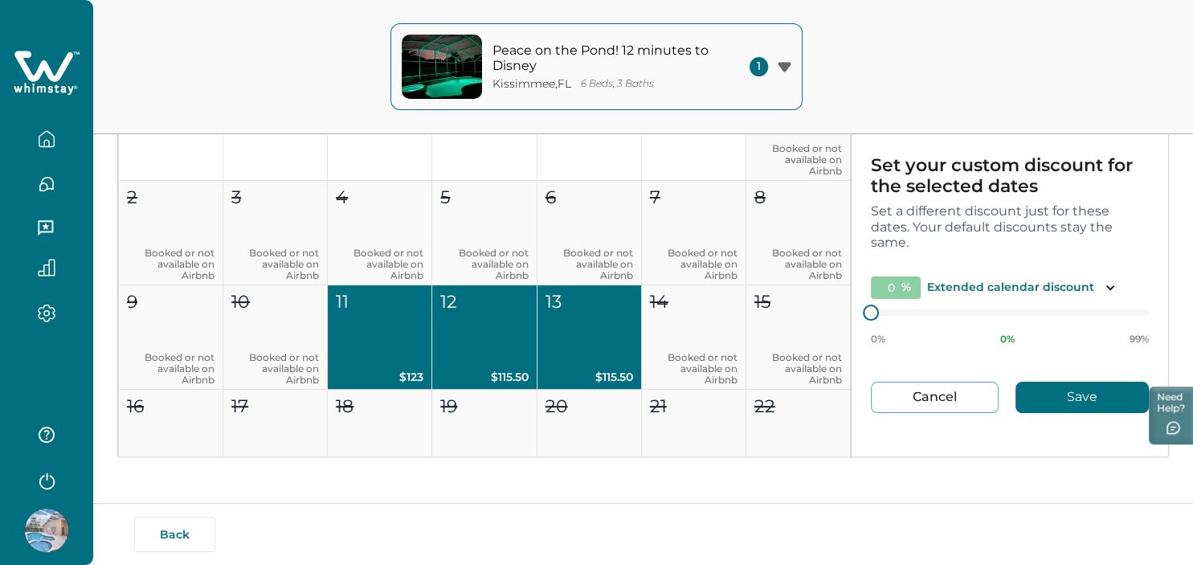
type input "1"
type input "6"
type input "10"
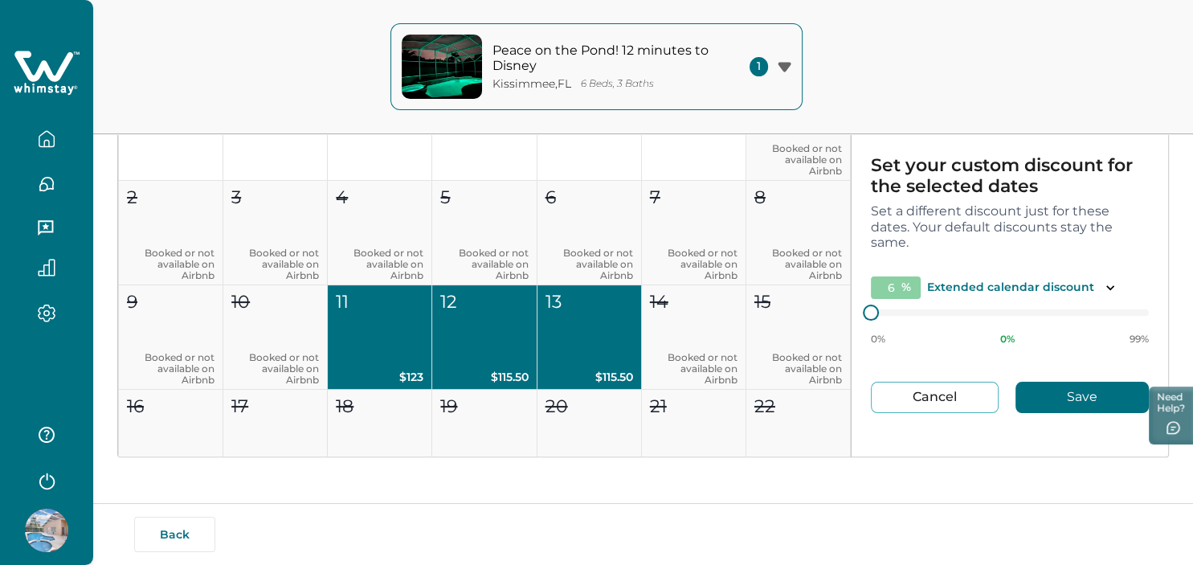
type input "10"
type input "13"
type input "14"
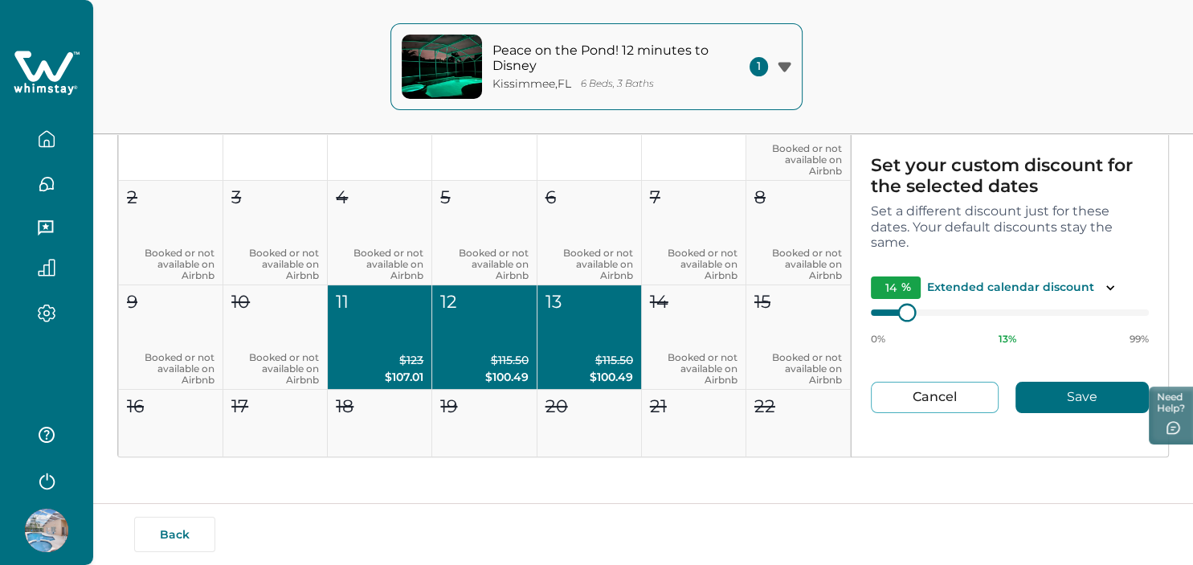
type input "15"
type input "16"
type input "17"
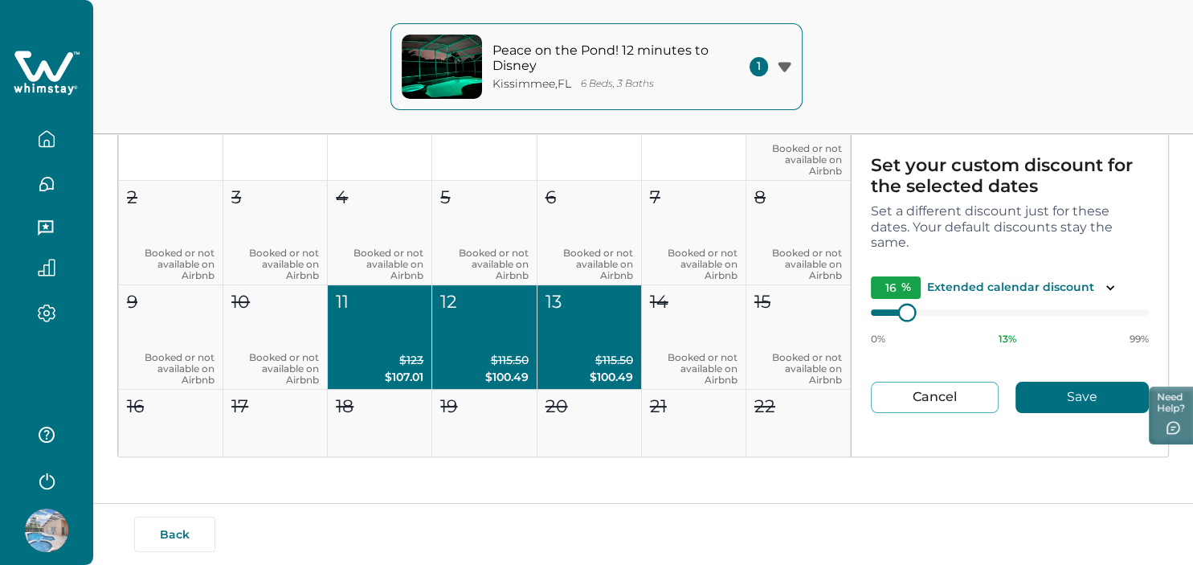
type input "17"
type input "18"
click at [921, 312] on div at bounding box center [921, 311] width 14 height 14
click at [1041, 394] on button "Save" at bounding box center [1081, 397] width 133 height 31
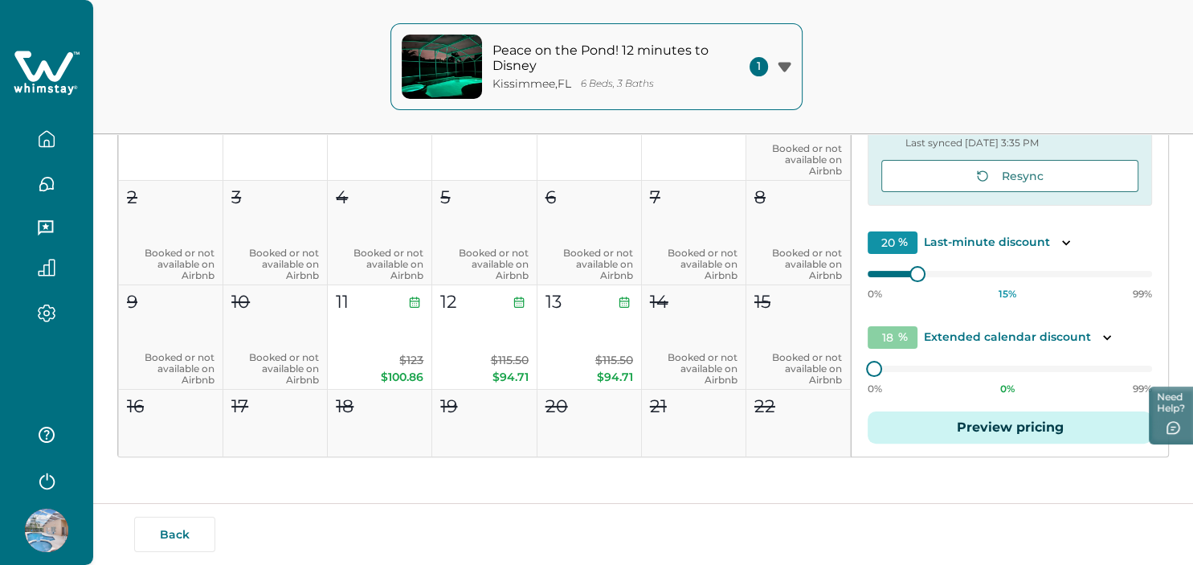
type input "15"
type input "0"
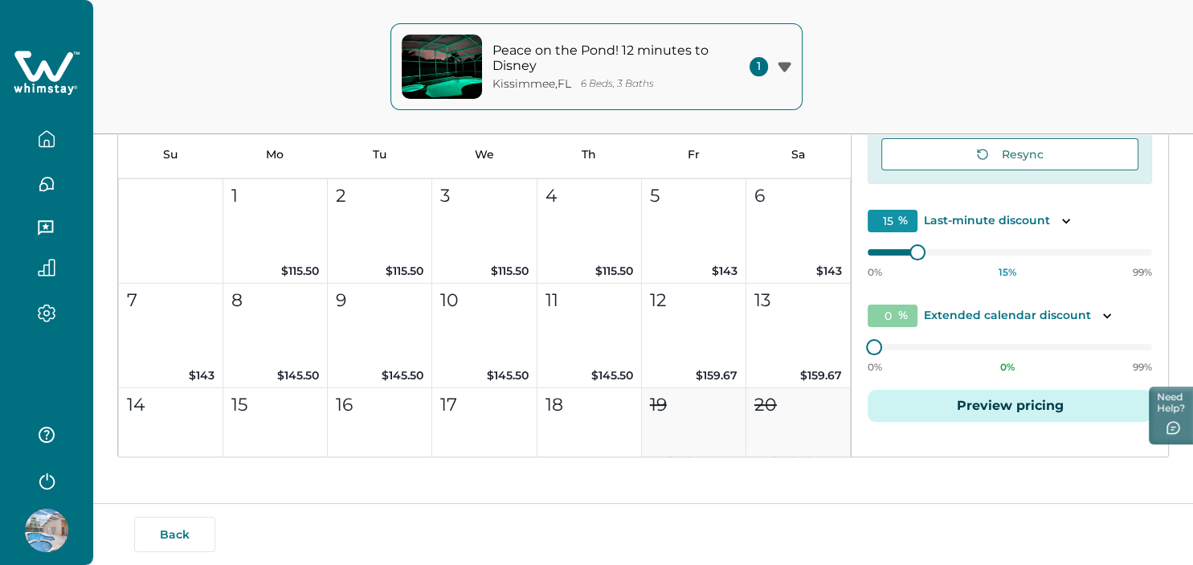
scroll to position [1289, 0]
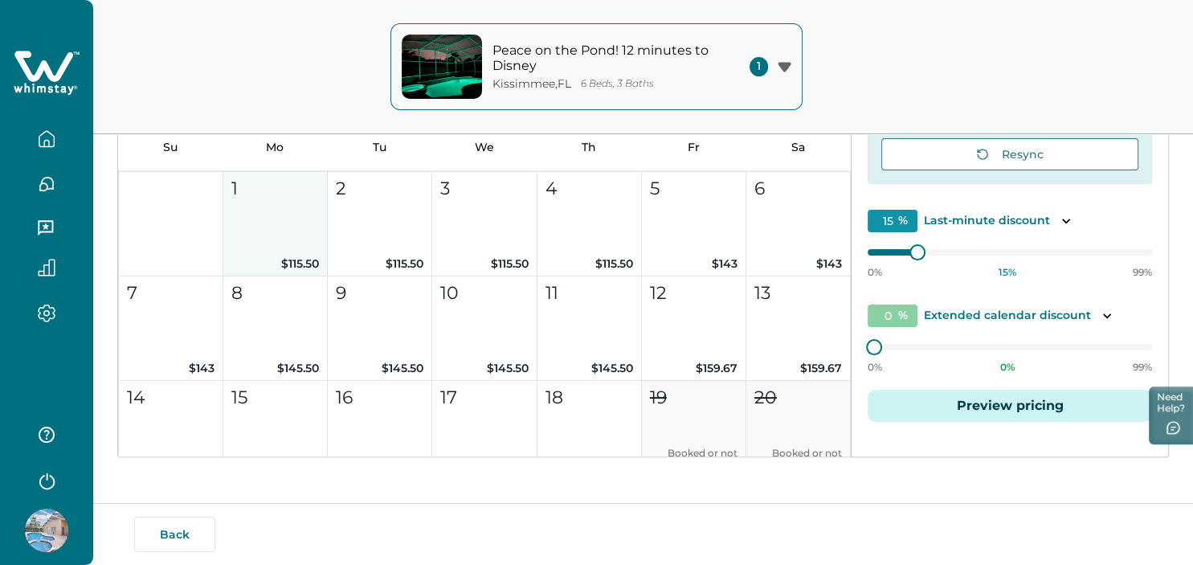
click at [268, 237] on button "1 $115.50" at bounding box center [275, 224] width 104 height 104
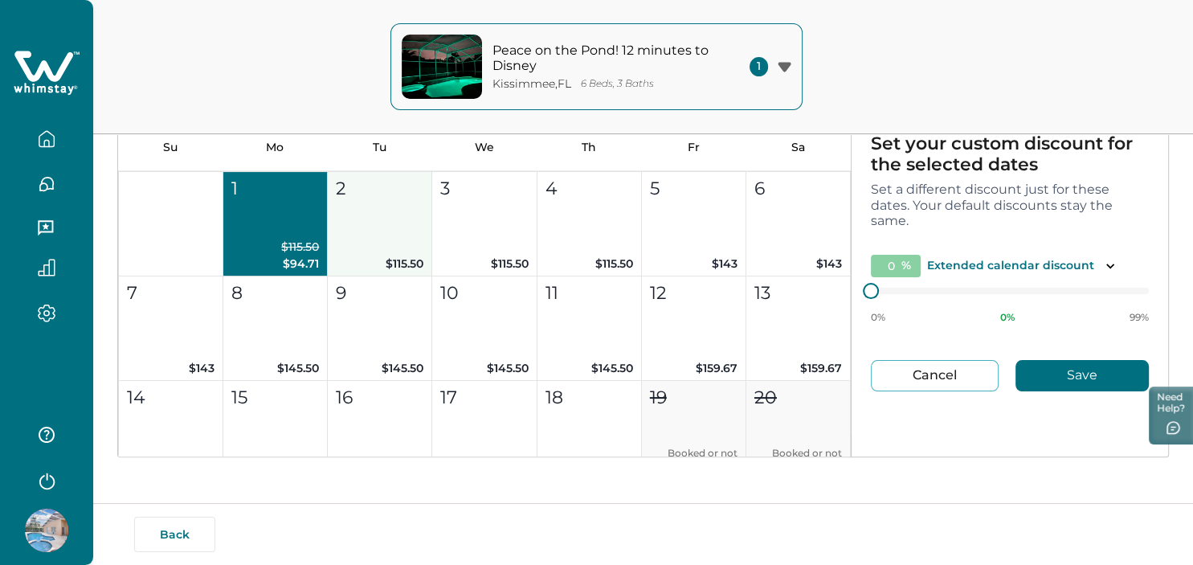
type input "20"
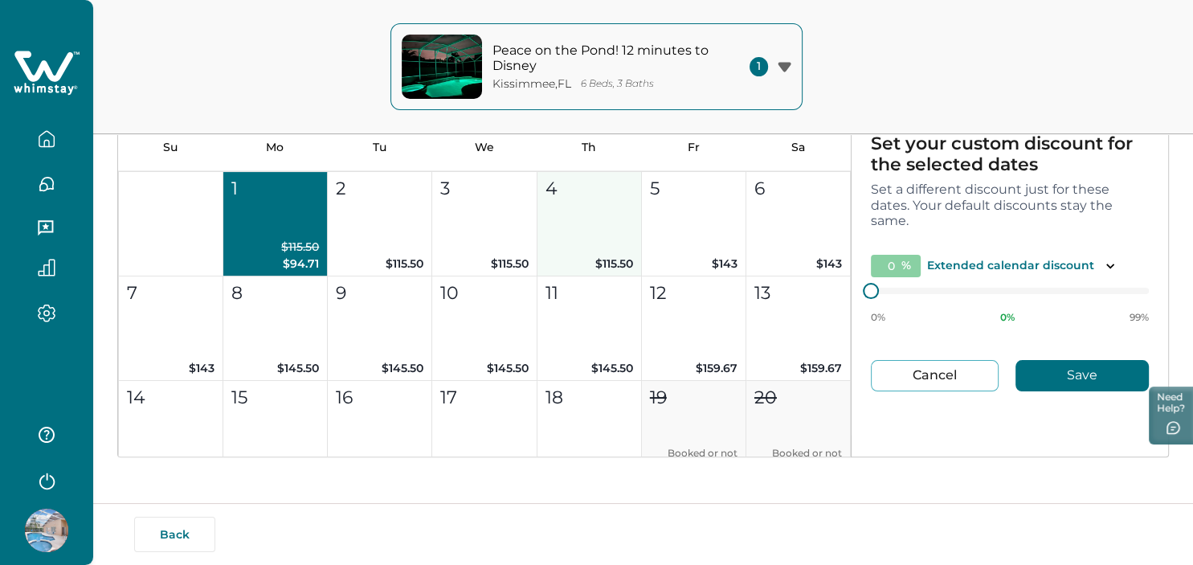
click at [622, 214] on button "4 $115.50" at bounding box center [589, 224] width 104 height 104
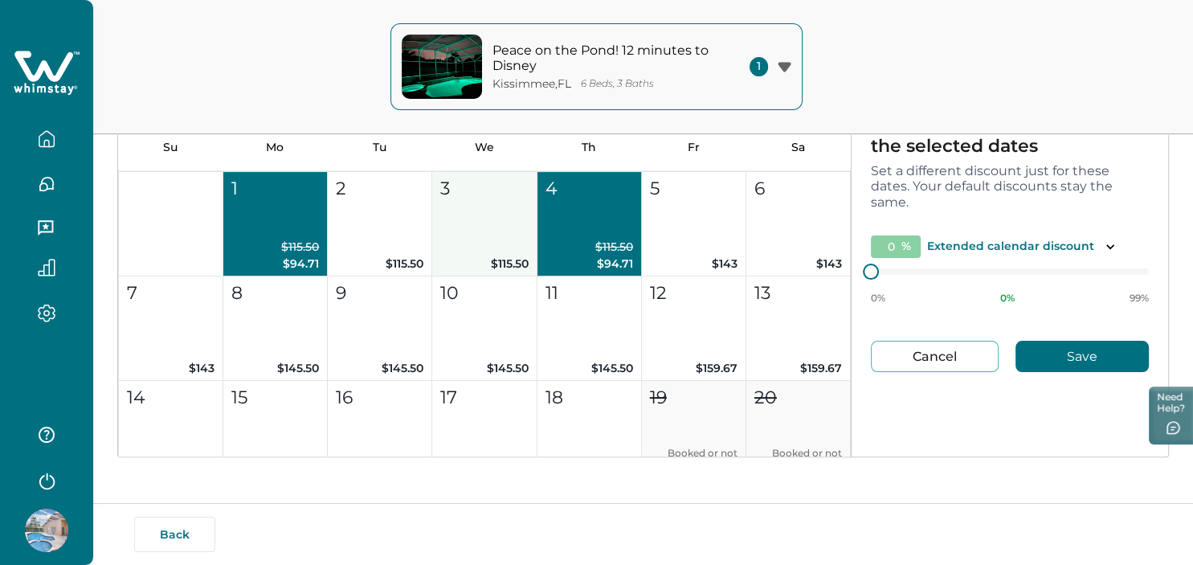
click at [499, 205] on button "3 $115.50" at bounding box center [484, 224] width 104 height 104
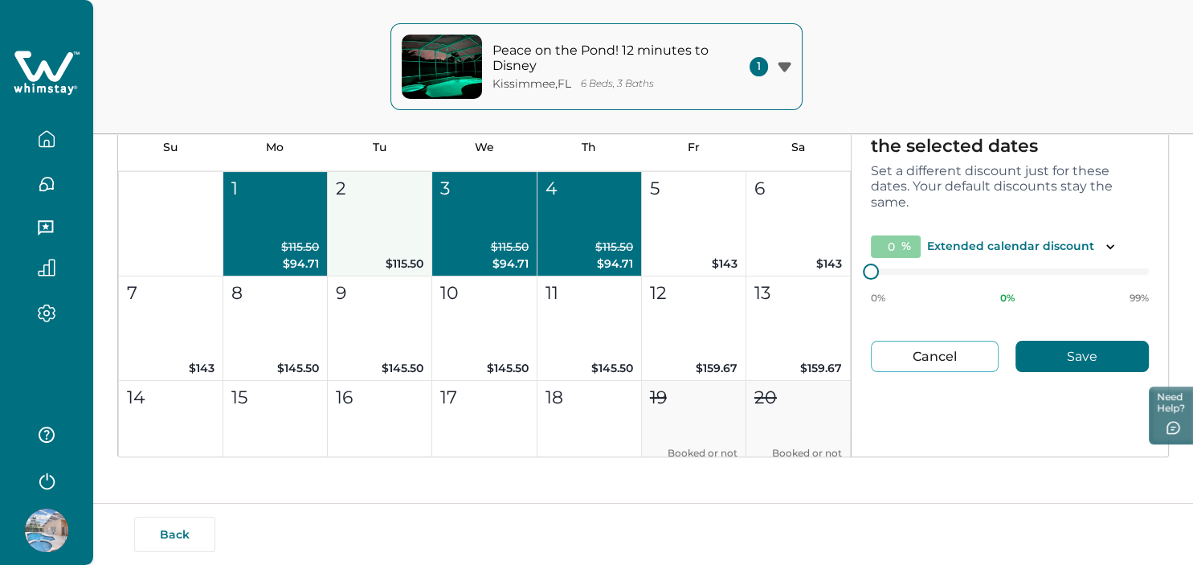
click at [393, 224] on button "2 $115.50" at bounding box center [380, 224] width 104 height 104
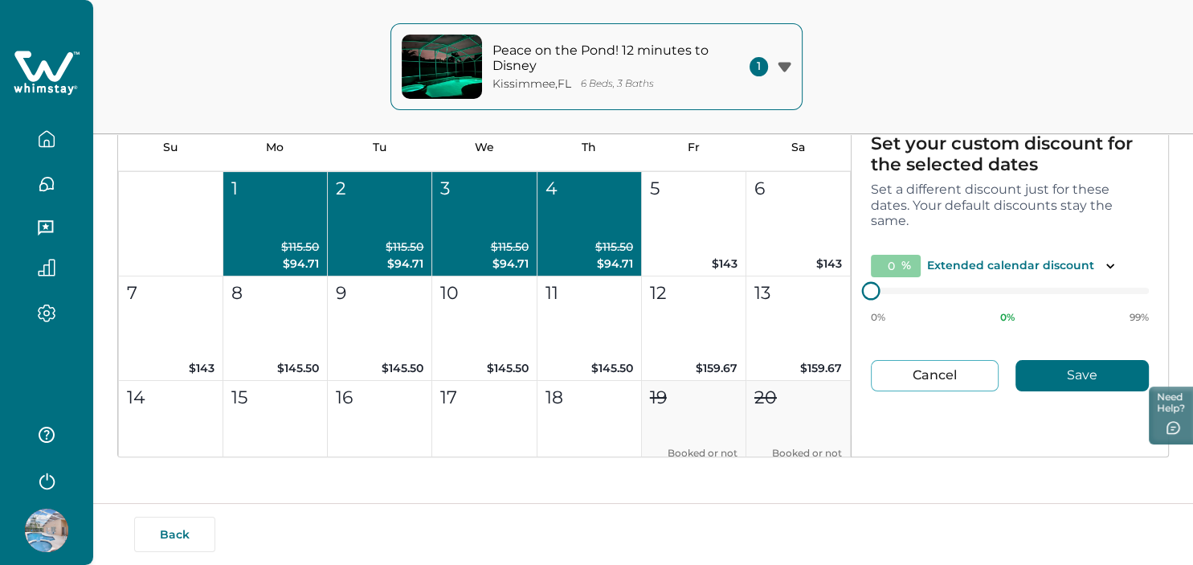
type input "1"
type input "2"
type input "1"
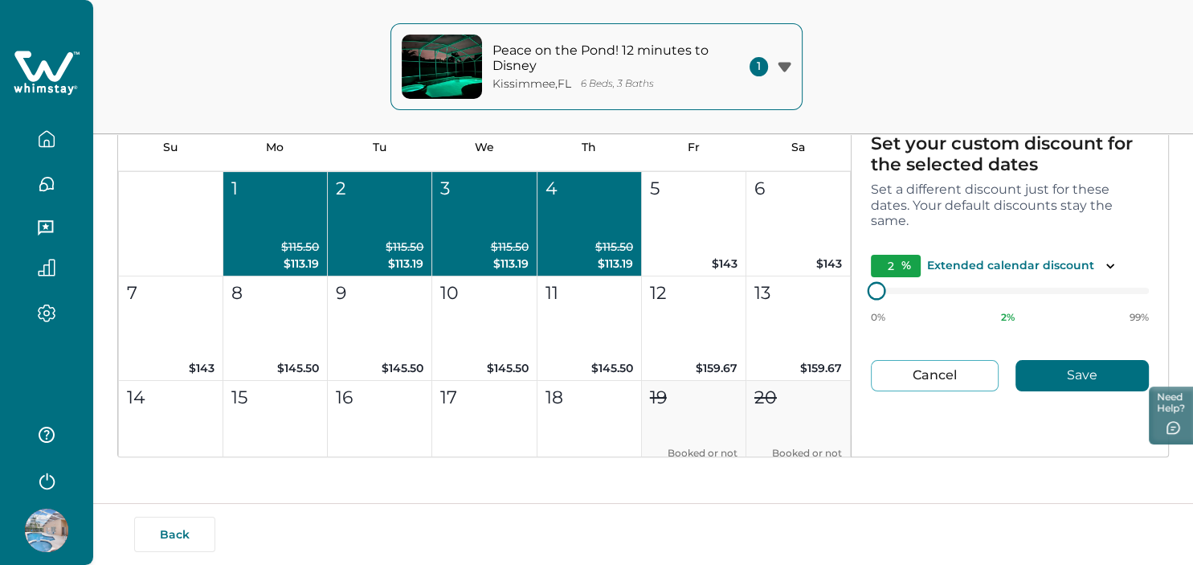
type input "1"
type input "0"
click at [870, 285] on div at bounding box center [871, 290] width 14 height 14
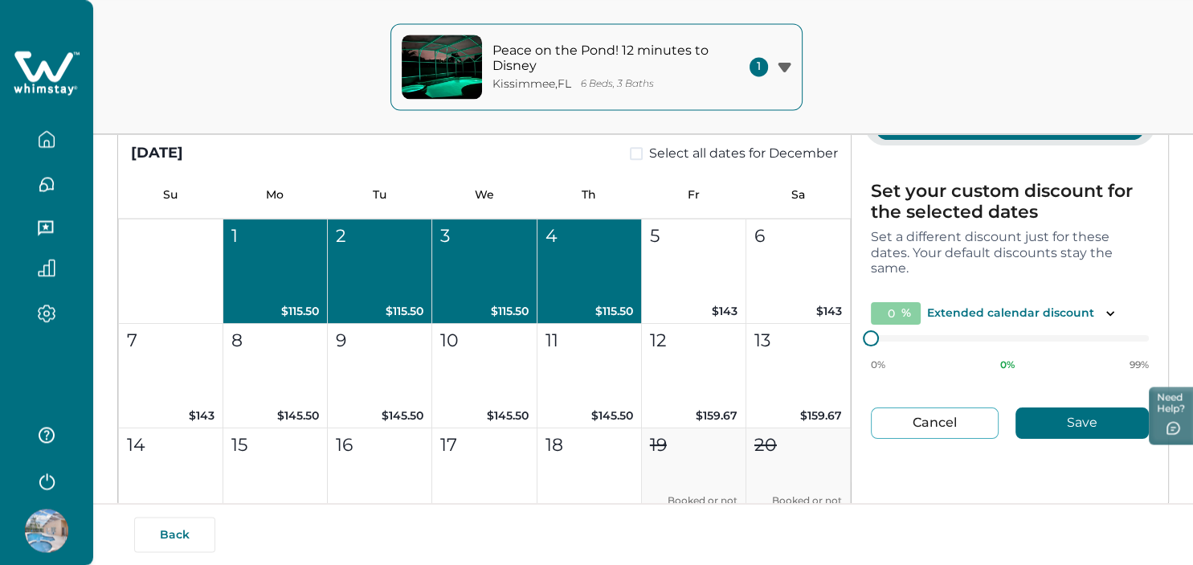
scroll to position [280, 0]
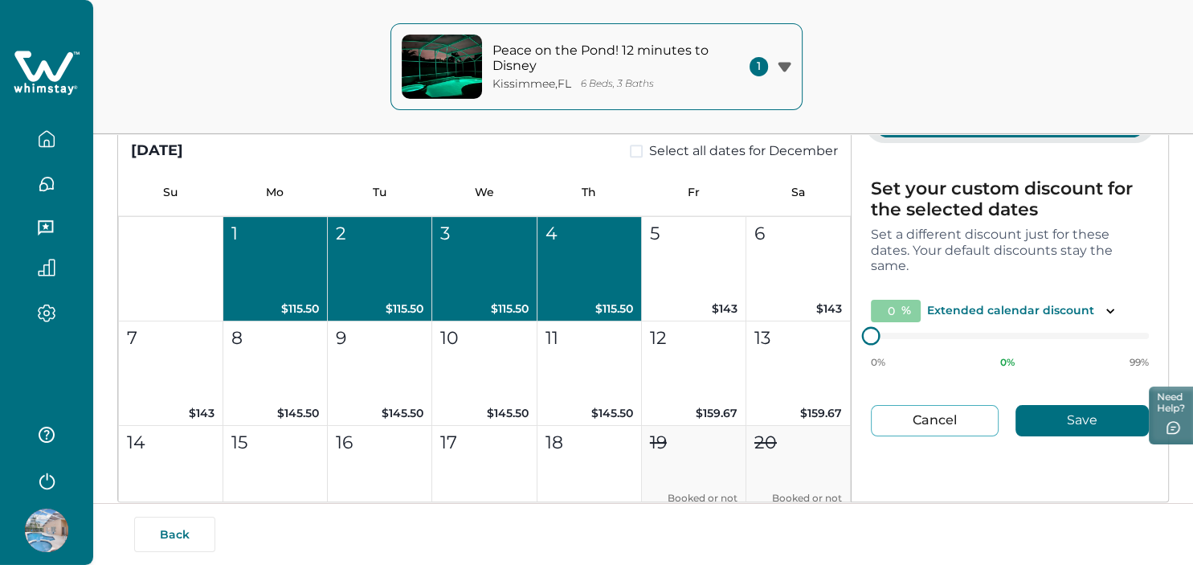
type input "1"
type input "4"
type input "6"
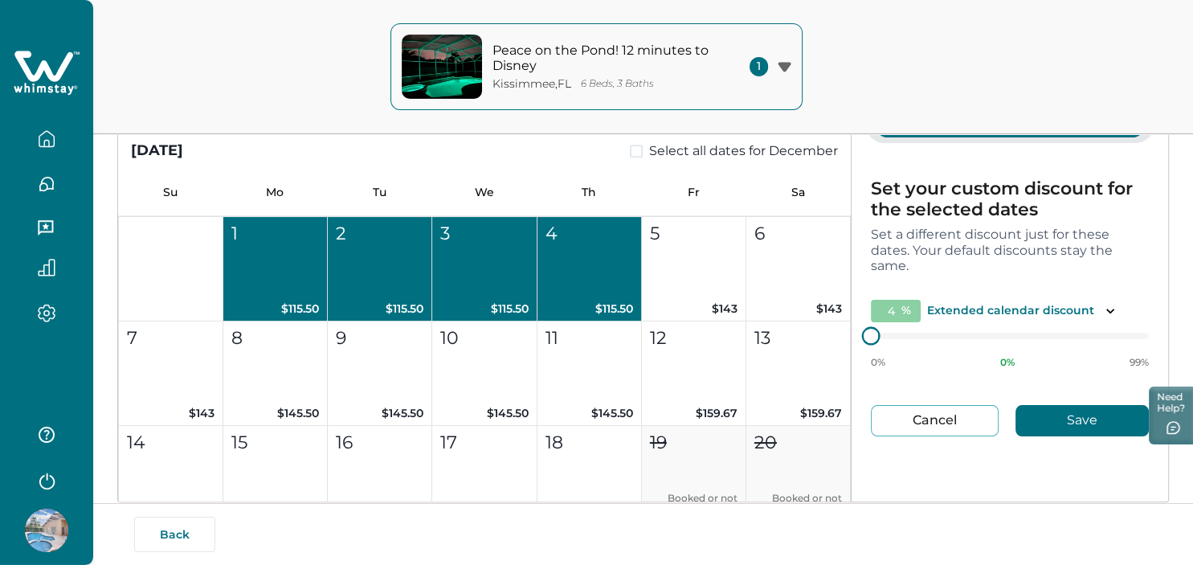
type input "6"
type input "7"
type input "8"
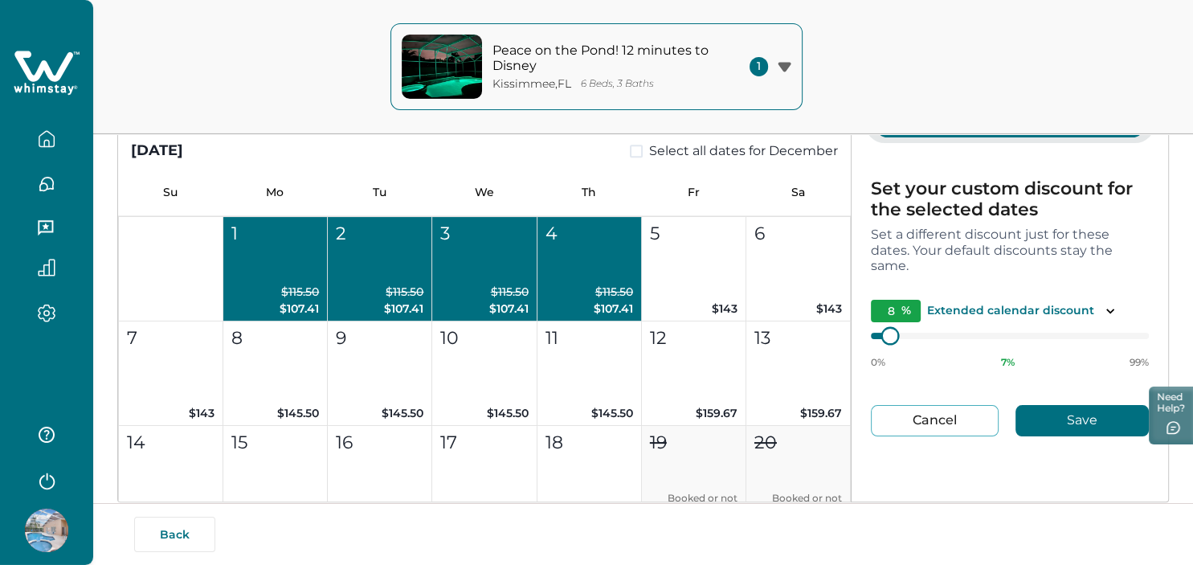
type input "9"
type input "10"
type input "11"
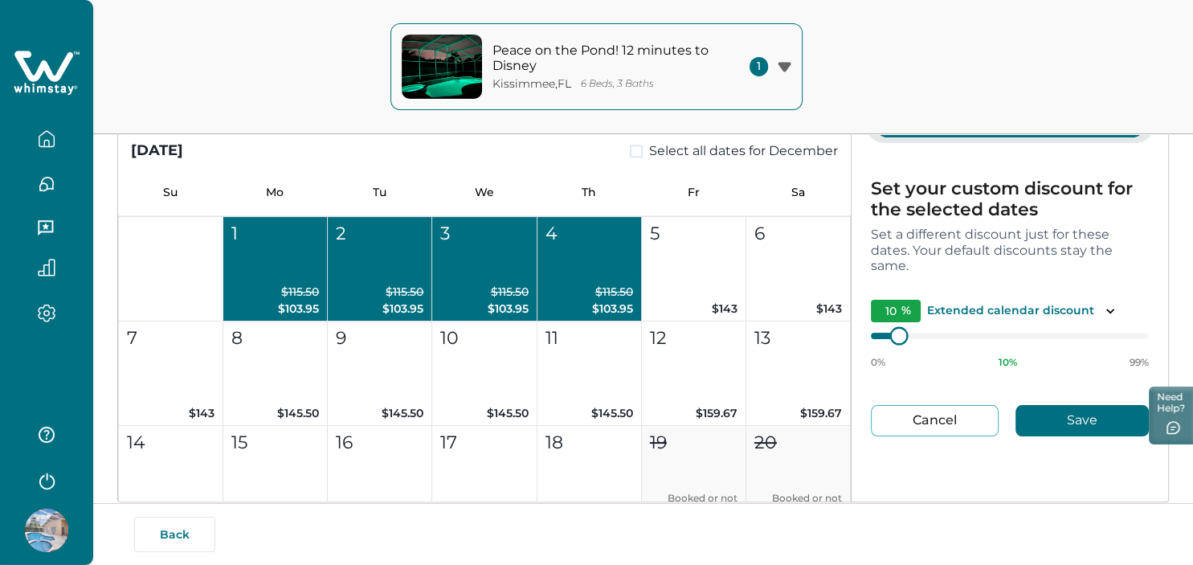
type input "11"
type input "12"
type input "13"
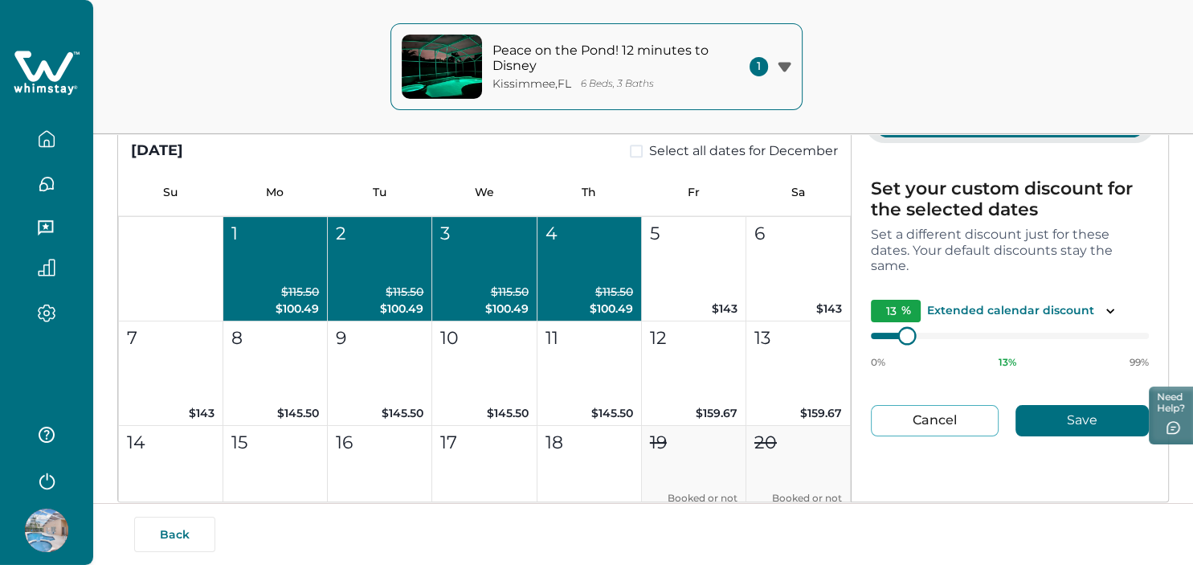
type input "14"
type input "15"
type input "16"
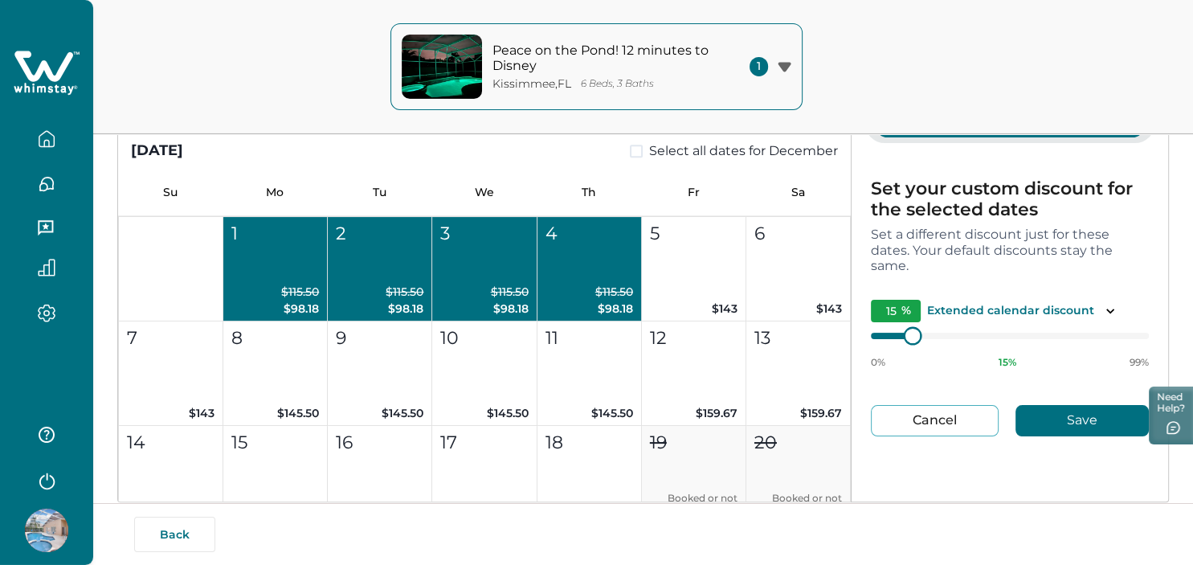
type input "16"
type input "17"
type input "18"
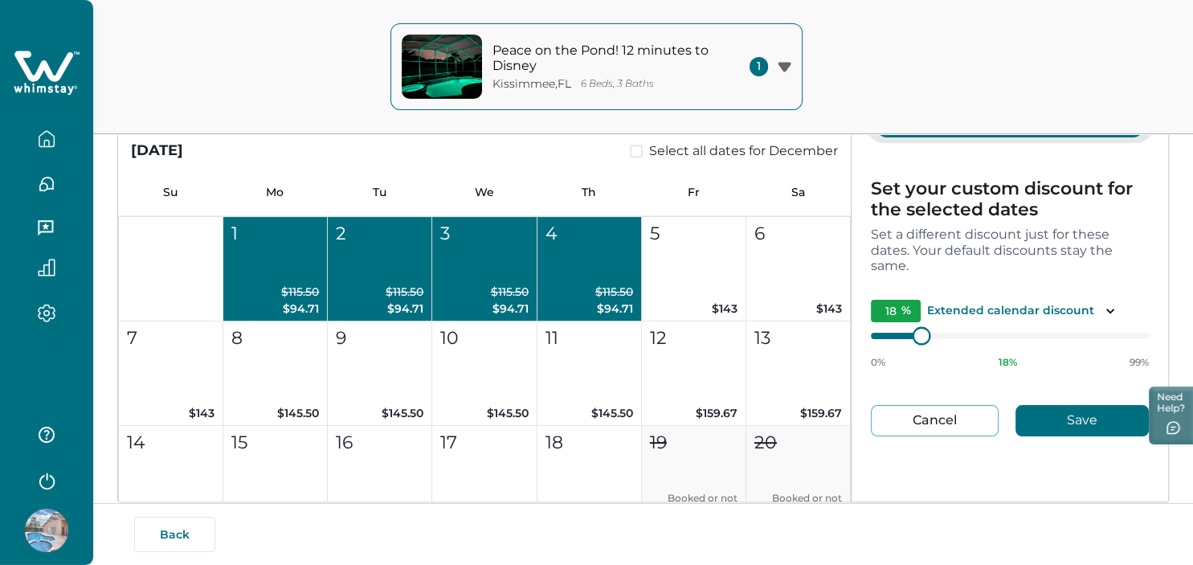
type input "19"
type input "20"
type input "19"
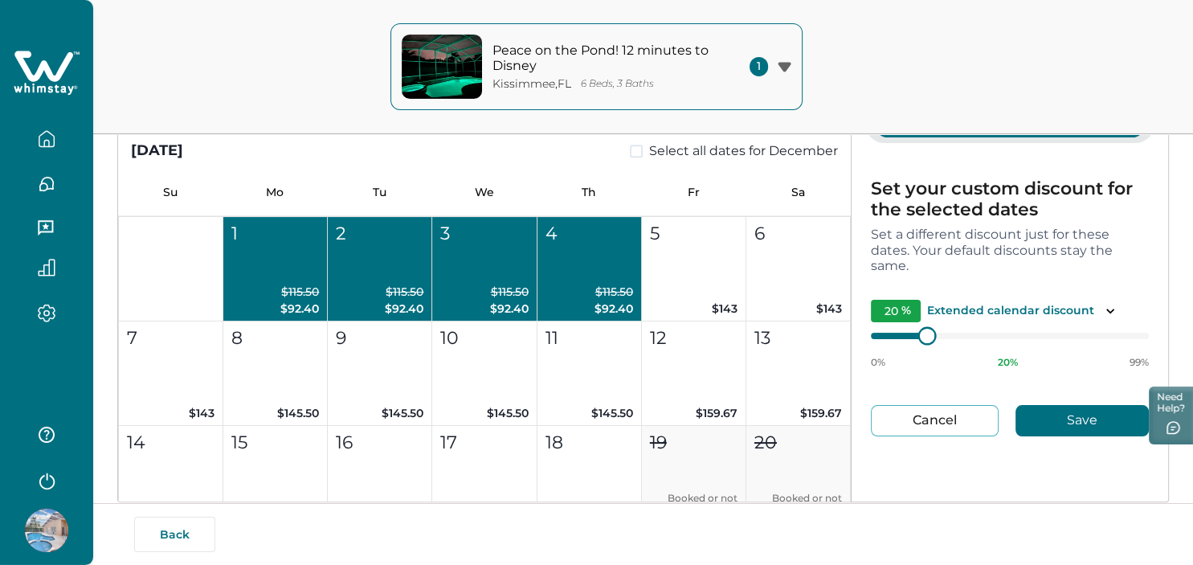
type input "19"
type input "20"
type input "21"
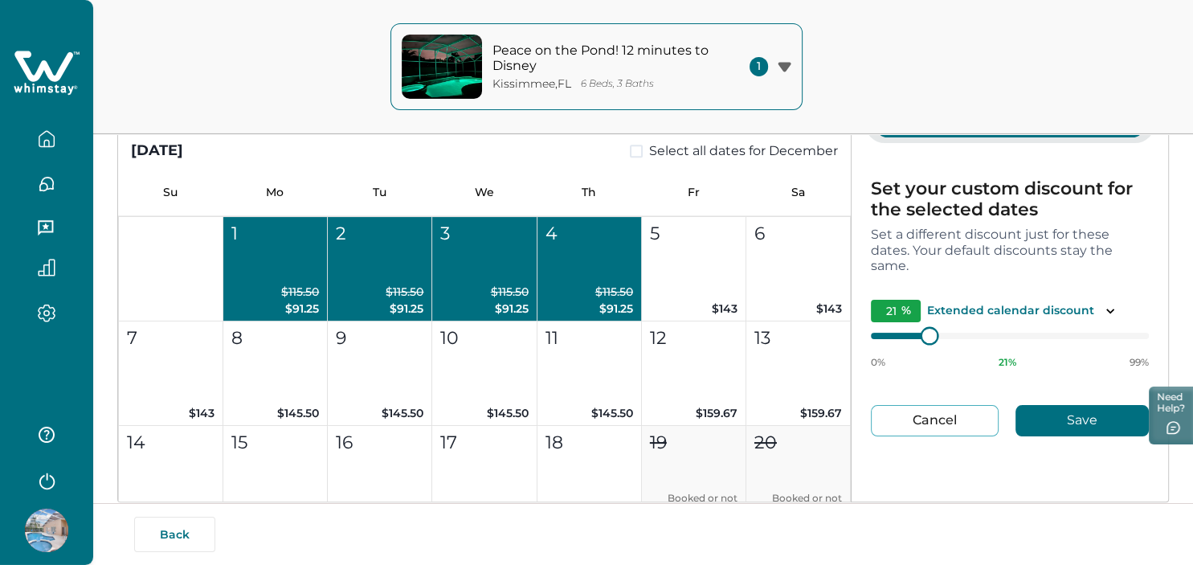
type input "22"
type input "23"
click at [935, 333] on div at bounding box center [935, 335] width 14 height 14
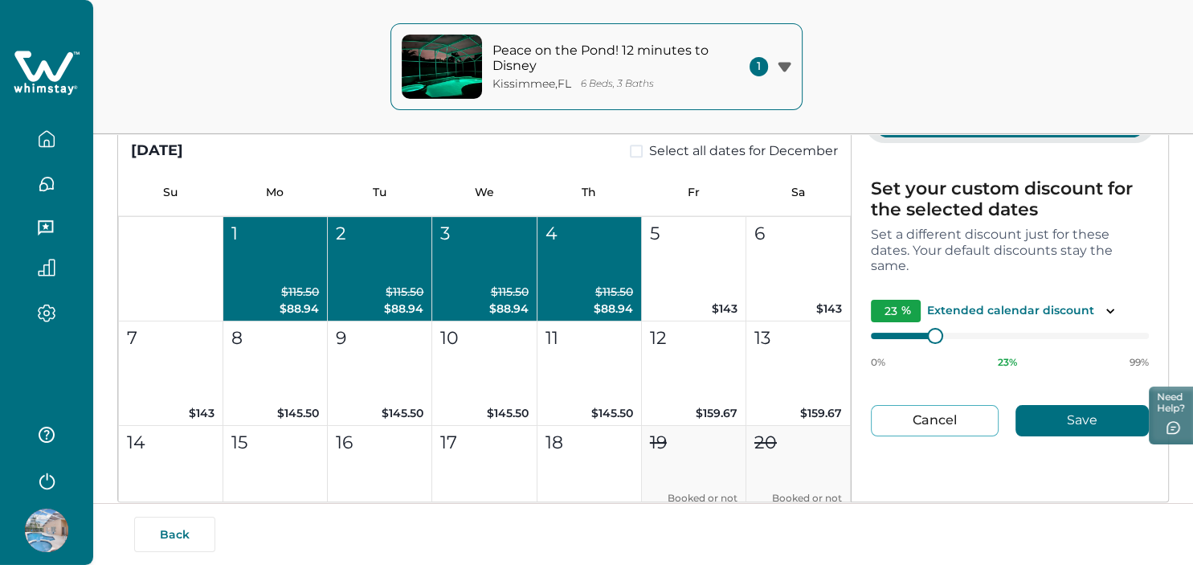
click at [1076, 433] on button "Save" at bounding box center [1081, 420] width 133 height 31
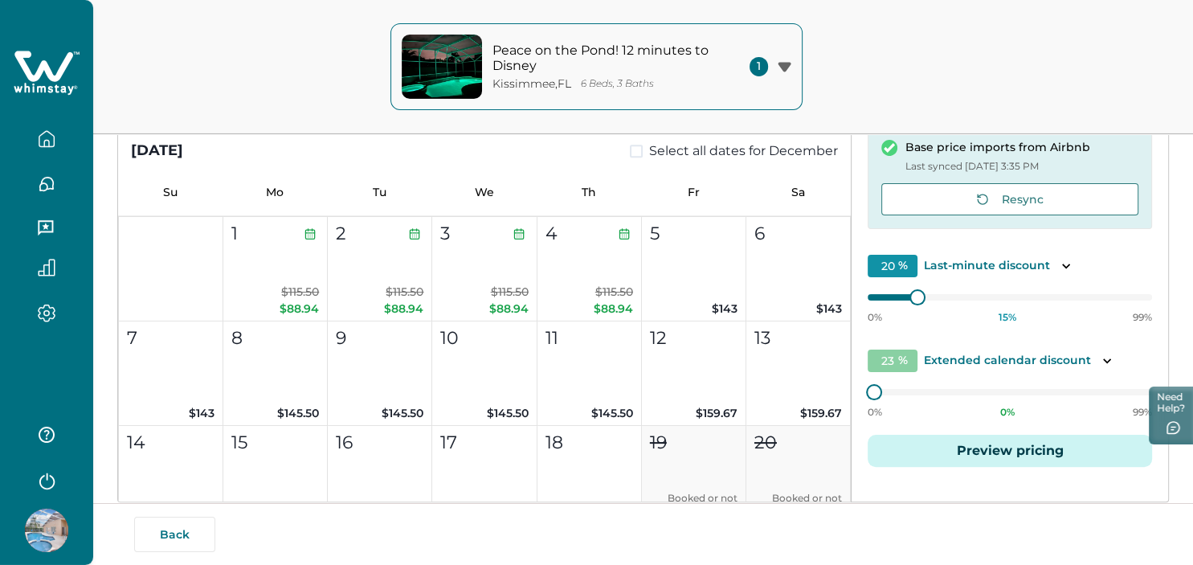
type input "15"
type input "0"
click at [182, 384] on button "7 $143" at bounding box center [171, 373] width 104 height 104
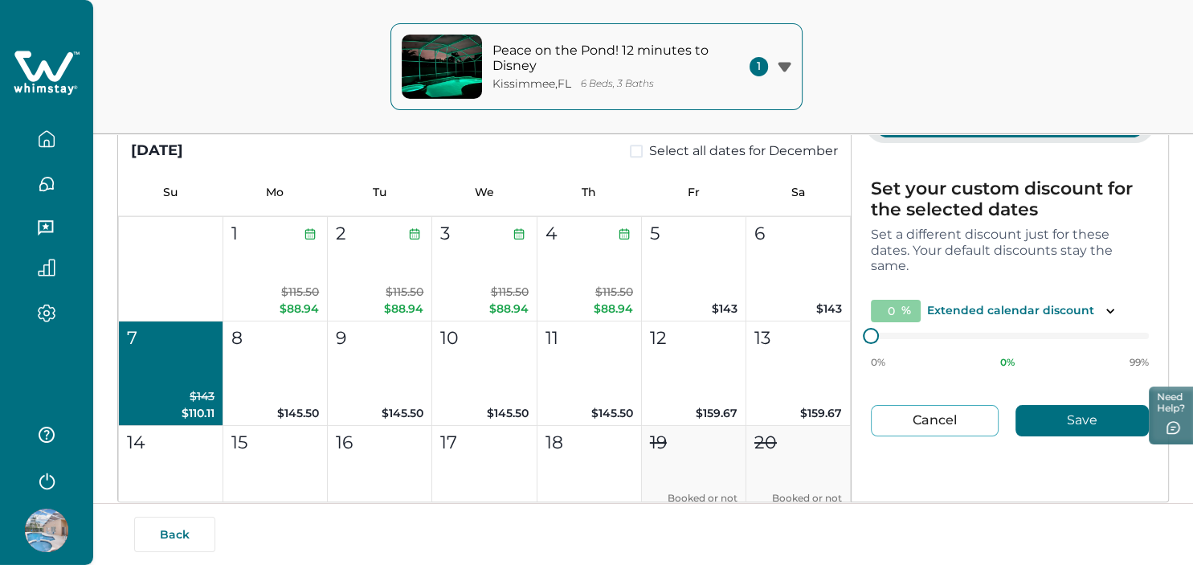
type input "20"
click at [263, 368] on button "8 $145.50" at bounding box center [275, 373] width 104 height 104
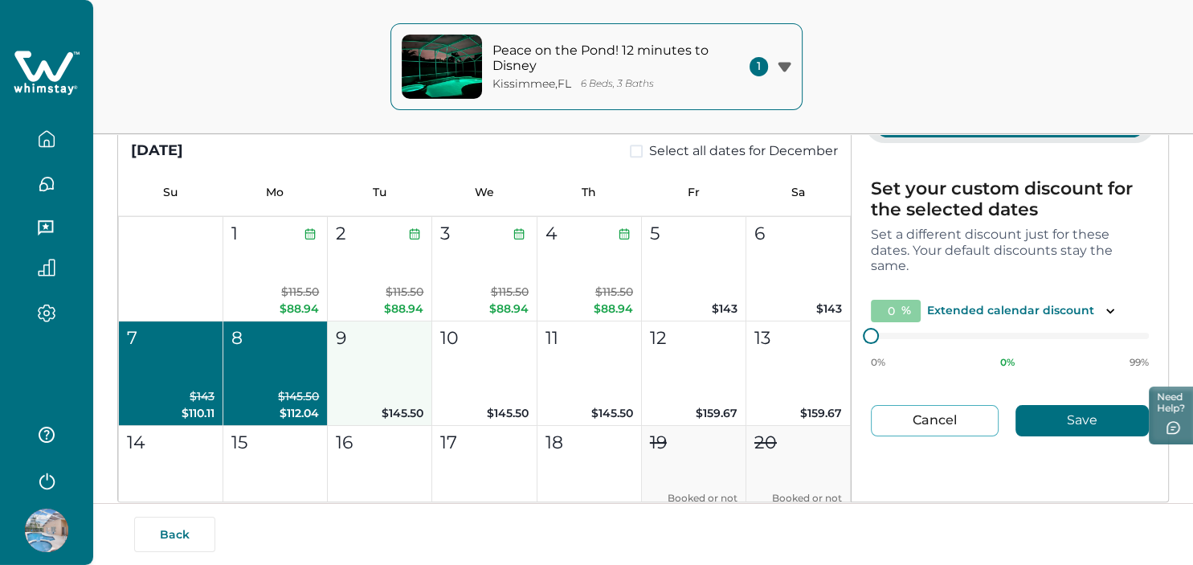
click at [410, 369] on button "9 $145.50" at bounding box center [380, 373] width 104 height 104
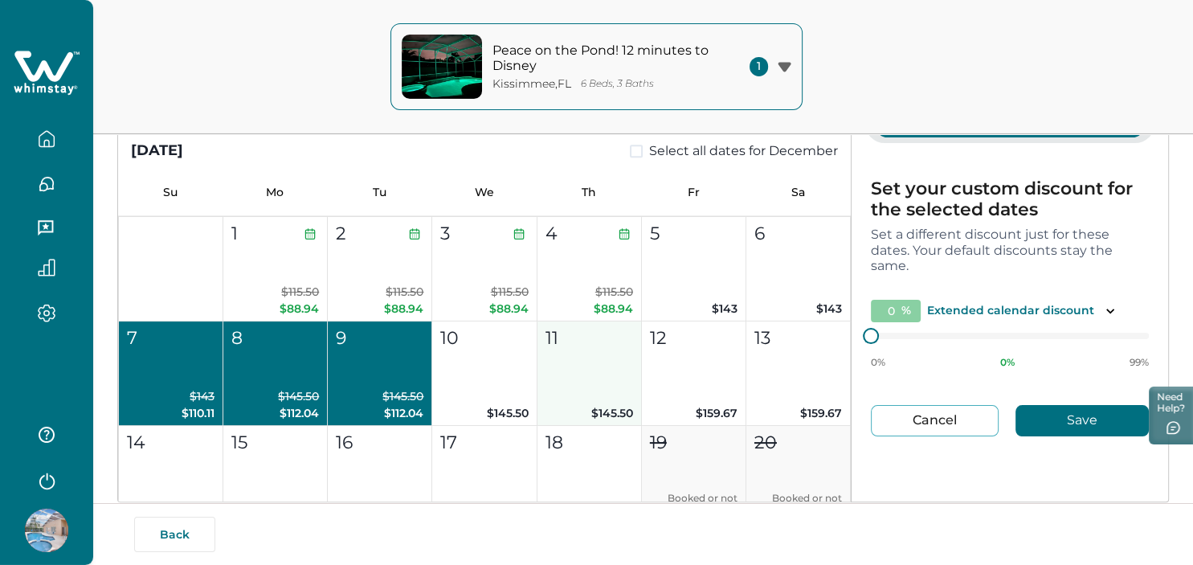
click at [508, 357] on button "10 $145.50" at bounding box center [484, 373] width 104 height 104
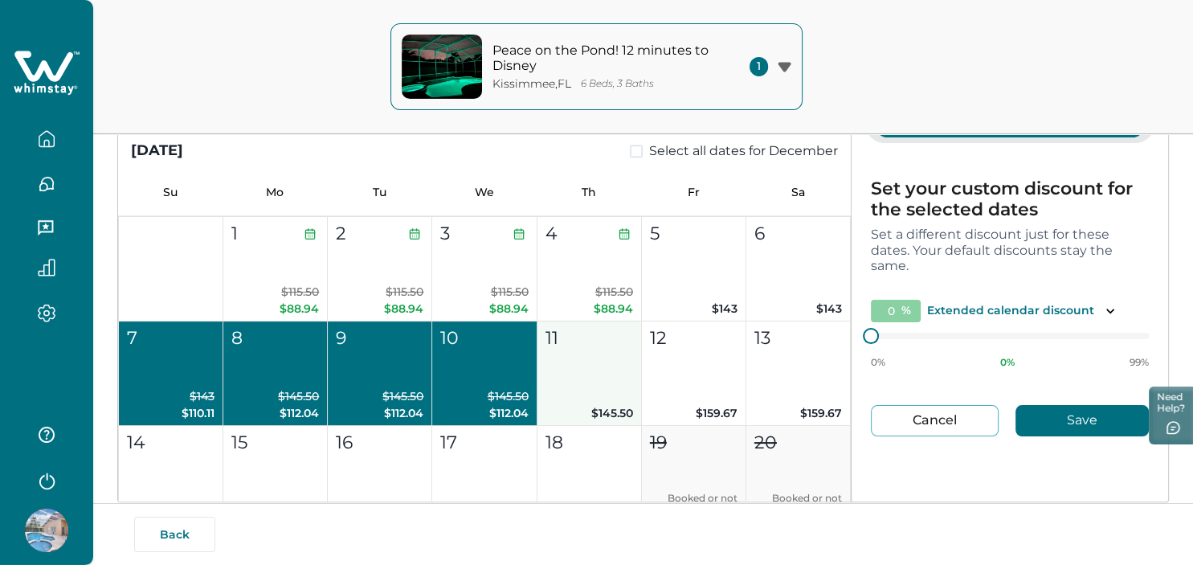
click at [575, 360] on button "11 $145.50" at bounding box center [589, 373] width 104 height 104
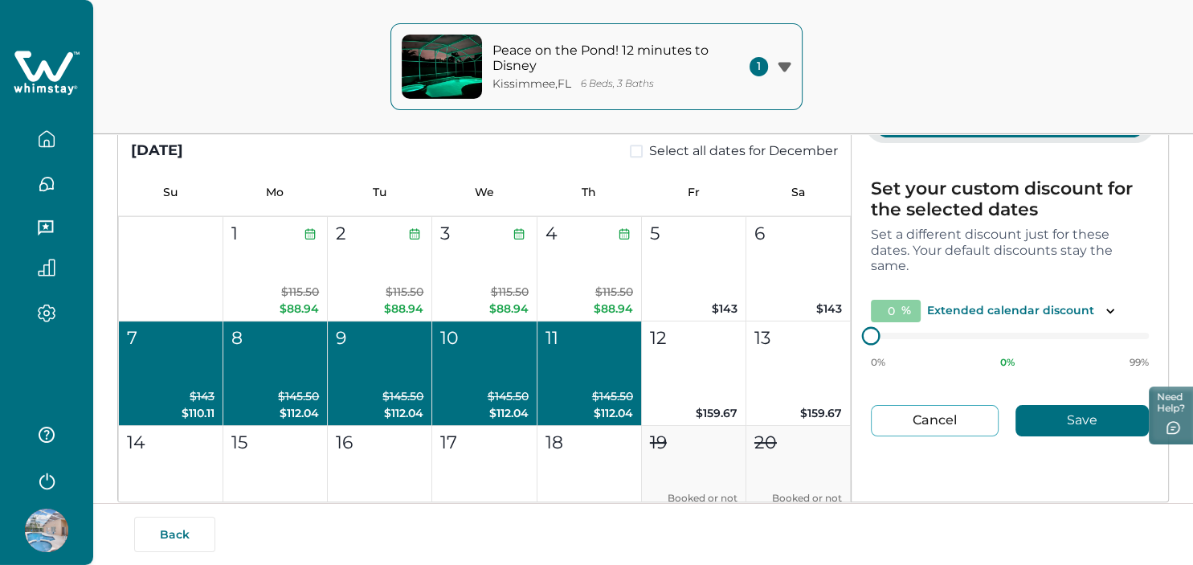
type input "1"
type input "2"
type input "3"
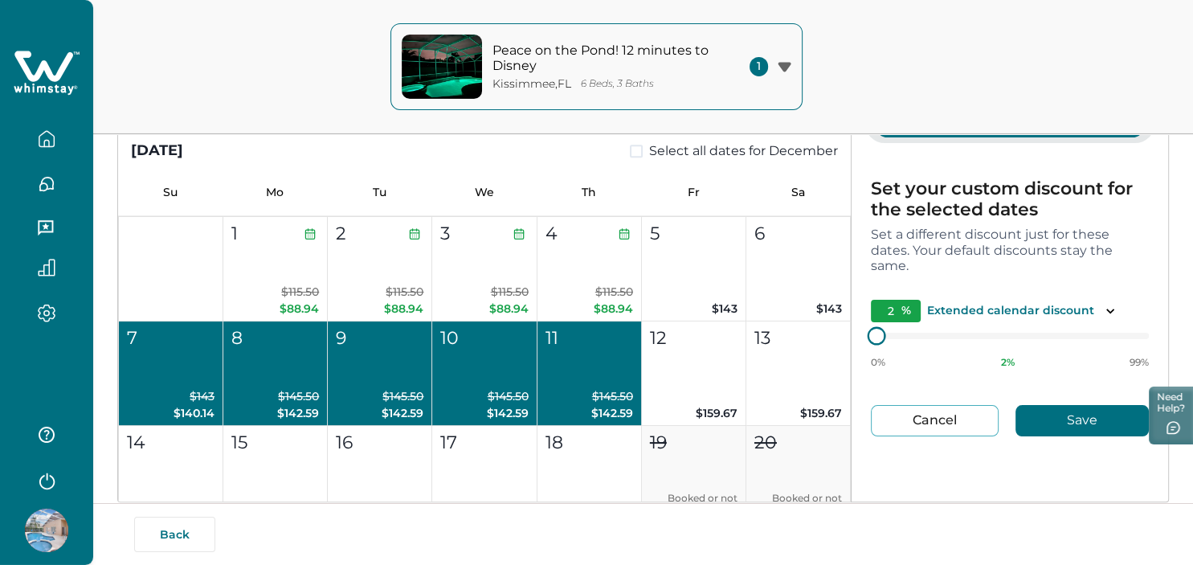
type input "3"
type input "4"
click at [924, 334] on div at bounding box center [924, 335] width 14 height 14
click at [1082, 417] on button "Save" at bounding box center [1081, 420] width 133 height 31
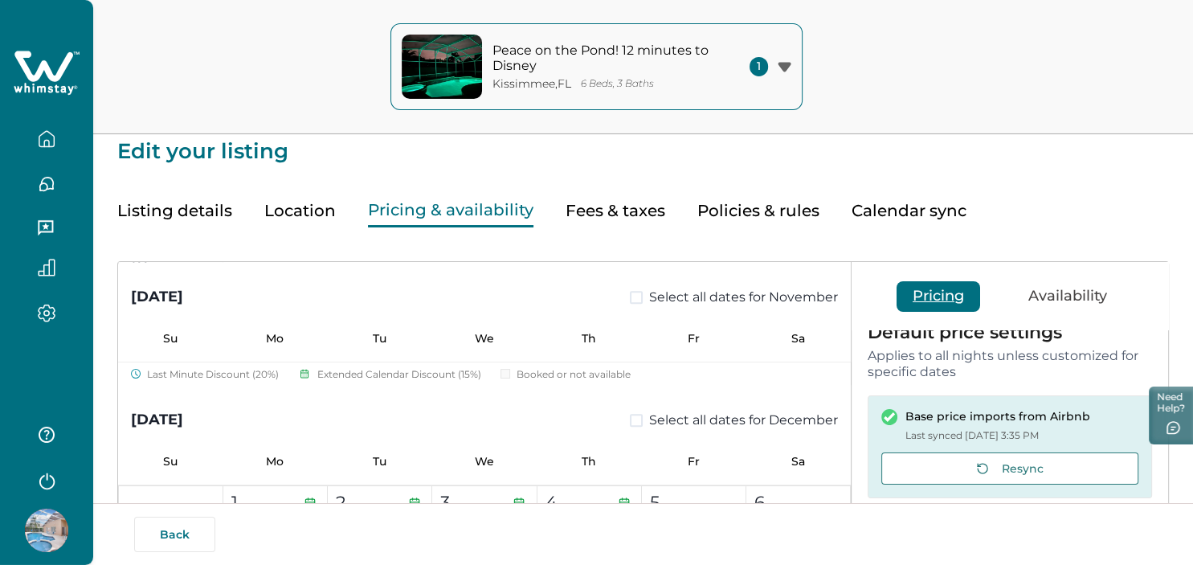
scroll to position [0, 0]
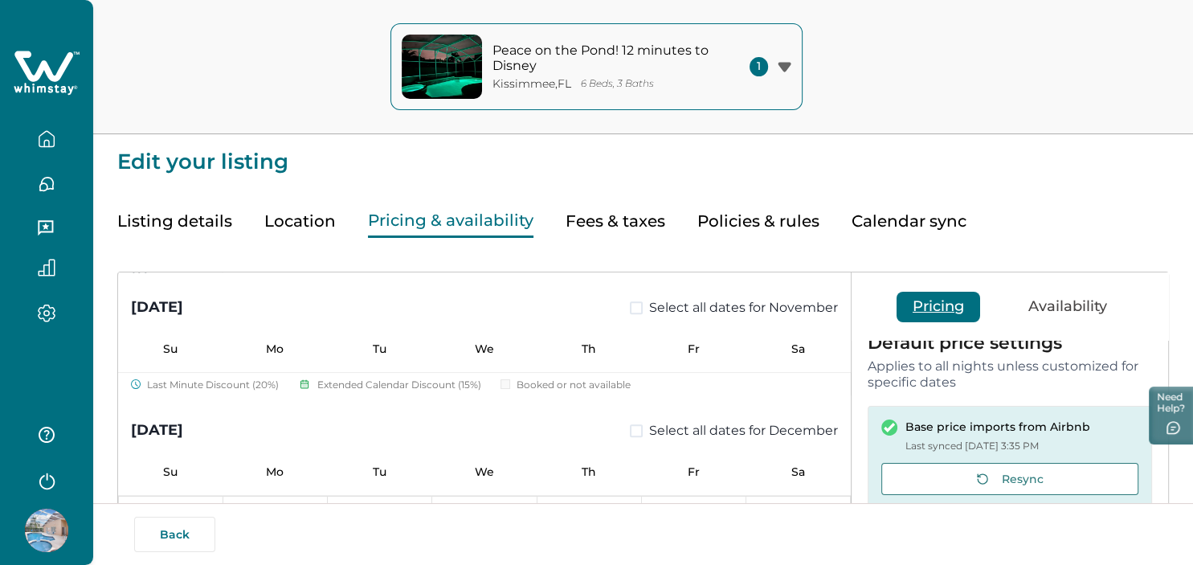
click at [1088, 296] on button "Availability" at bounding box center [1067, 307] width 111 height 31
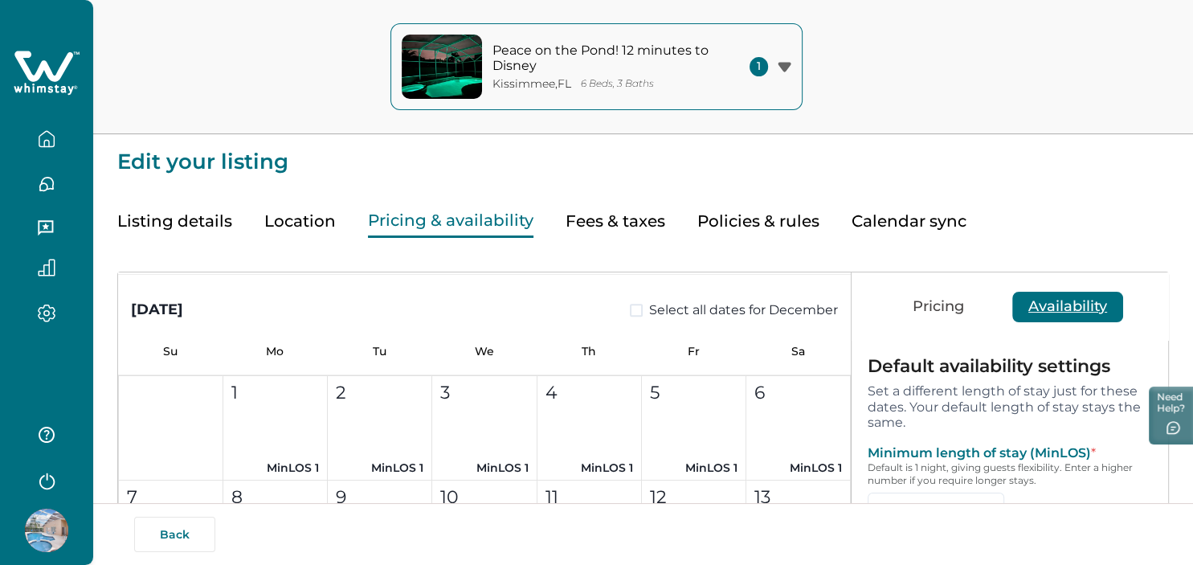
scroll to position [1441, 0]
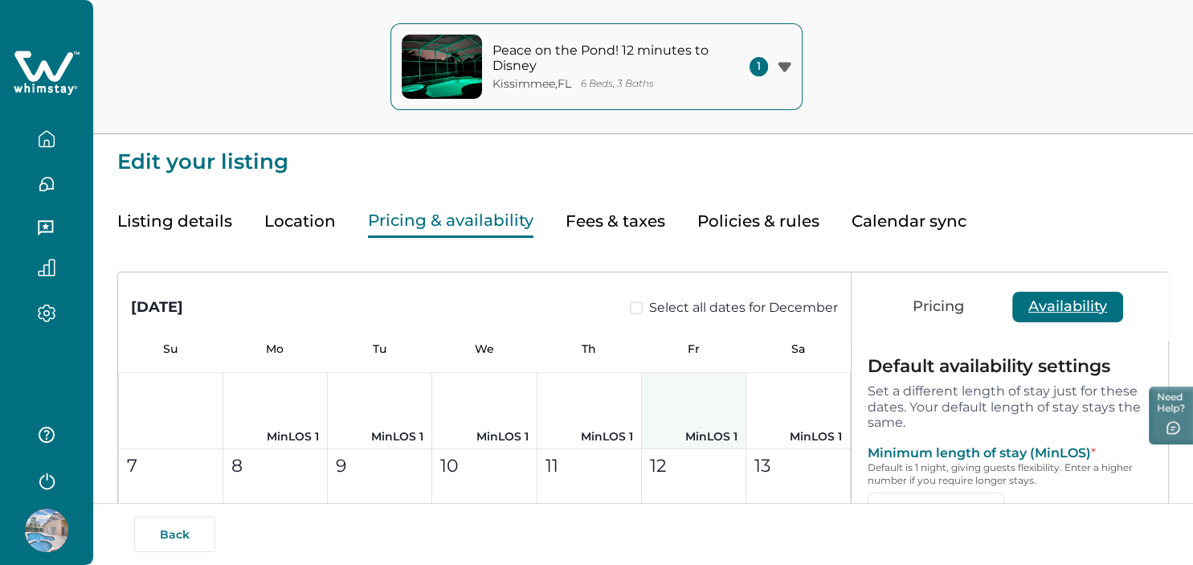
click at [711, 400] on button "5 MinLOS 1" at bounding box center [694, 397] width 104 height 104
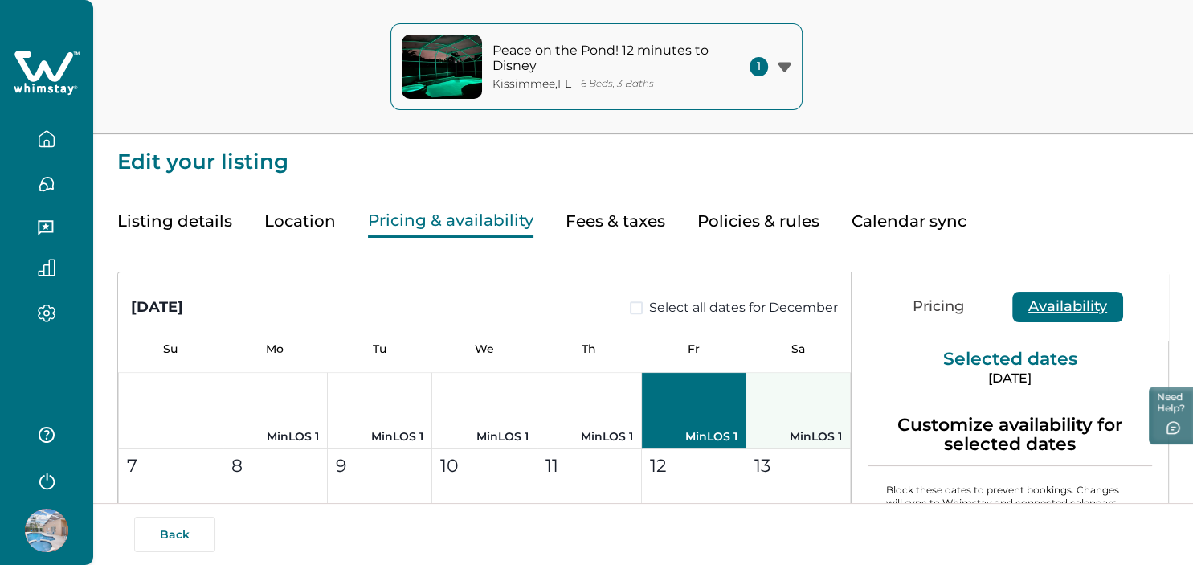
click at [800, 395] on button "6 MinLOS 1" at bounding box center [798, 397] width 104 height 104
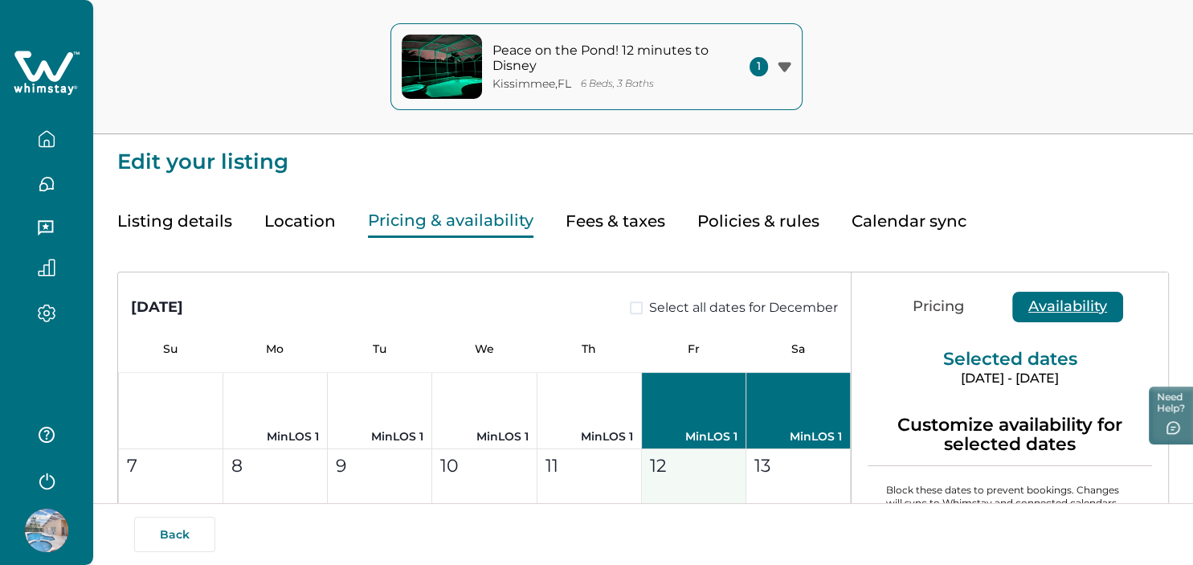
click at [724, 460] on div "12" at bounding box center [693, 465] width 87 height 27
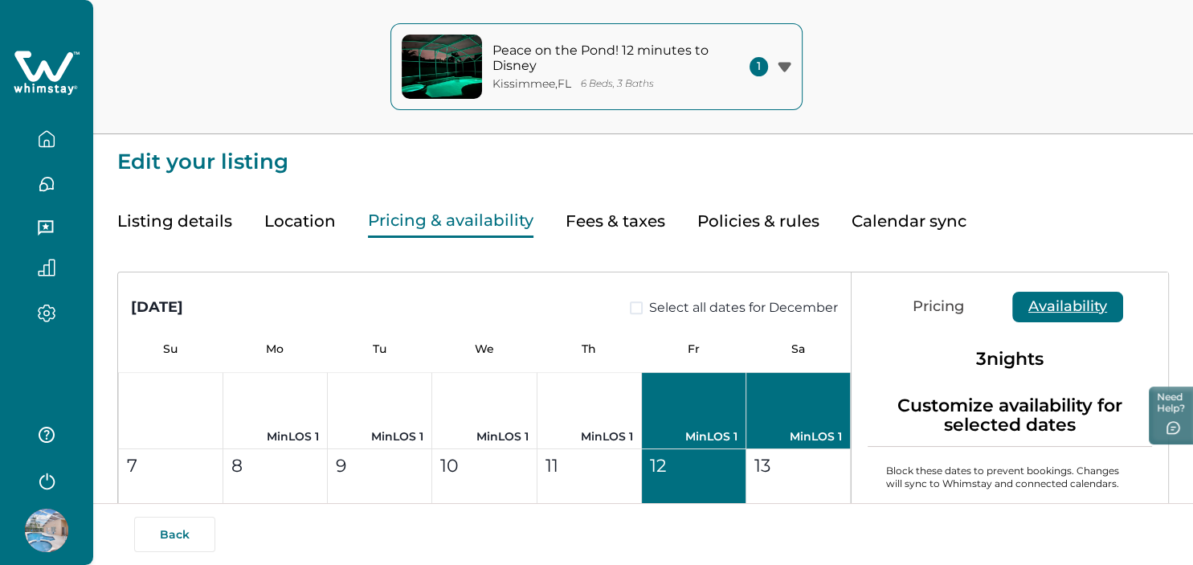
drag, startPoint x: 795, startPoint y: 455, endPoint x: 829, endPoint y: 415, distance: 52.5
click at [796, 455] on div "13" at bounding box center [797, 465] width 87 height 27
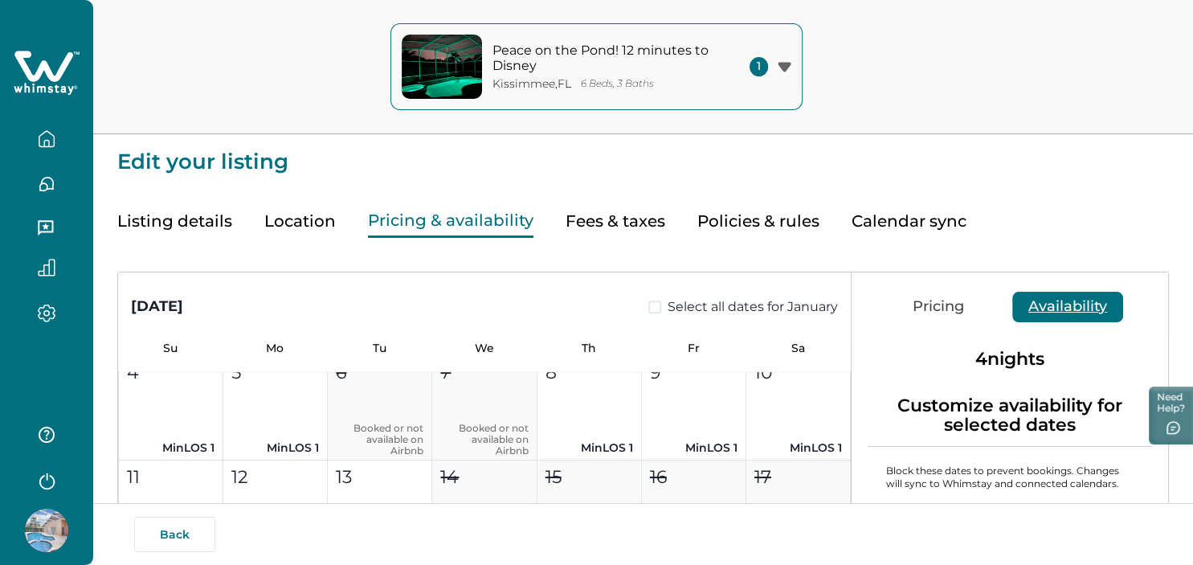
scroll to position [2146, 0]
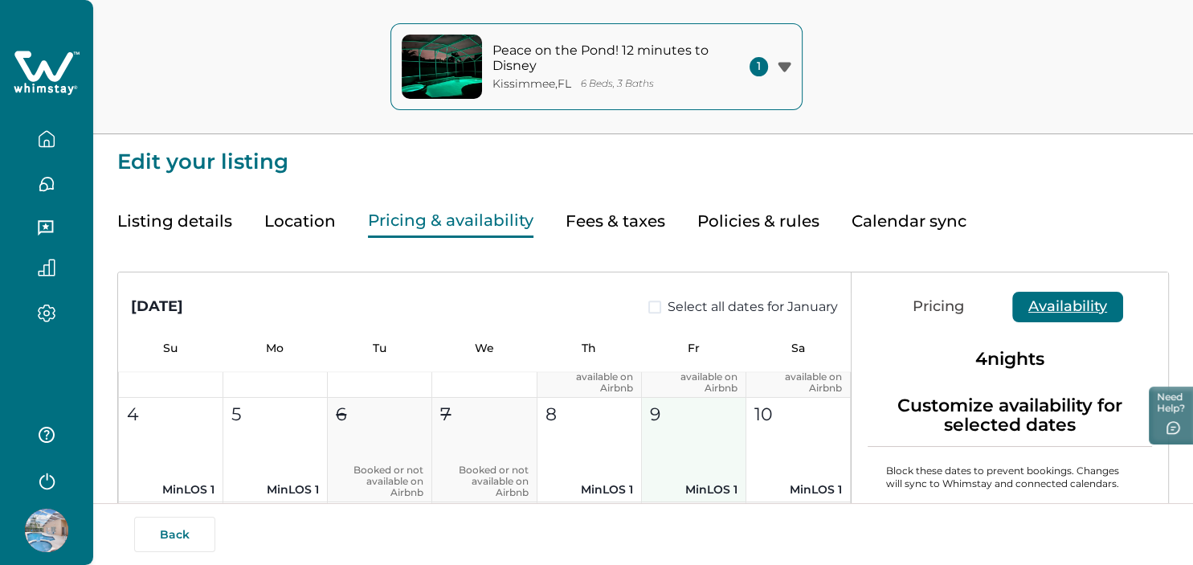
click at [690, 443] on button "9 MinLOS 1" at bounding box center [694, 450] width 104 height 104
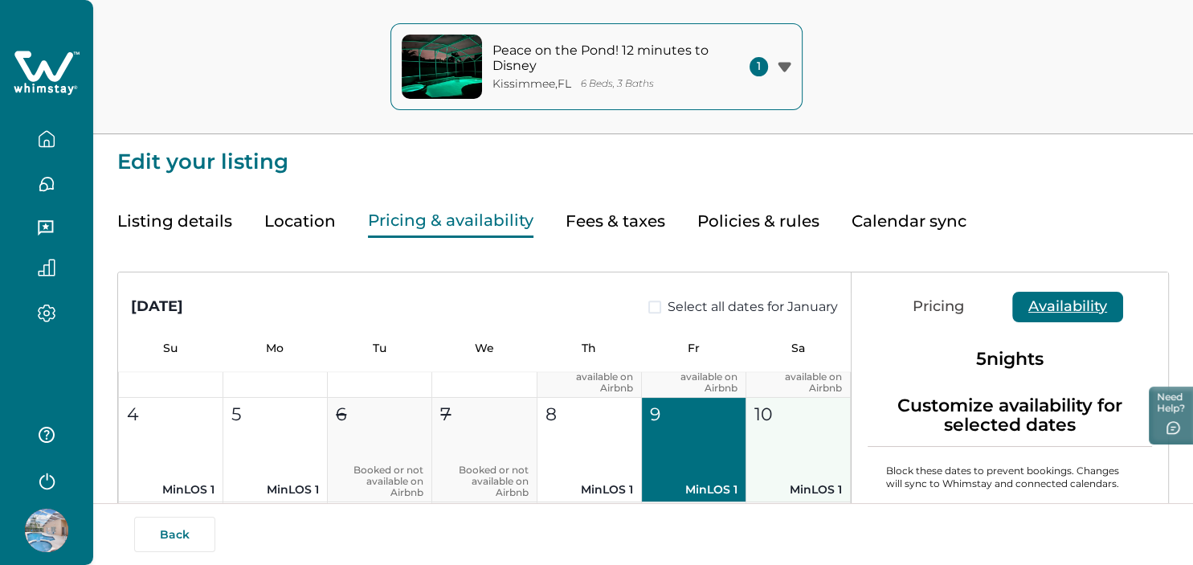
drag, startPoint x: 786, startPoint y: 436, endPoint x: 803, endPoint y: 431, distance: 18.5
click at [786, 436] on button "10 MinLOS 1" at bounding box center [798, 450] width 104 height 104
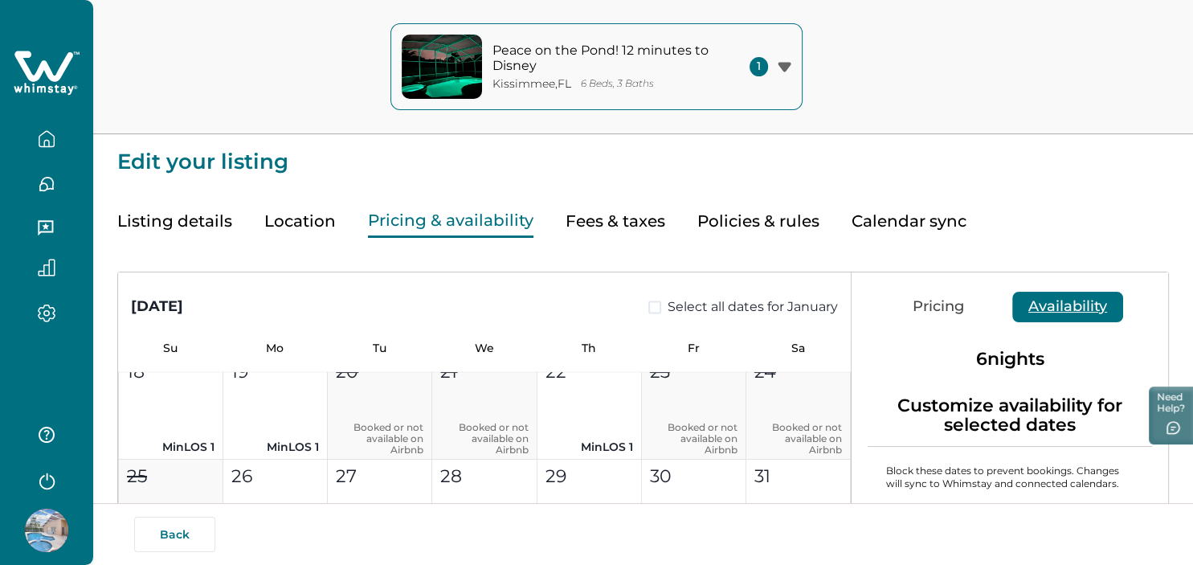
scroll to position [2430, 0]
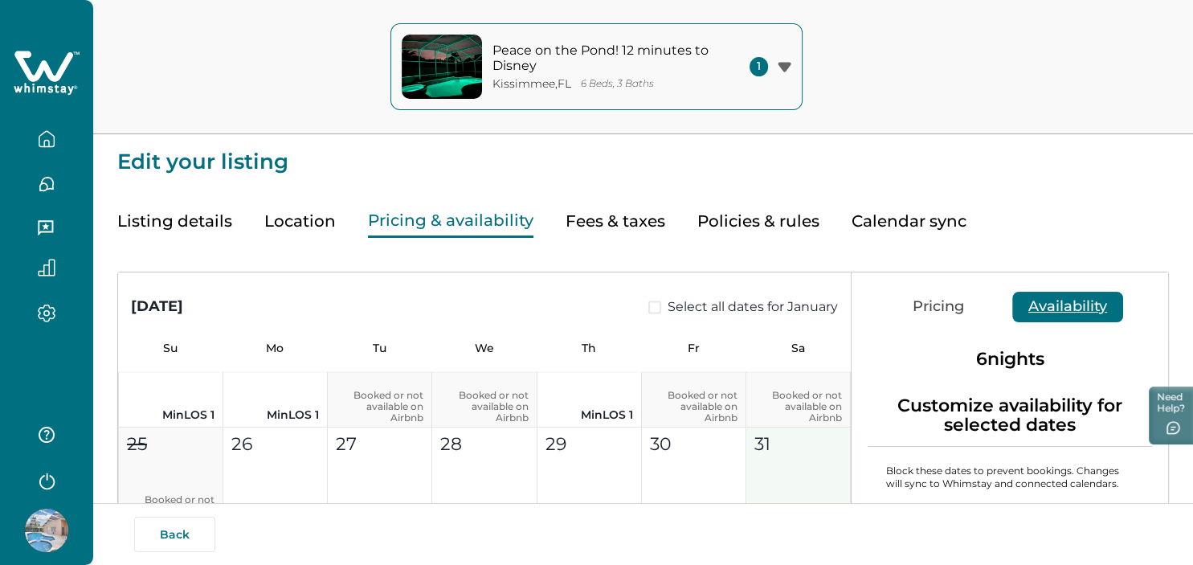
click at [718, 456] on button "30 MinLOS 1" at bounding box center [694, 479] width 104 height 104
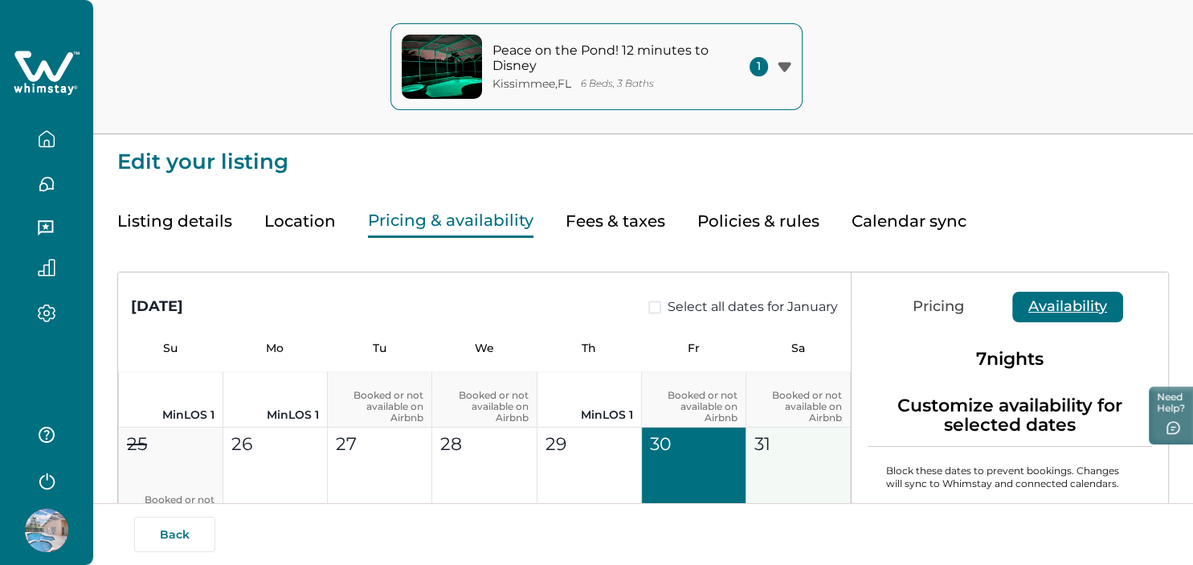
click at [790, 447] on div "31" at bounding box center [797, 444] width 87 height 27
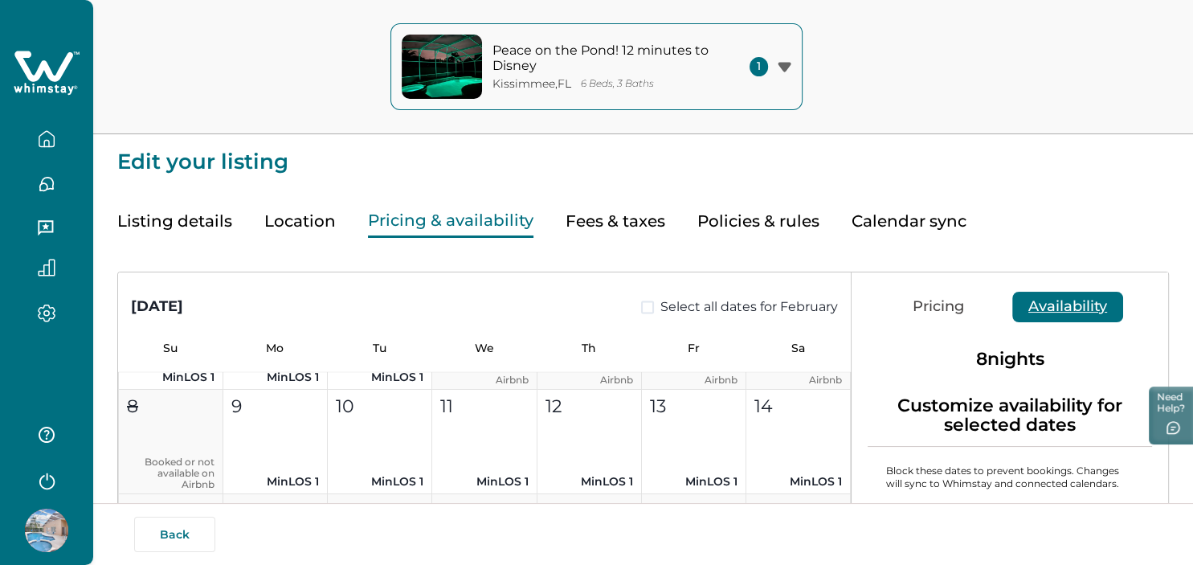
scroll to position [2893, 0]
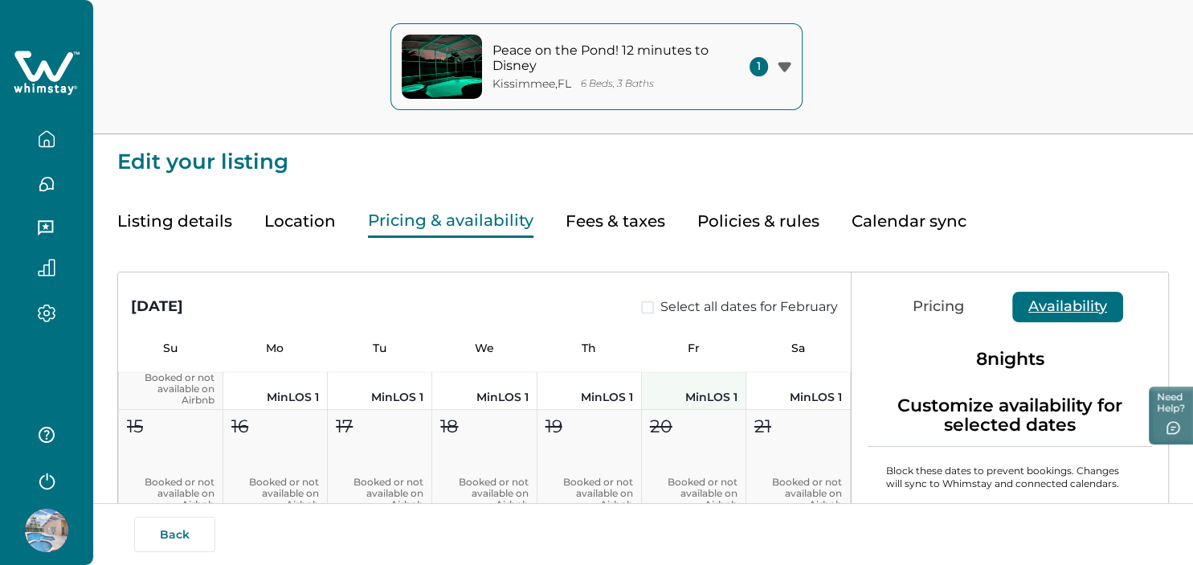
click at [697, 386] on button "13 MinLOS 1" at bounding box center [694, 357] width 104 height 104
click at [778, 381] on button "14 MinLOS 1" at bounding box center [798, 357] width 104 height 104
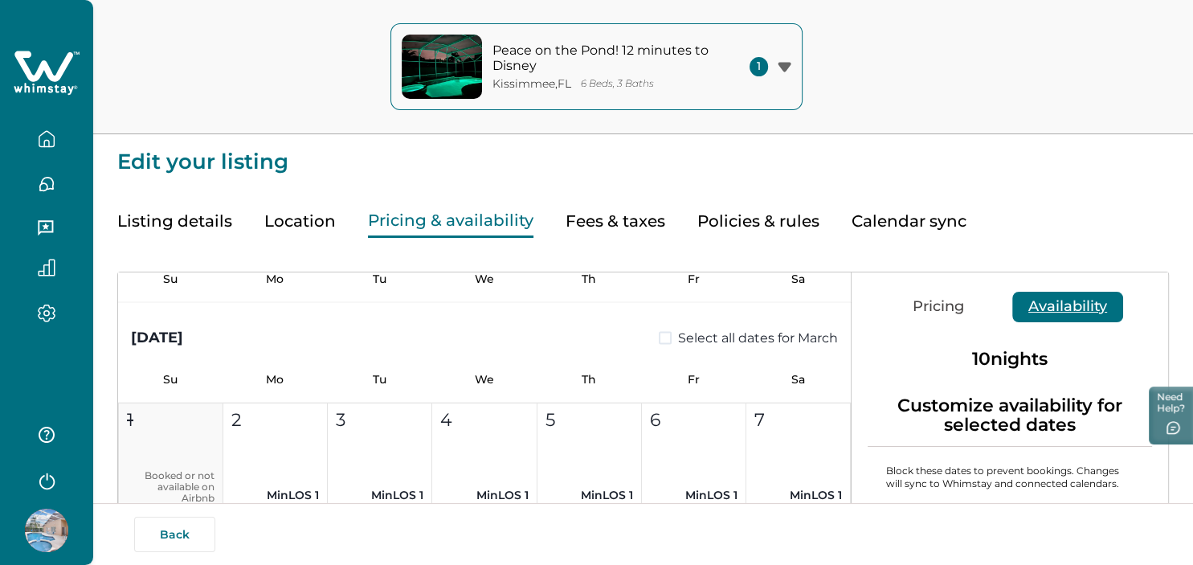
scroll to position [3293, 0]
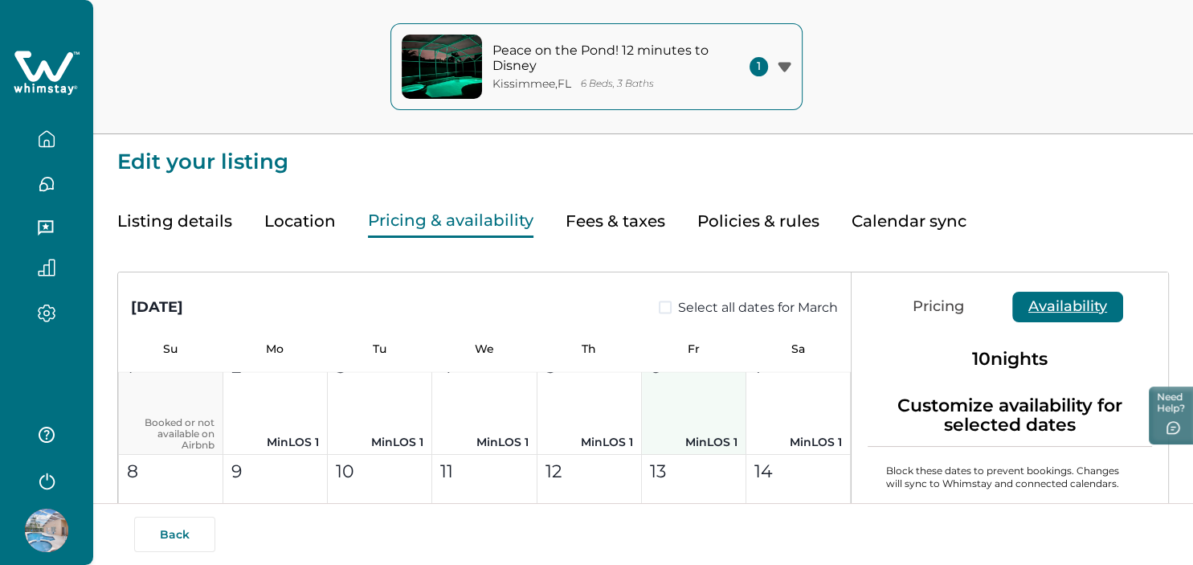
drag, startPoint x: 721, startPoint y: 402, endPoint x: 733, endPoint y: 402, distance: 12.1
click at [721, 402] on button "6 MinLOS 1" at bounding box center [694, 402] width 104 height 104
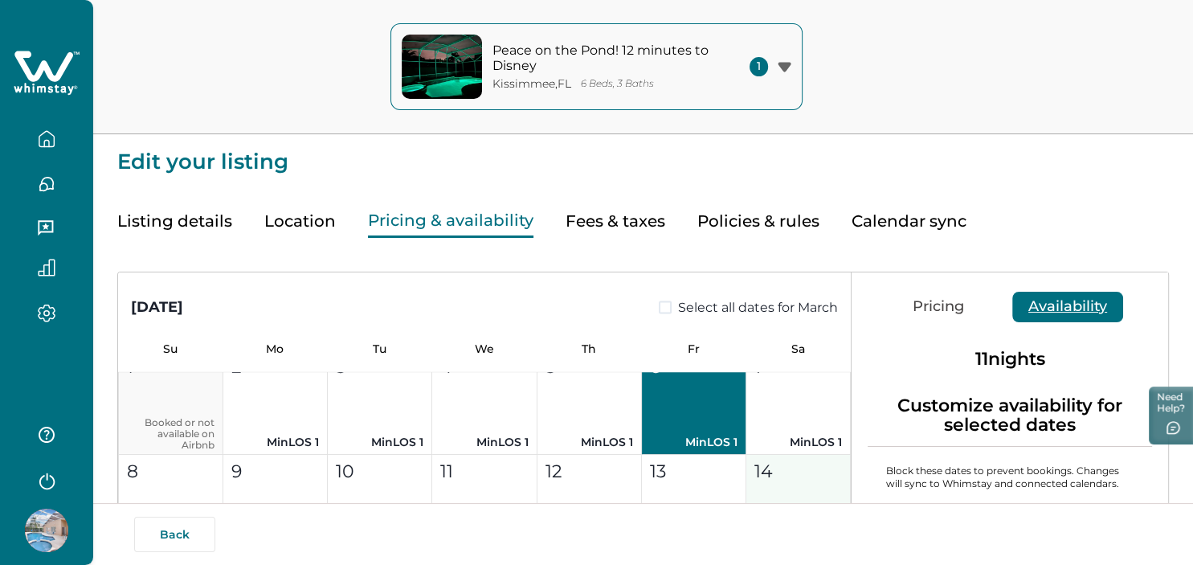
click at [800, 404] on button "7 MinLOS 1" at bounding box center [798, 402] width 104 height 104
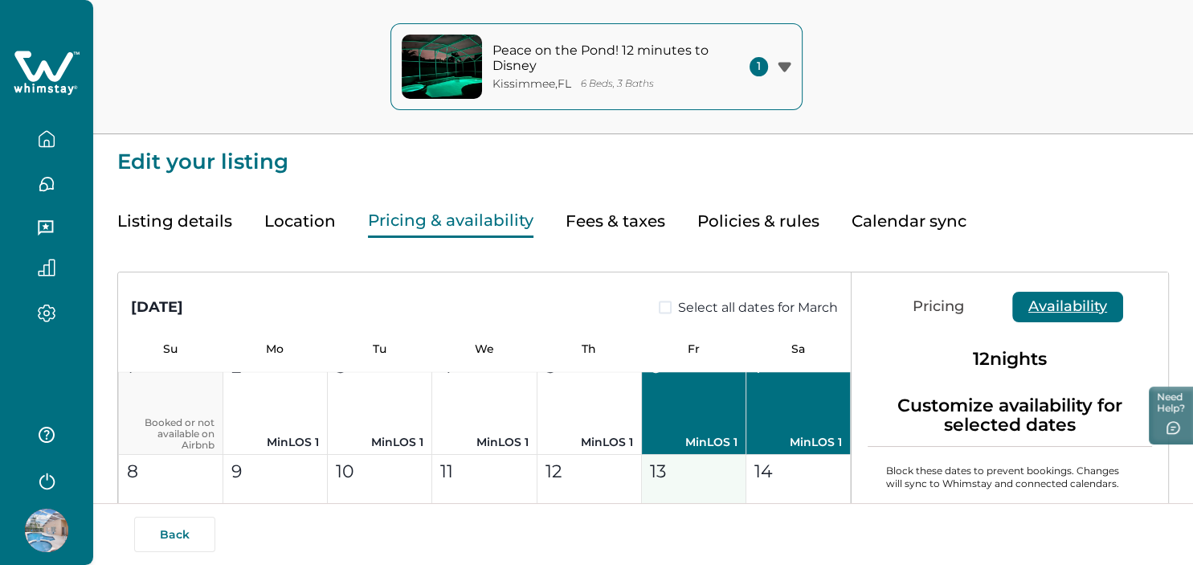
drag, startPoint x: 798, startPoint y: 476, endPoint x: 706, endPoint y: 484, distance: 91.9
click at [776, 478] on div "14" at bounding box center [797, 471] width 87 height 27
click at [705, 484] on button "13 MinLOS 1" at bounding box center [694, 507] width 104 height 104
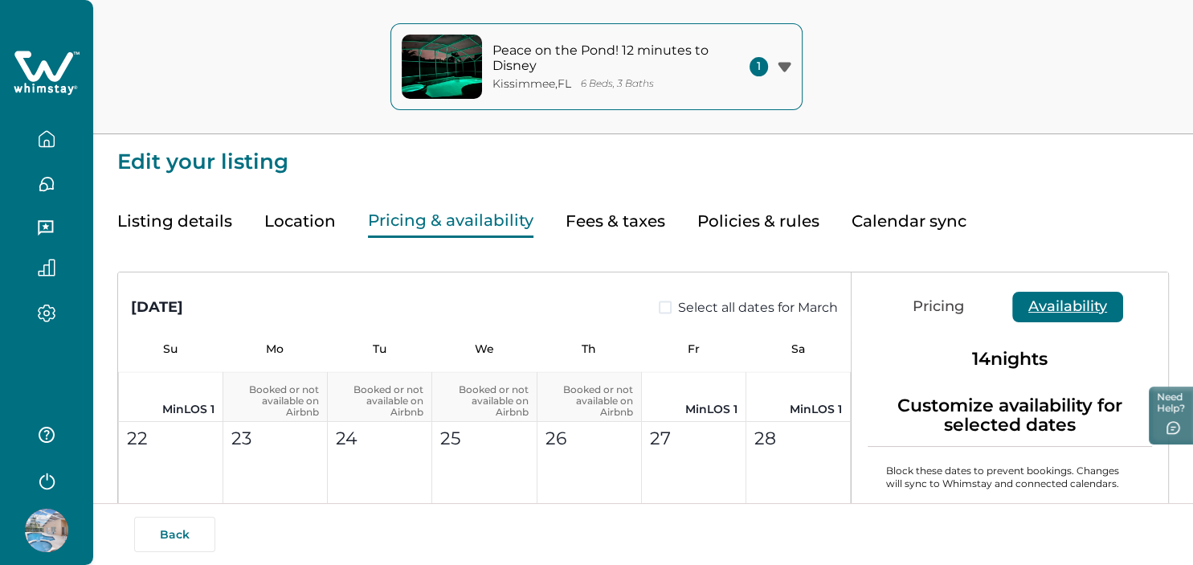
scroll to position [3555, 0]
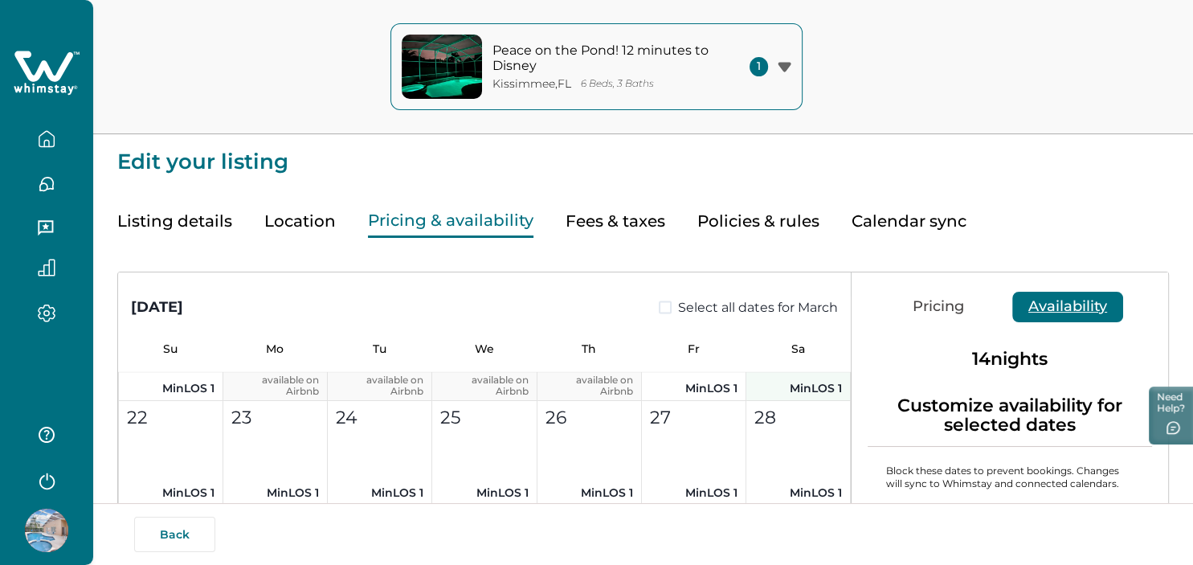
click at [722, 385] on p "MinLOS 1" at bounding box center [694, 388] width 88 height 17
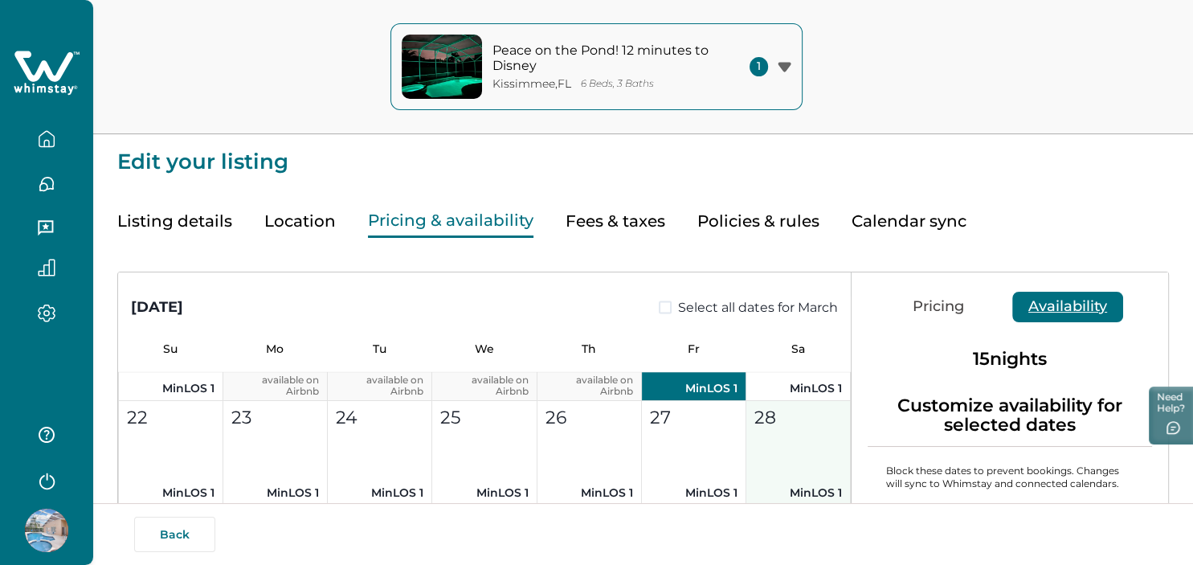
drag, startPoint x: 779, startPoint y: 383, endPoint x: 787, endPoint y: 416, distance: 33.9
click at [779, 383] on p "MinLOS 1" at bounding box center [798, 388] width 88 height 17
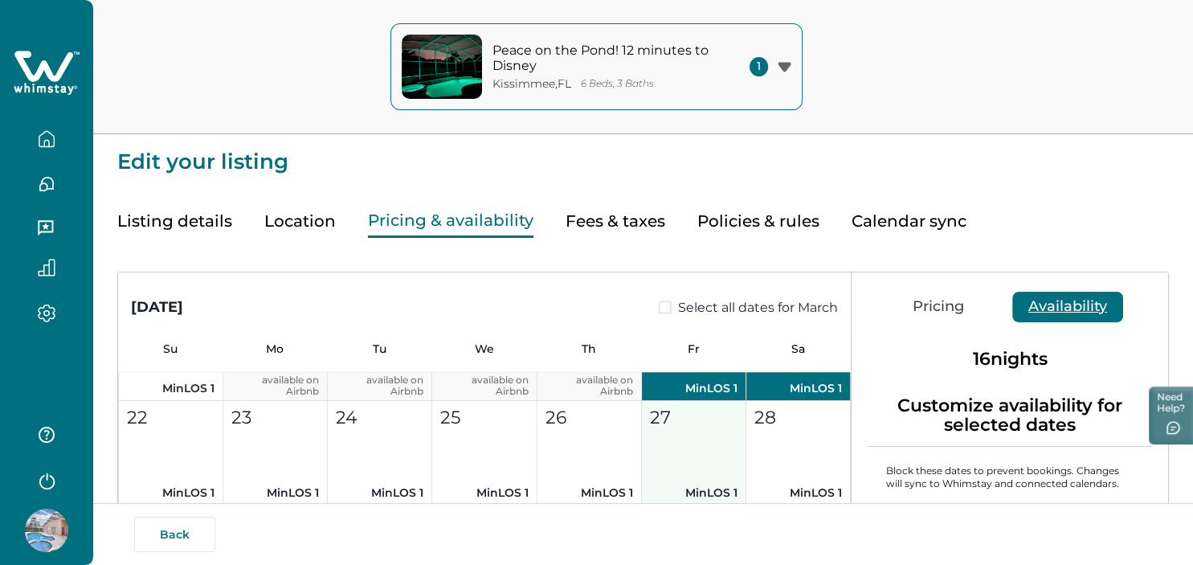
click at [779, 429] on button "28 MinLOS 1" at bounding box center [798, 453] width 104 height 104
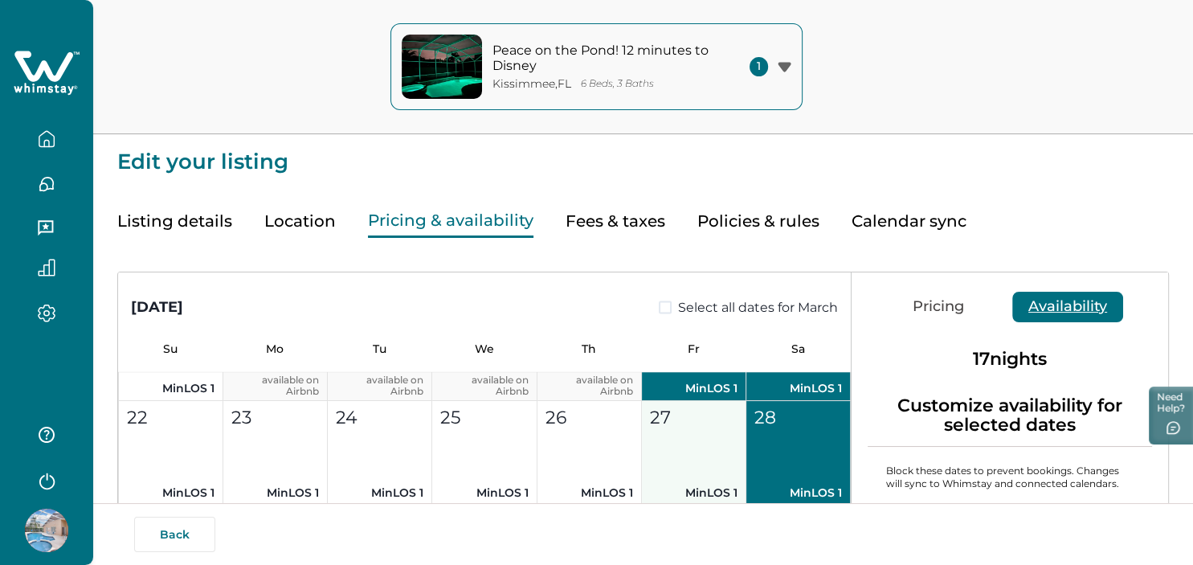
click at [701, 439] on button "27 MinLOS 1" at bounding box center [694, 453] width 104 height 104
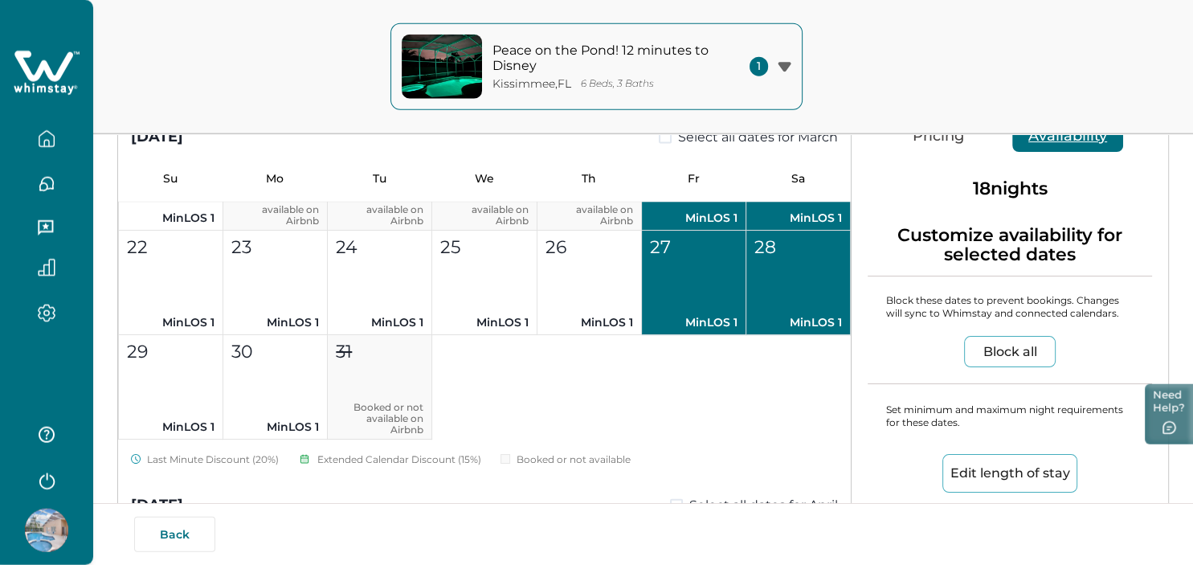
scroll to position [173, 0]
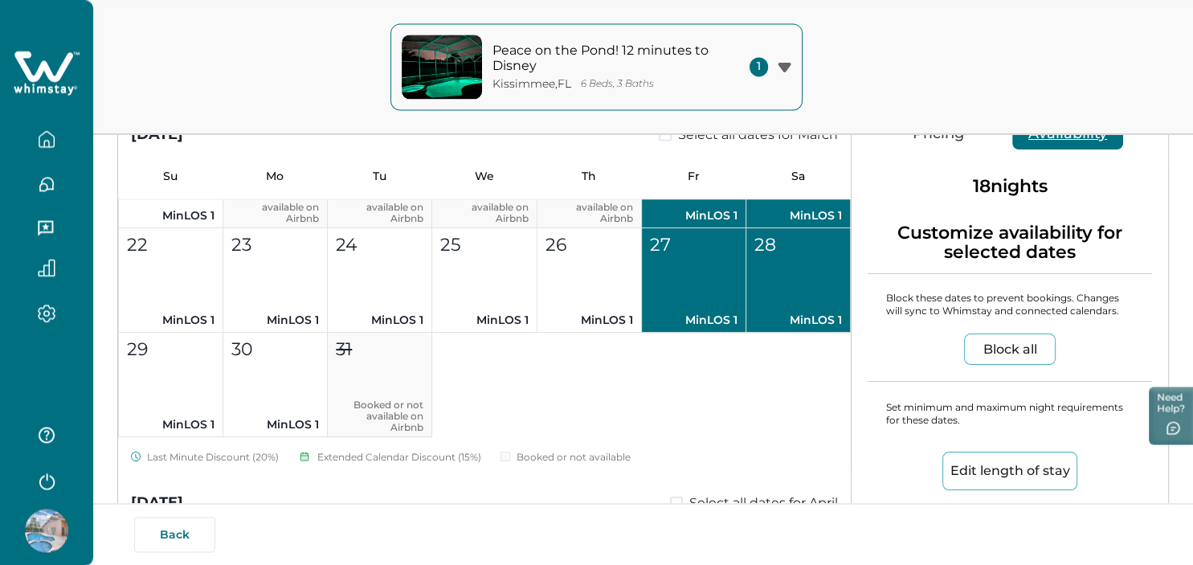
click at [1022, 455] on button "Edit length of stay" at bounding box center [1009, 470] width 135 height 39
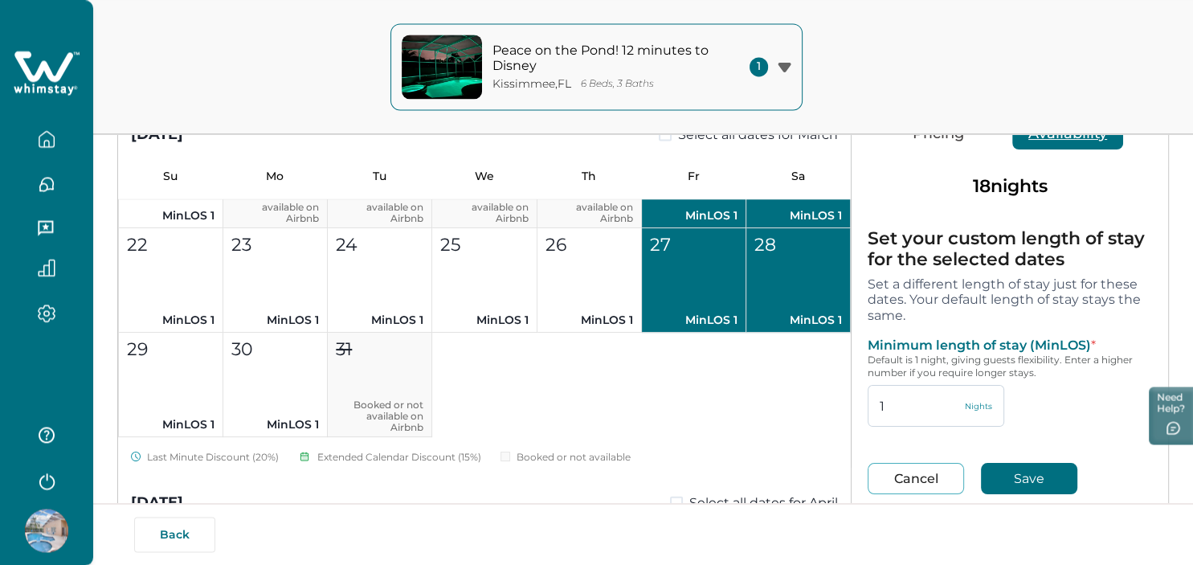
click at [896, 399] on input "1" at bounding box center [936, 406] width 137 height 42
click at [1010, 476] on button "Save" at bounding box center [1029, 478] width 96 height 31
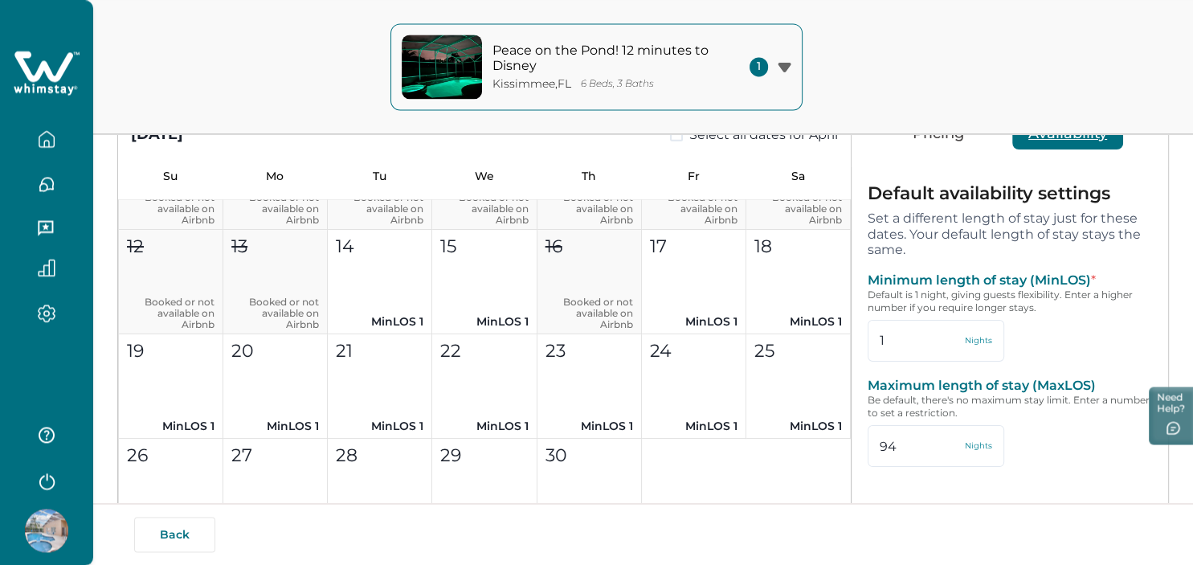
scroll to position [4134, 0]
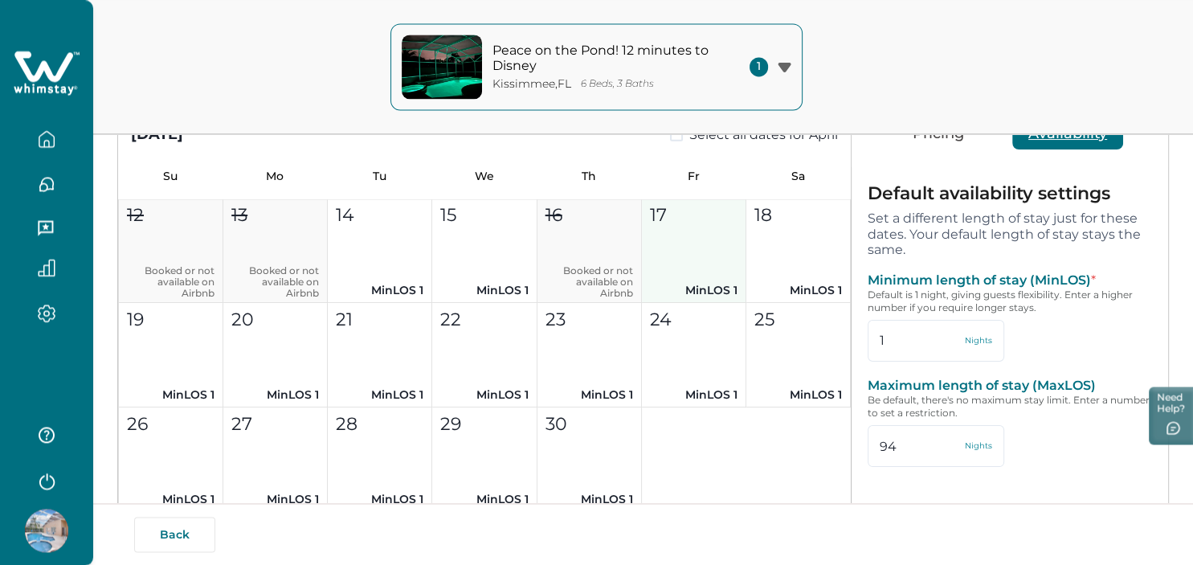
click at [717, 253] on button "17 MinLOS 1" at bounding box center [694, 250] width 104 height 104
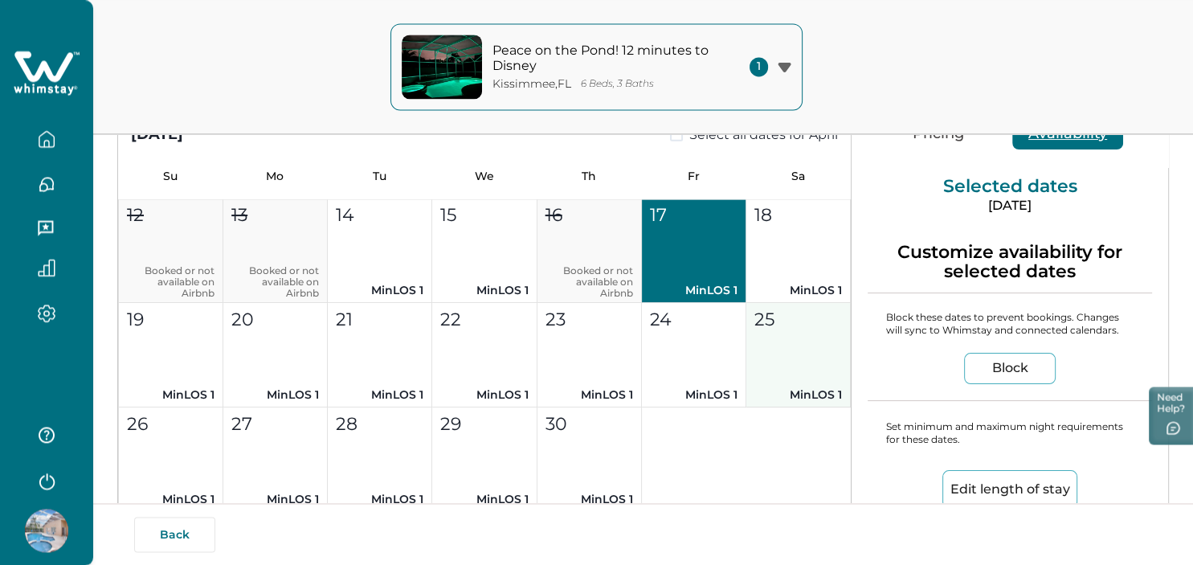
drag, startPoint x: 773, startPoint y: 266, endPoint x: 782, endPoint y: 339, distance: 73.7
click at [774, 266] on button "18 MinLOS 1" at bounding box center [798, 250] width 104 height 104
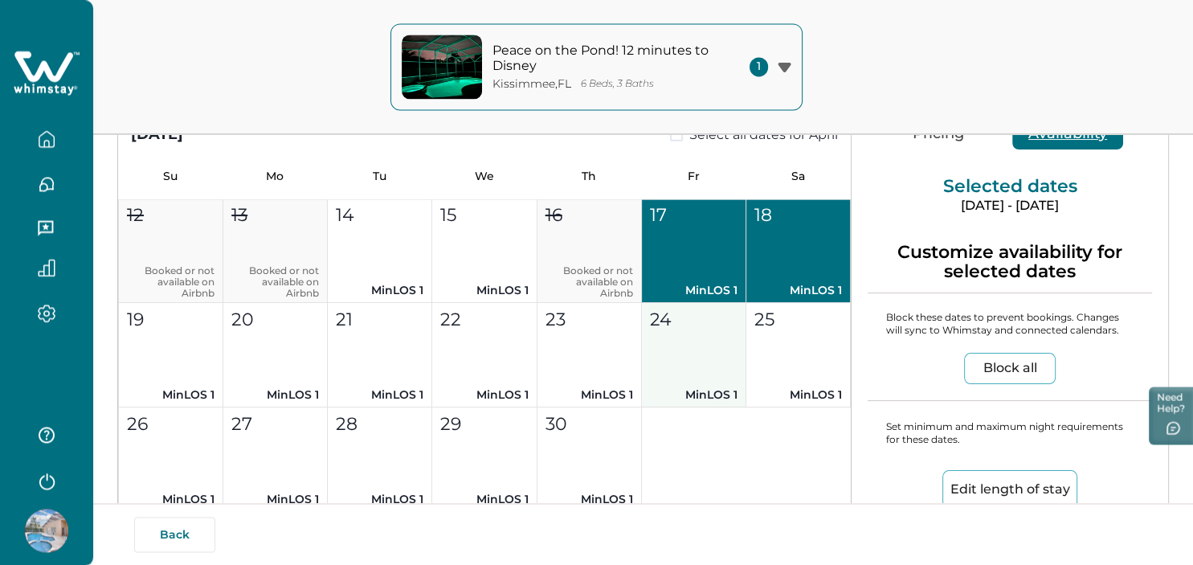
drag, startPoint x: 782, startPoint y: 349, endPoint x: 712, endPoint y: 347, distance: 70.7
click at [781, 349] on button "25 MinLOS 1" at bounding box center [798, 355] width 104 height 104
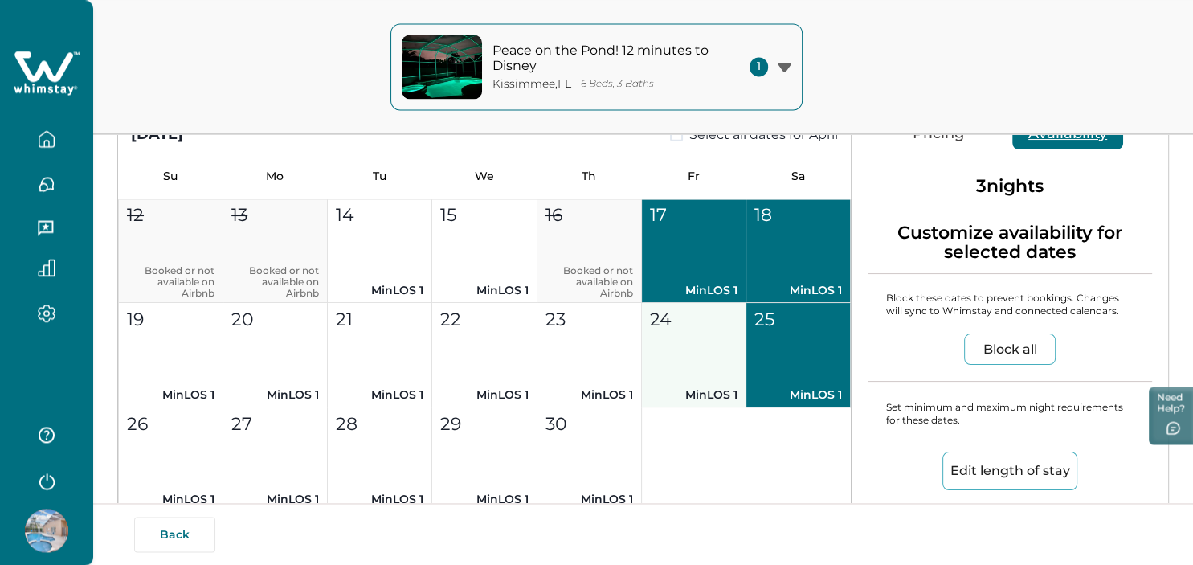
click at [710, 347] on button "24 MinLOS 1" at bounding box center [694, 355] width 104 height 104
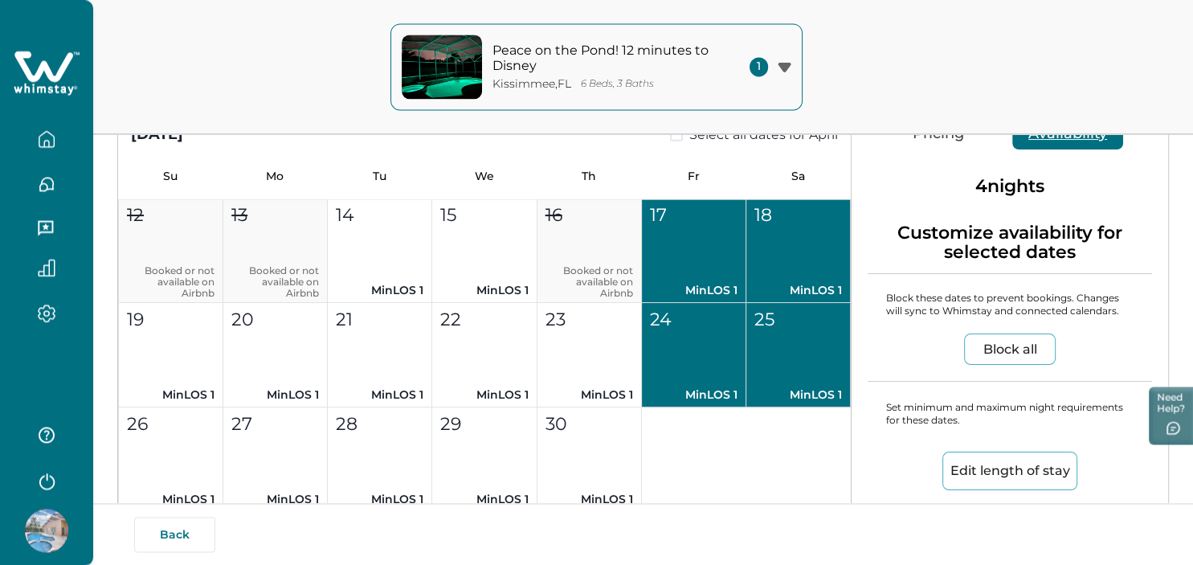
click at [988, 471] on button "Edit length of stay" at bounding box center [1009, 470] width 135 height 39
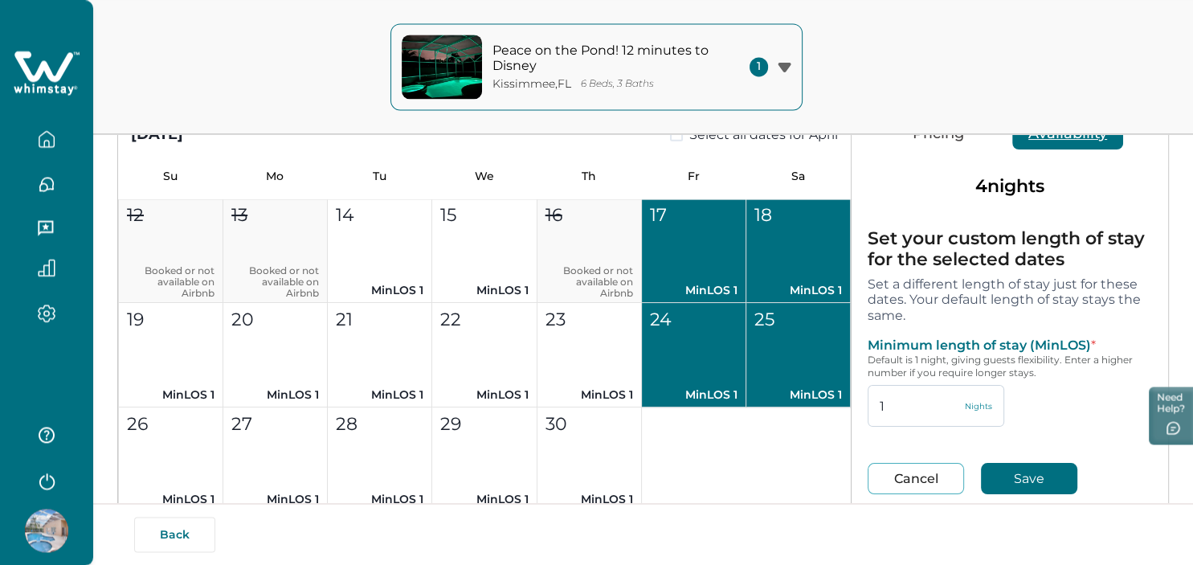
click at [921, 405] on input "1" at bounding box center [936, 406] width 137 height 42
click at [1008, 476] on button "Save" at bounding box center [1029, 478] width 96 height 31
